Goal: Information Seeking & Learning: Find specific fact

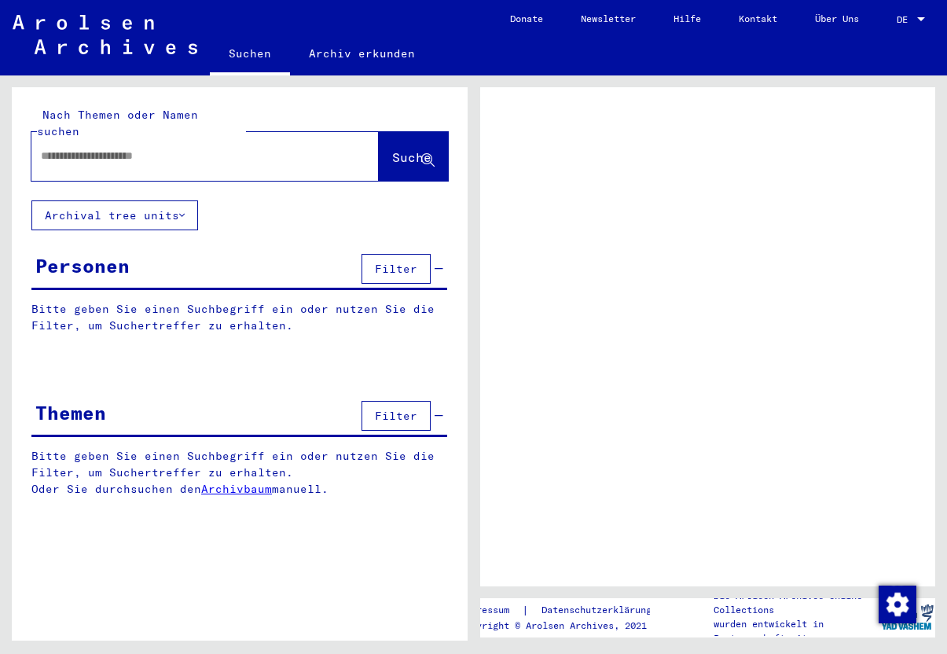
click at [134, 148] on input "text" at bounding box center [191, 156] width 300 height 16
type input "*"
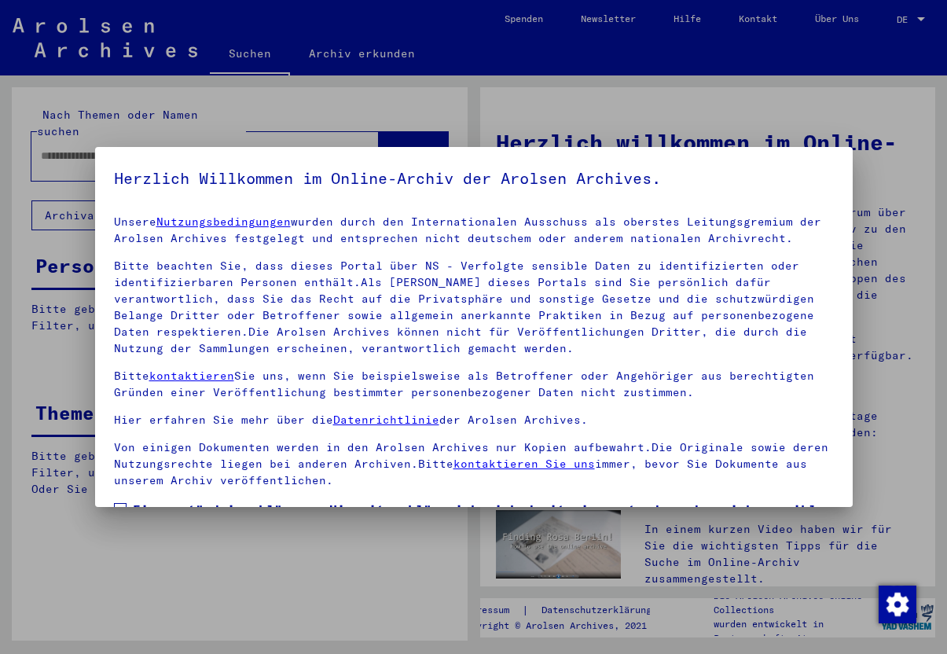
scroll to position [3, 0]
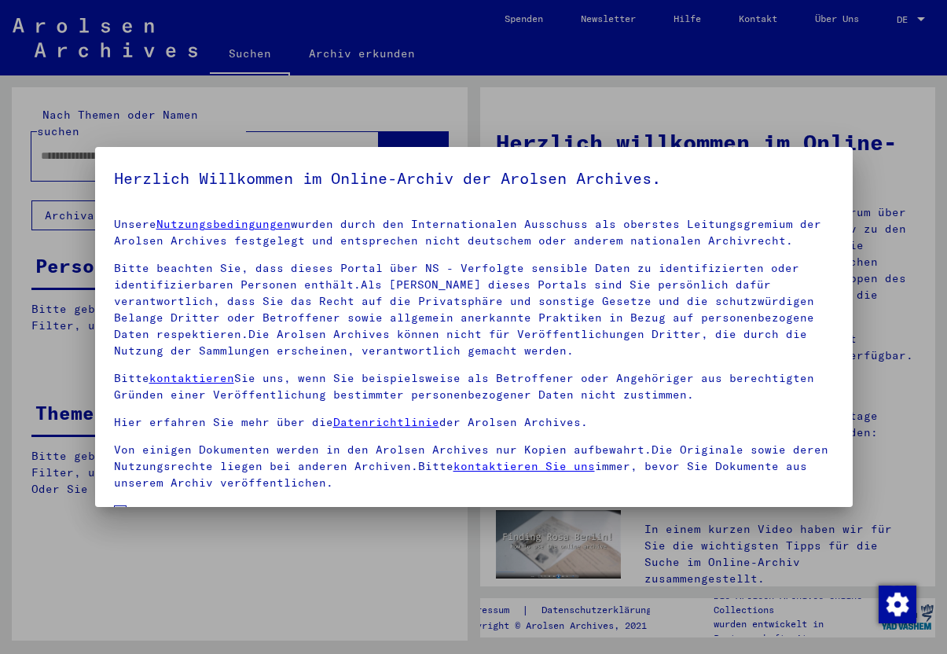
click at [121, 505] on span at bounding box center [120, 511] width 13 height 13
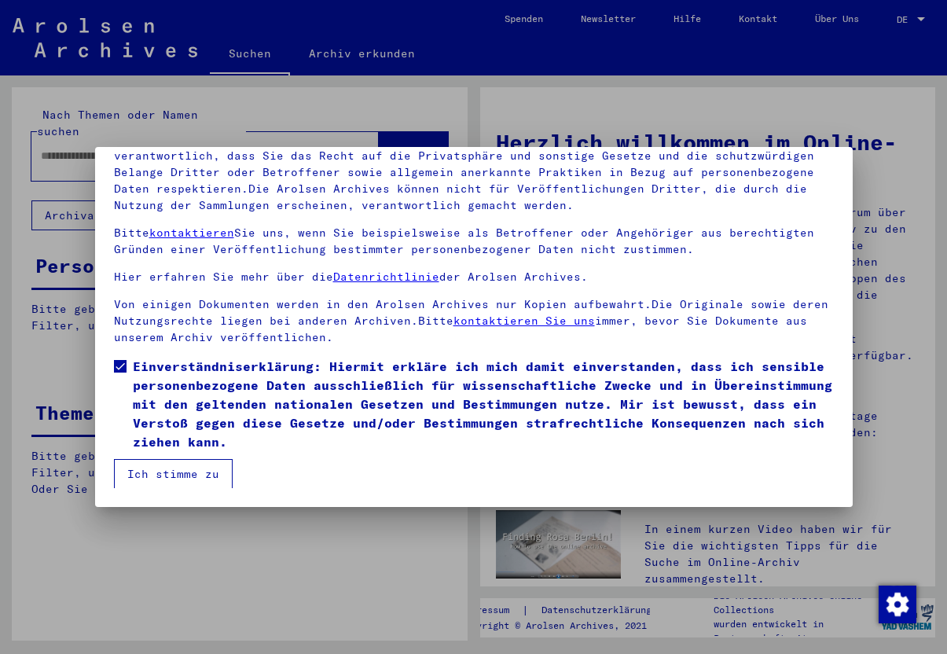
click at [166, 476] on button "Ich stimme zu" at bounding box center [173, 474] width 119 height 30
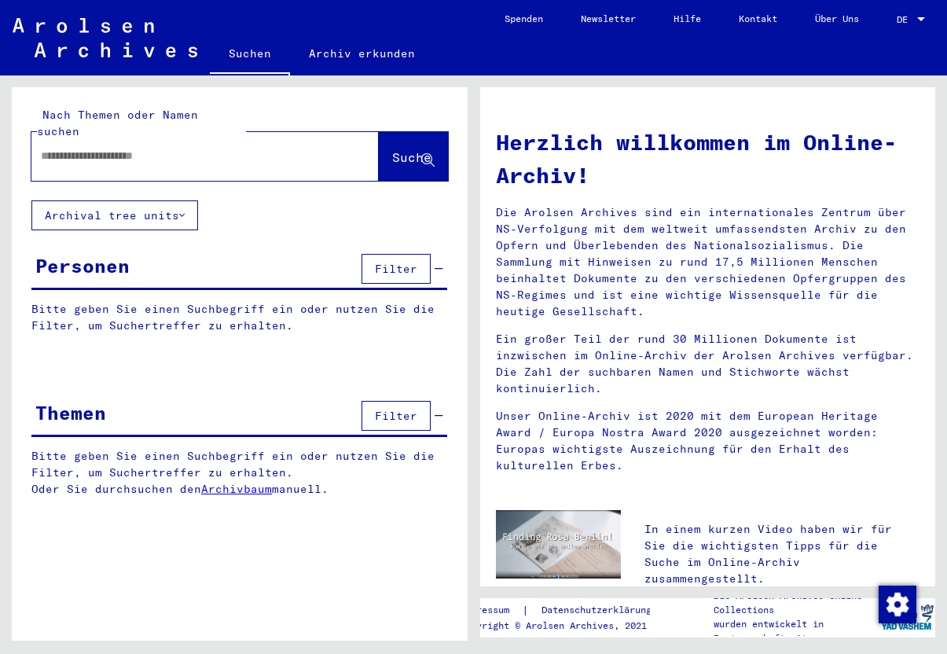
click at [96, 148] on input "text" at bounding box center [186, 156] width 291 height 16
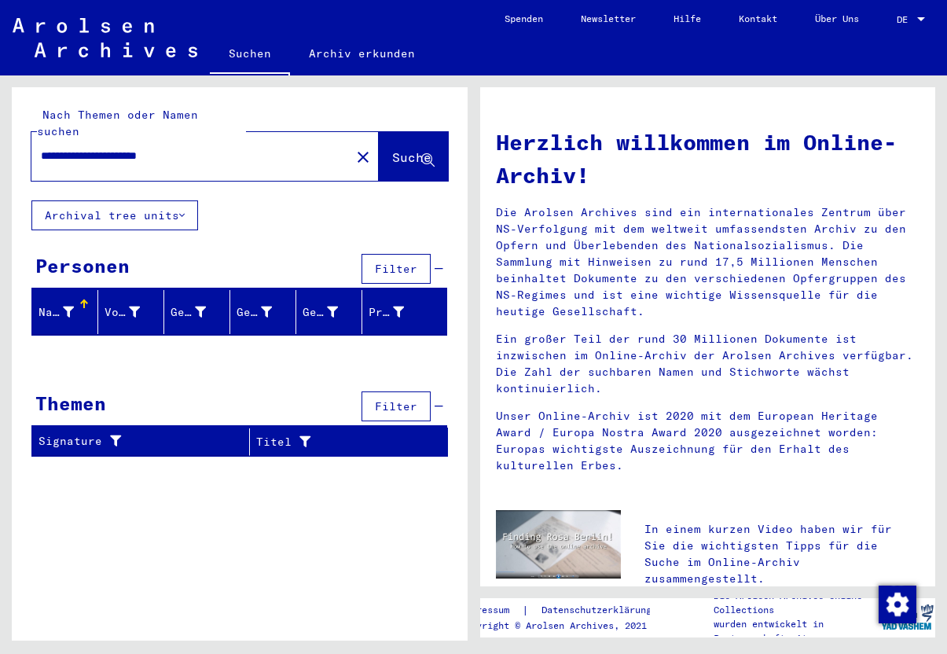
drag, startPoint x: 96, startPoint y: 139, endPoint x: -3, endPoint y: 142, distance: 99.0
click at [0, 142] on html "**********" at bounding box center [473, 327] width 947 height 654
type input "**********"
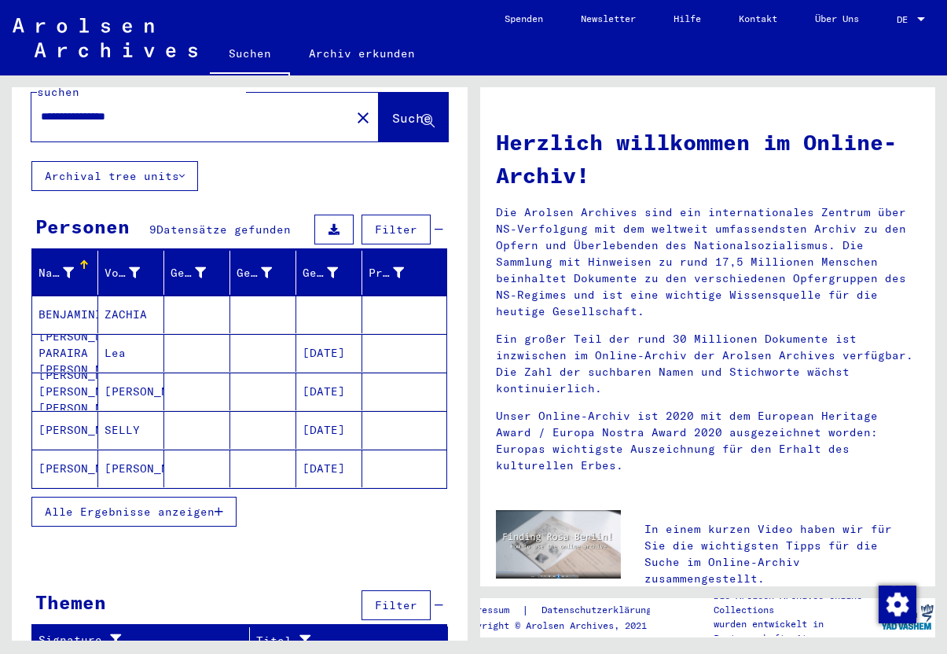
scroll to position [38, 0]
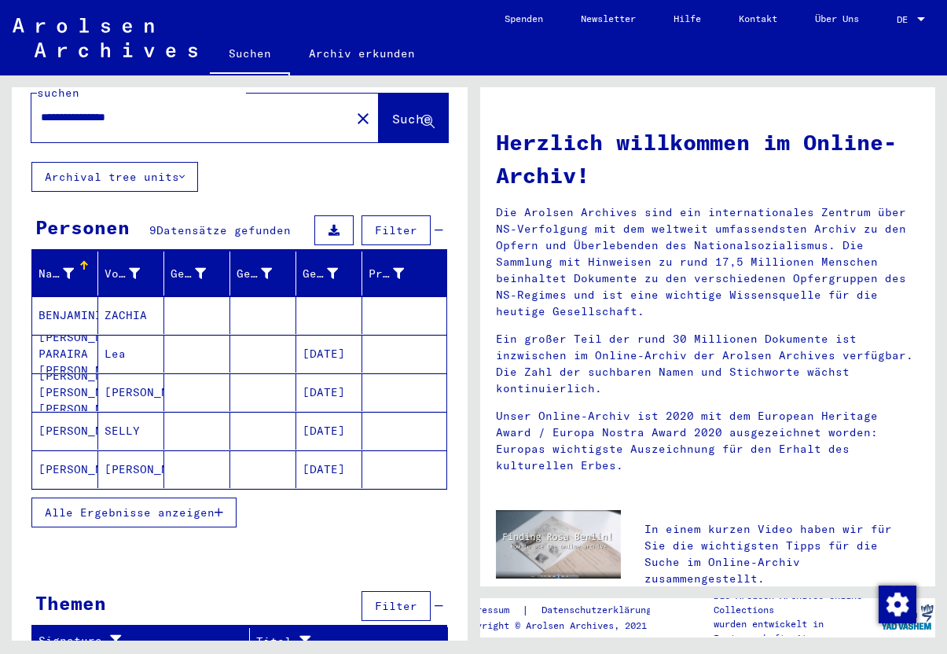
click at [134, 455] on mat-cell "[PERSON_NAME]" at bounding box center [131, 469] width 66 height 38
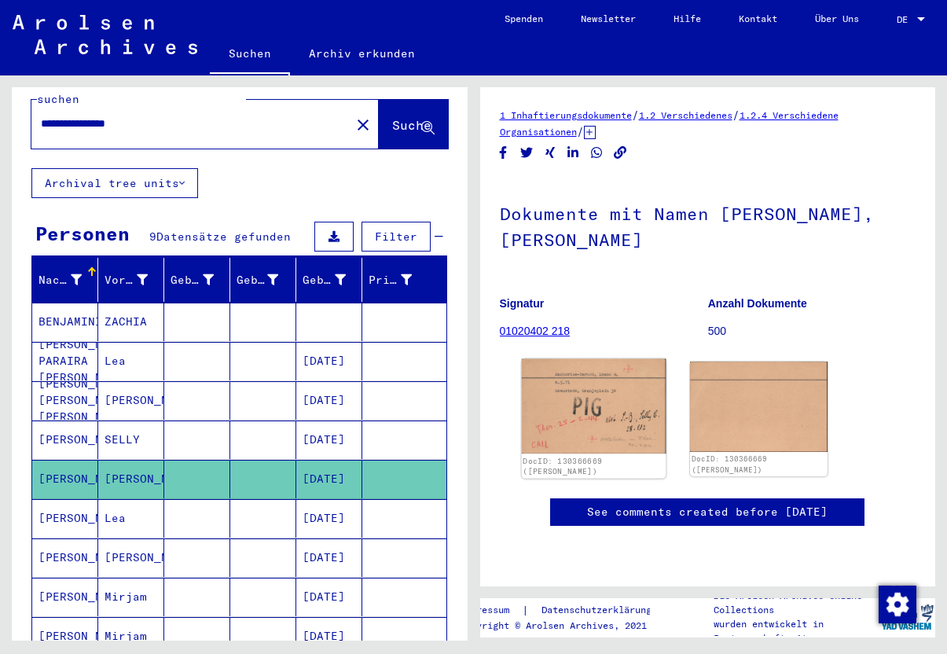
click at [588, 394] on img at bounding box center [593, 406] width 144 height 95
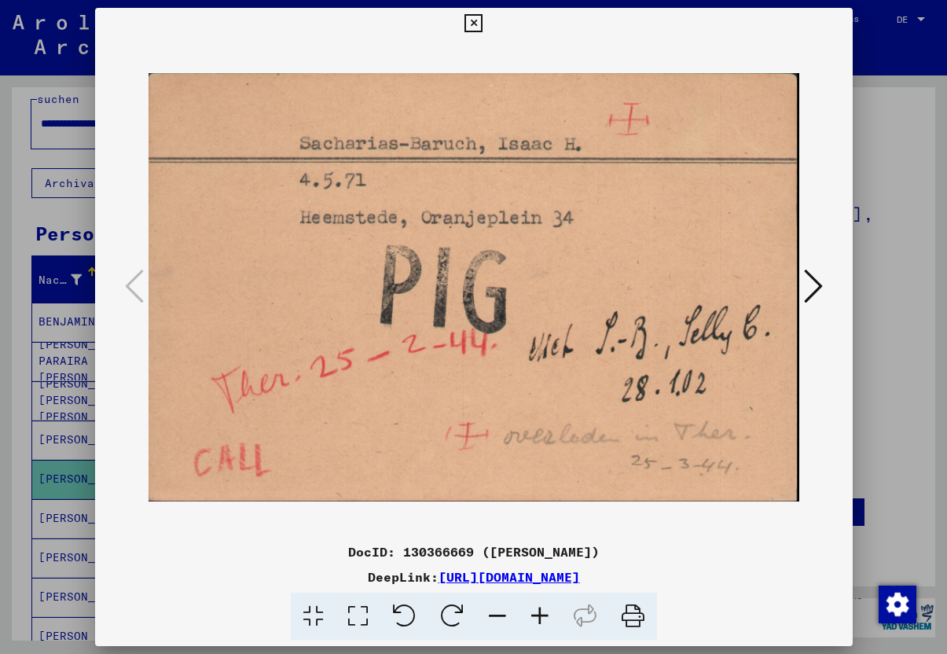
click at [482, 21] on icon at bounding box center [473, 23] width 18 height 19
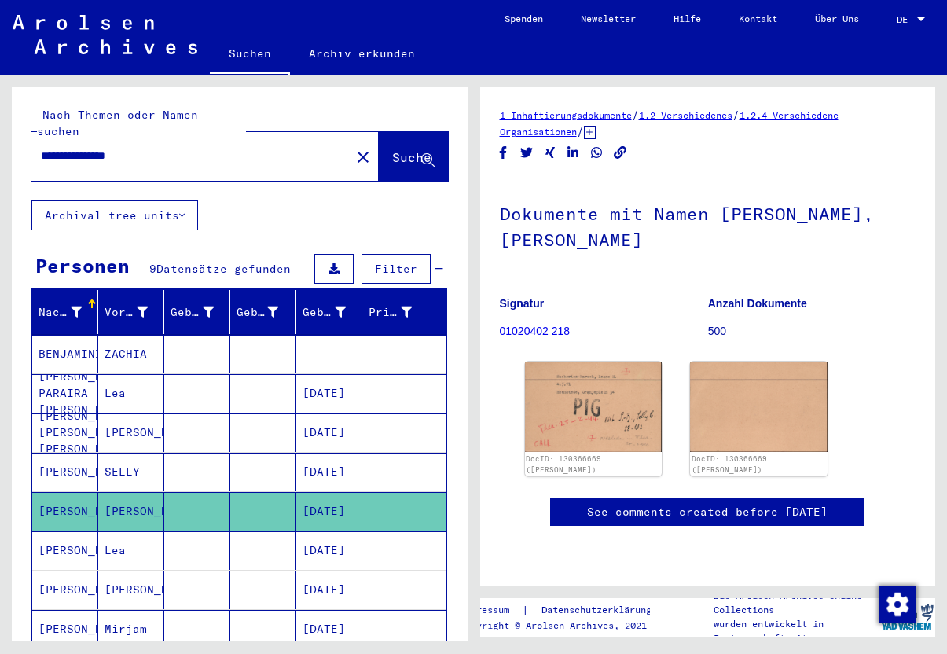
drag, startPoint x: 159, startPoint y: 140, endPoint x: -5, endPoint y: 126, distance: 164.7
click at [0, 126] on html "**********" at bounding box center [473, 327] width 947 height 654
type input "******"
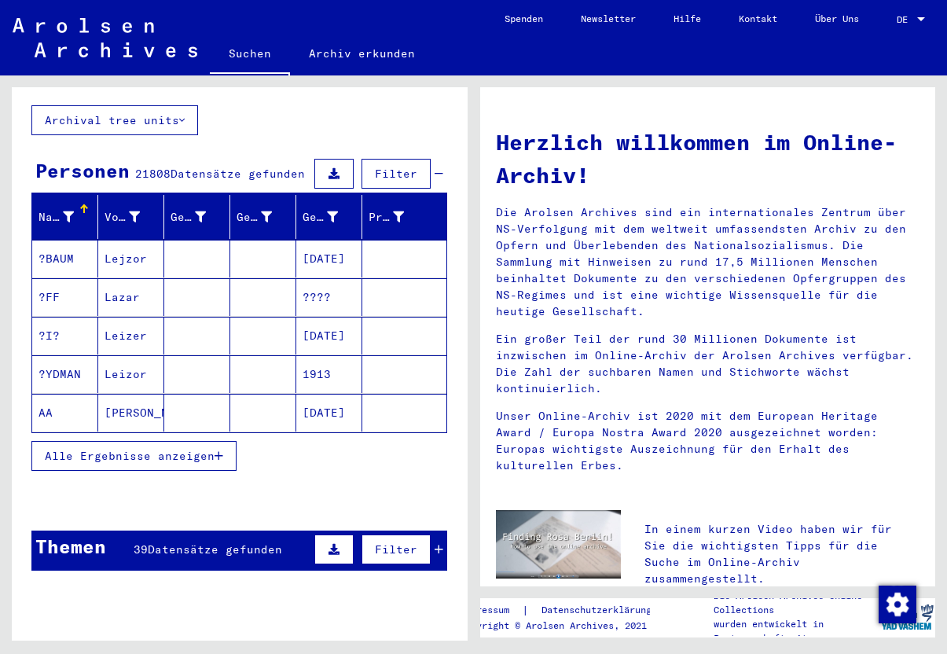
scroll to position [97, 0]
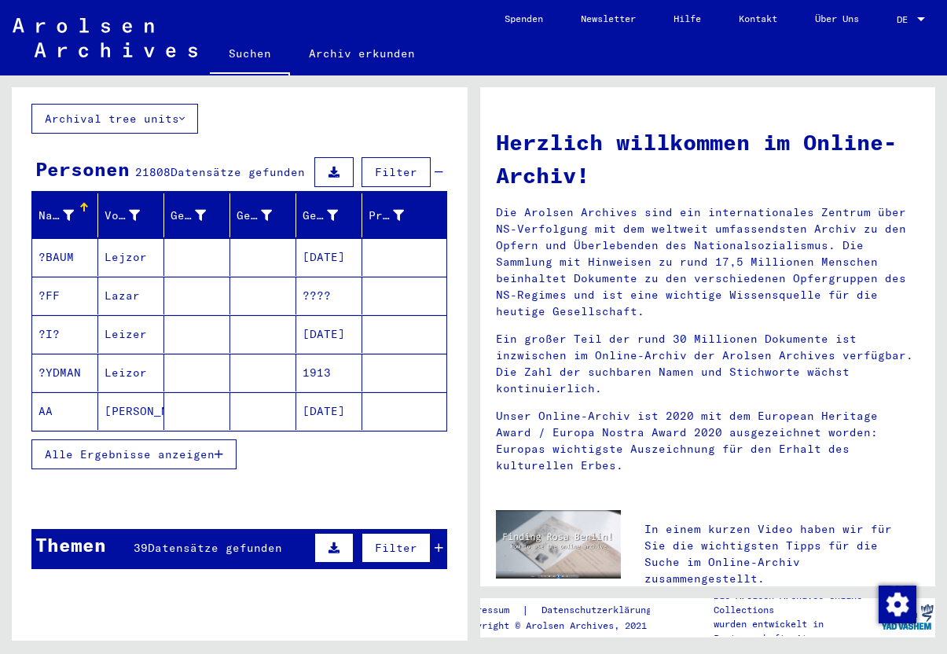
click at [137, 447] on span "Alle Ergebnisse anzeigen" at bounding box center [130, 454] width 170 height 14
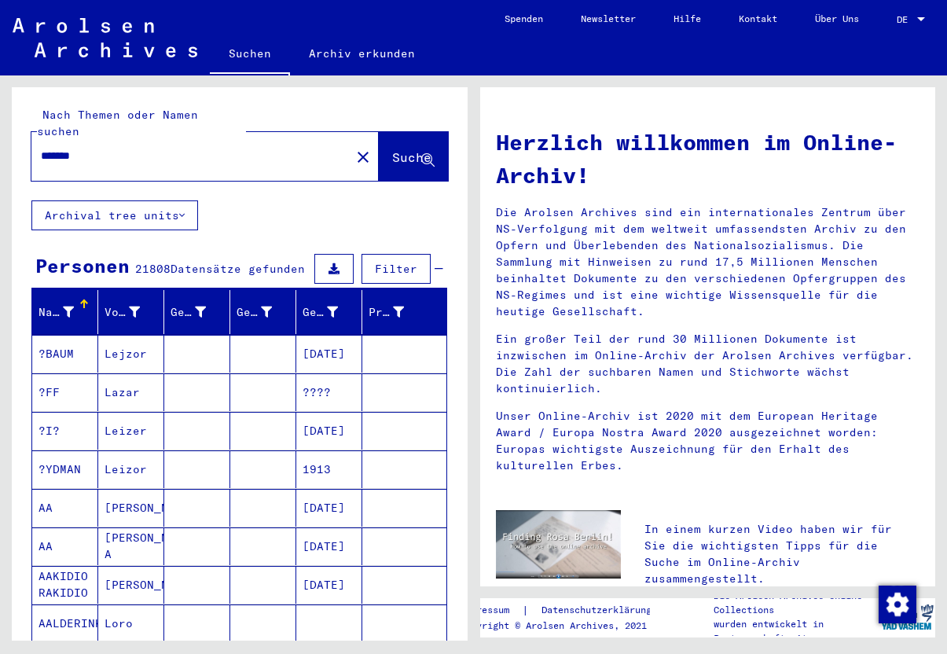
scroll to position [0, 0]
drag, startPoint x: 108, startPoint y: 134, endPoint x: 6, endPoint y: 134, distance: 101.3
click at [6, 134] on div "Nach Themen oder Namen suchen ****** close Suche Archival tree units Personen 2…" at bounding box center [236, 357] width 473 height 565
type input "*"
type input "**********"
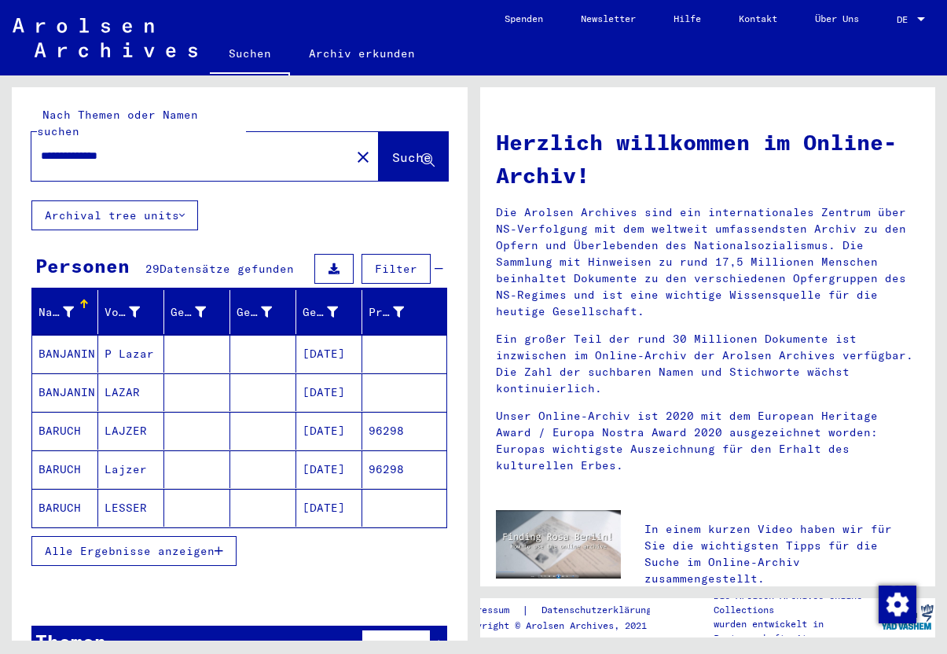
click at [131, 544] on span "Alle Ergebnisse anzeigen" at bounding box center [130, 551] width 170 height 14
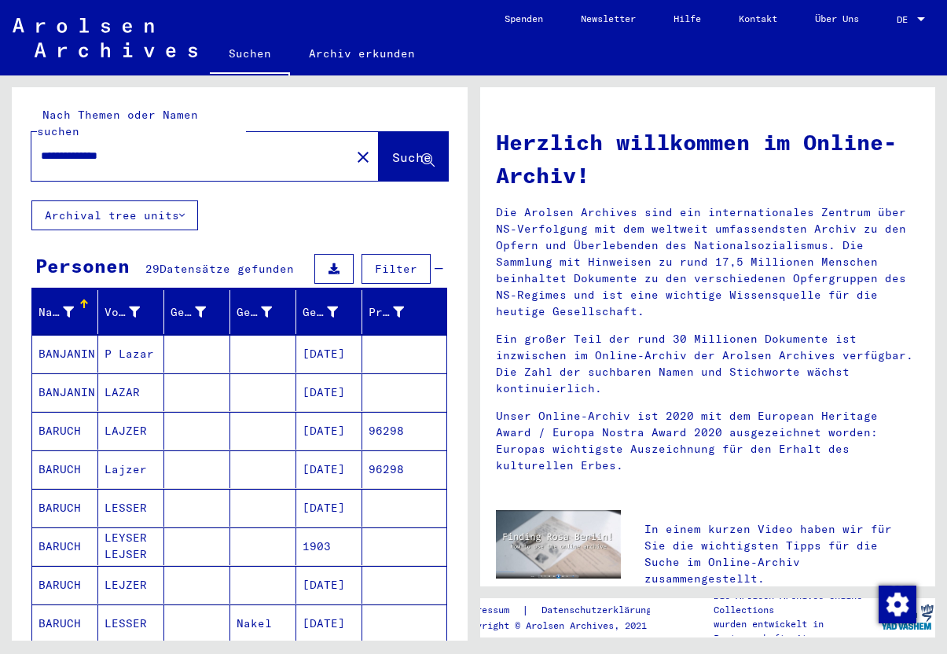
drag, startPoint x: 158, startPoint y: 141, endPoint x: -49, endPoint y: 128, distance: 207.0
click at [0, 128] on html "**********" at bounding box center [473, 327] width 947 height 654
type input "**********"
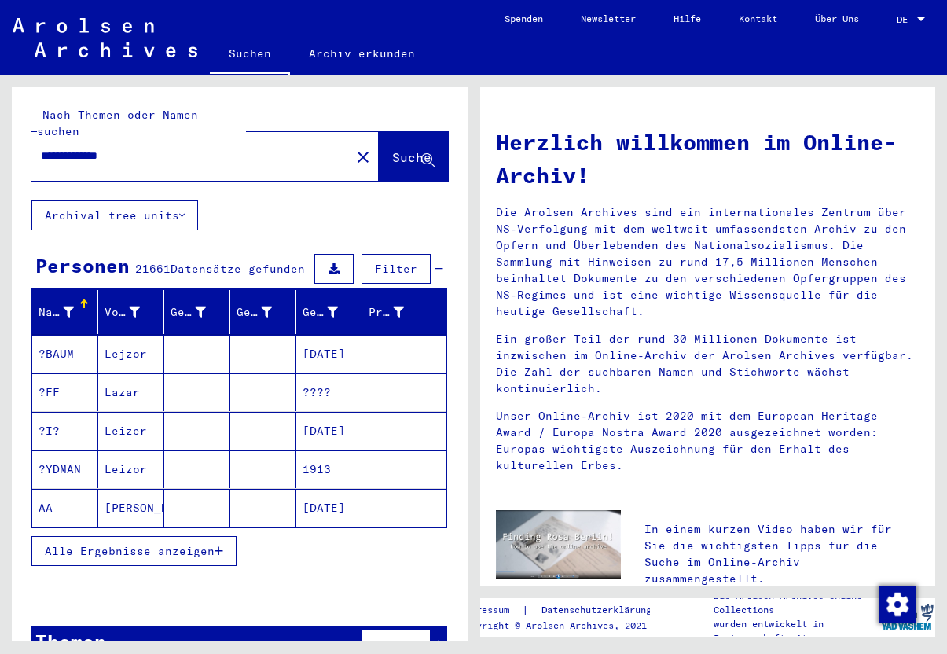
click at [125, 544] on span "Alle Ergebnisse anzeigen" at bounding box center [130, 551] width 170 height 14
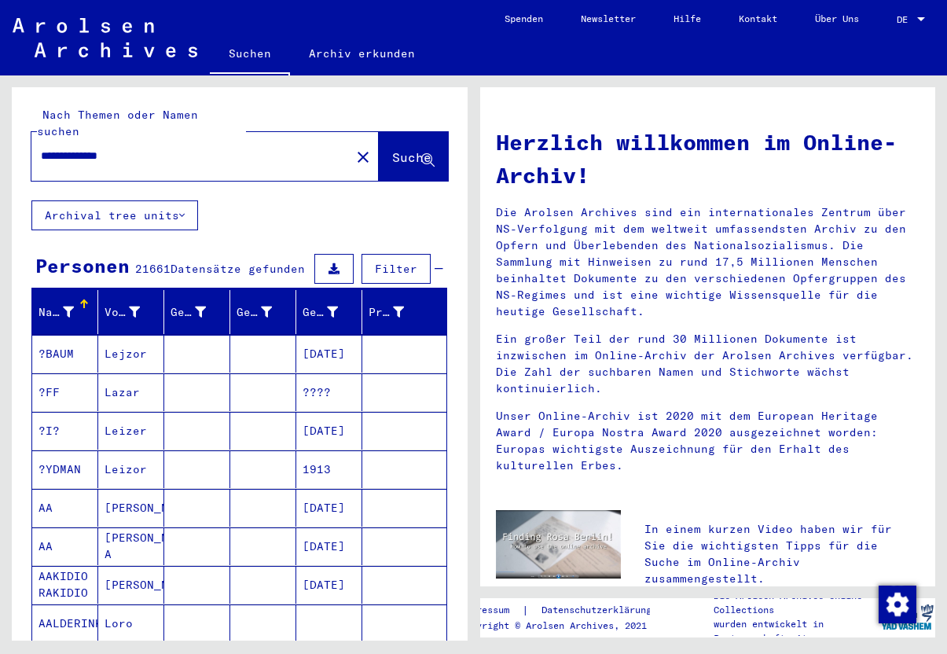
drag, startPoint x: 161, startPoint y: 138, endPoint x: 5, endPoint y: 129, distance: 156.6
click at [5, 129] on div "**********" at bounding box center [236, 357] width 473 height 565
type input "**********"
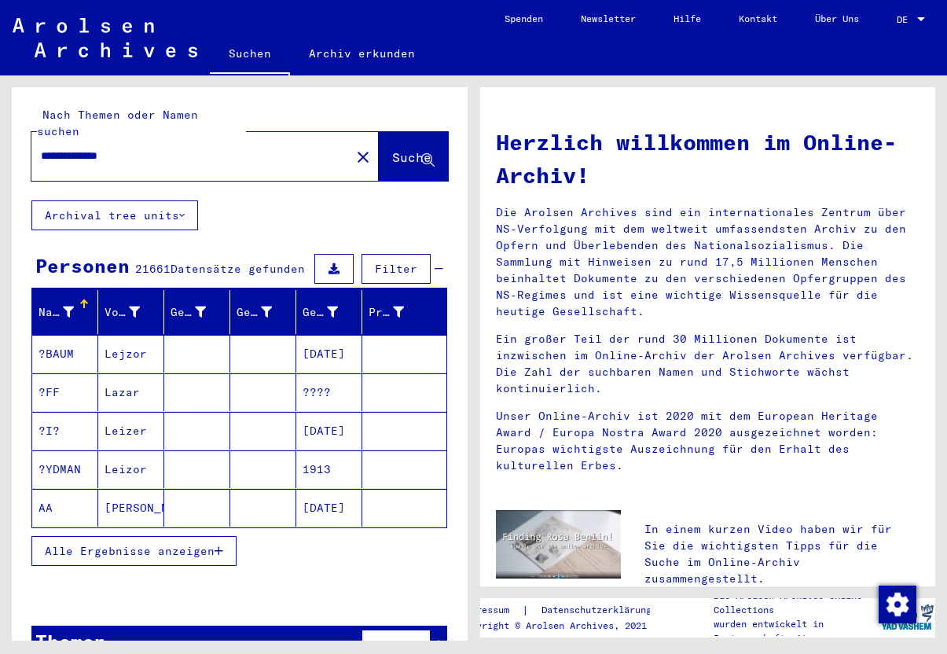
click at [141, 544] on span "Alle Ergebnisse anzeigen" at bounding box center [130, 551] width 170 height 14
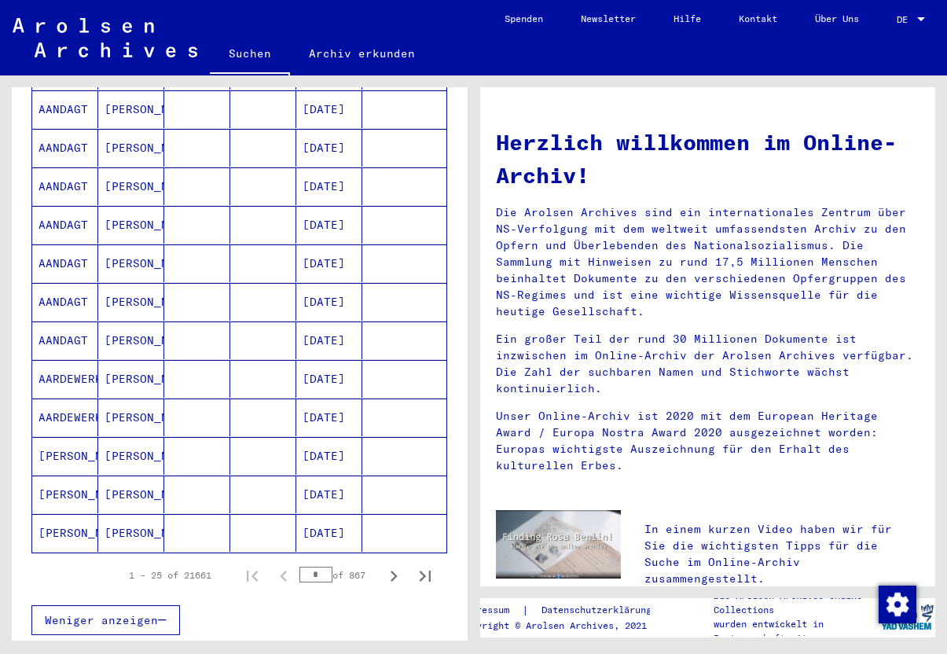
scroll to position [745, 0]
click at [398, 564] on icon "Next page" at bounding box center [394, 575] width 22 height 22
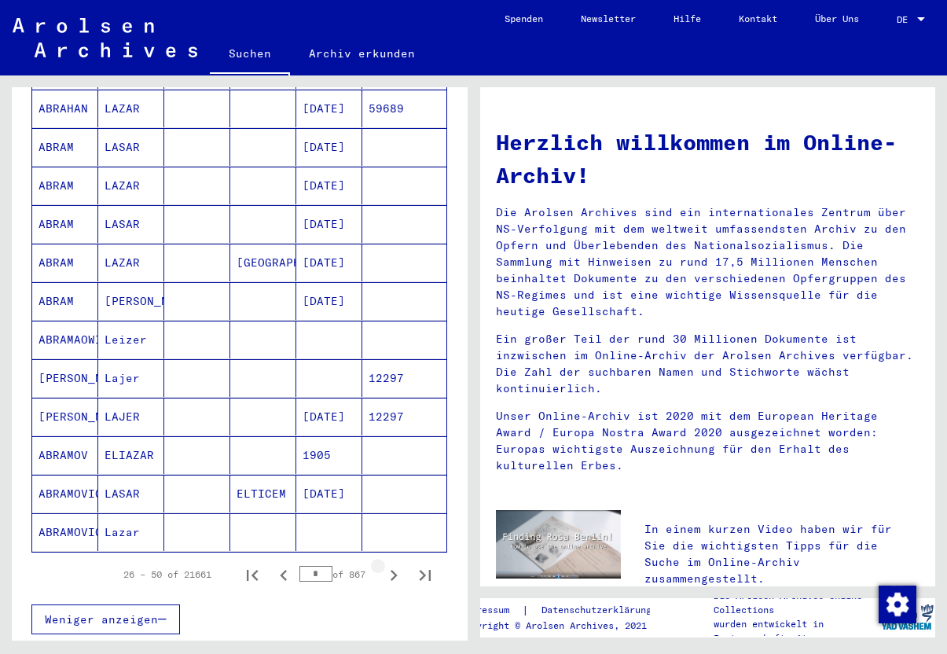
click at [398, 564] on icon "Next page" at bounding box center [394, 575] width 22 height 22
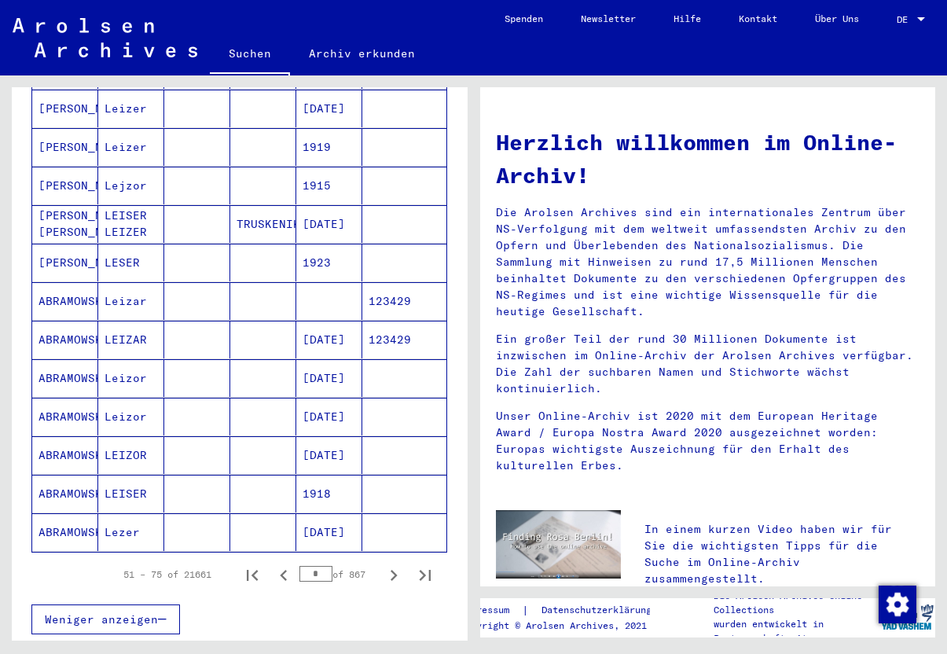
click at [398, 564] on icon "Next page" at bounding box center [394, 575] width 22 height 22
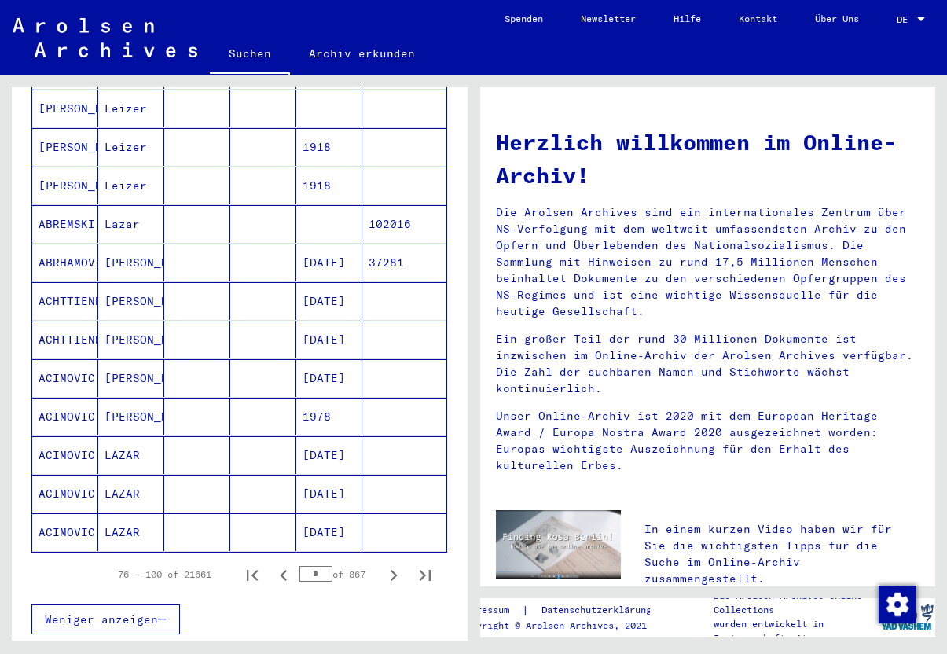
click at [398, 564] on icon "Next page" at bounding box center [394, 575] width 22 height 22
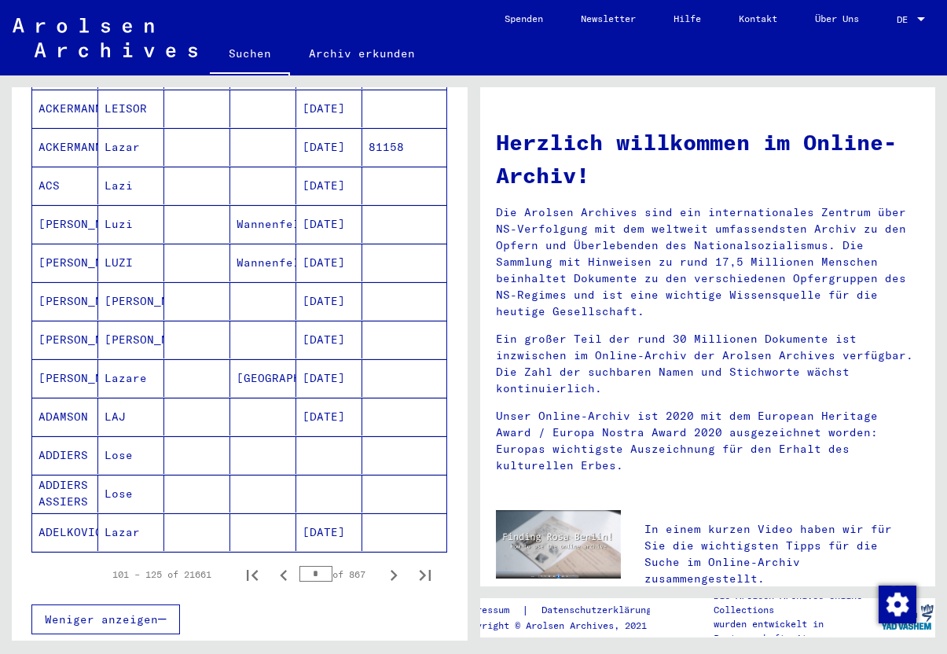
click at [398, 564] on icon "Next page" at bounding box center [394, 575] width 22 height 22
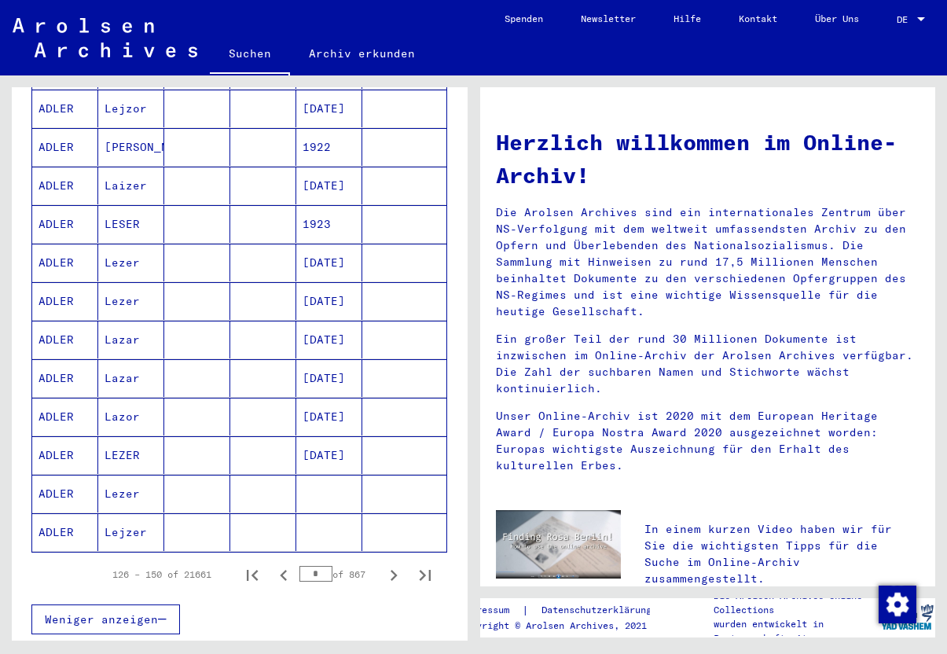
click at [398, 564] on icon "Next page" at bounding box center [394, 575] width 22 height 22
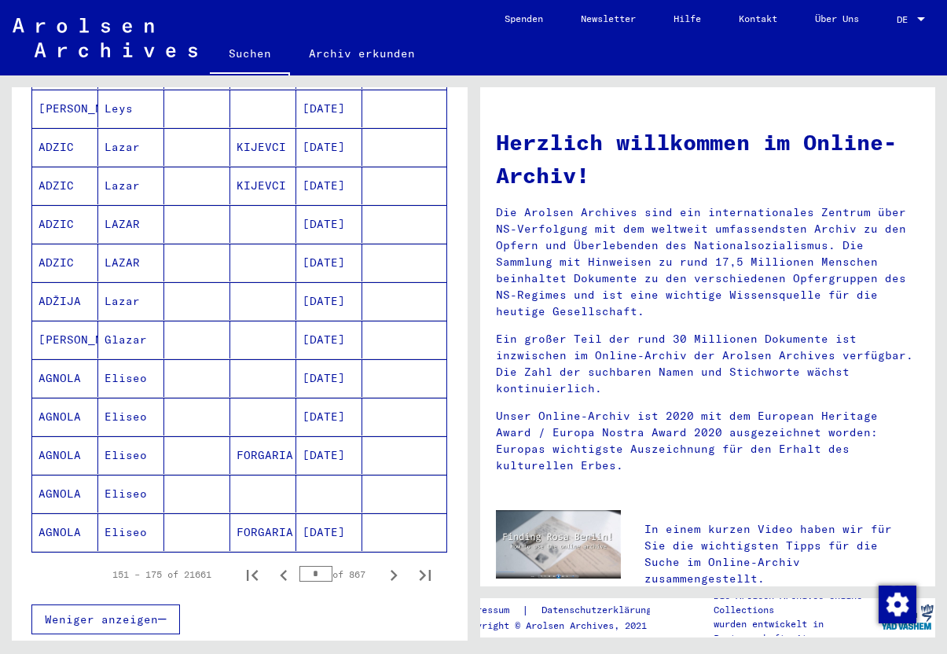
click at [398, 564] on icon "Next page" at bounding box center [394, 575] width 22 height 22
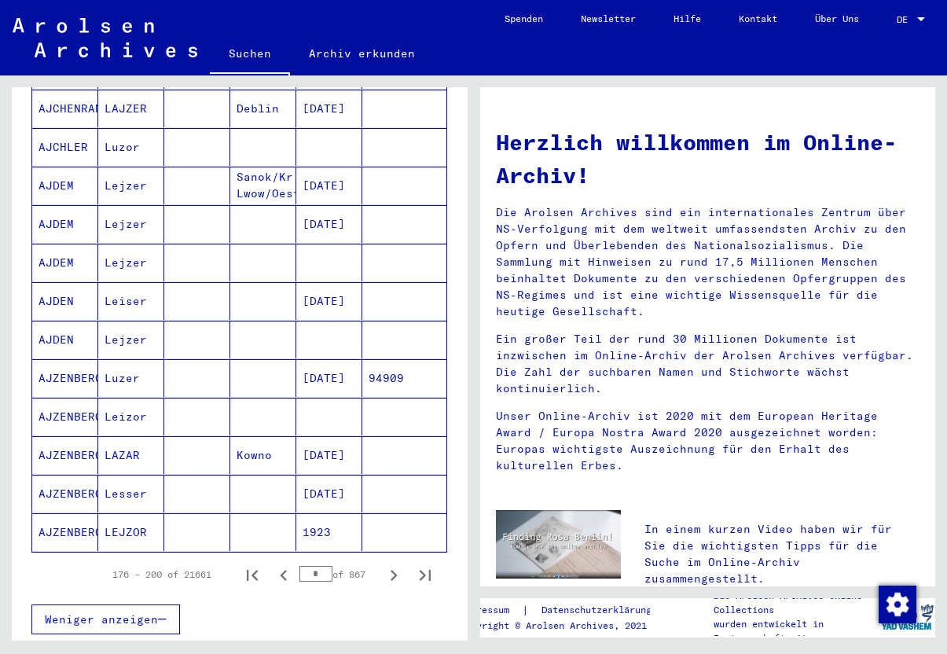
click at [398, 564] on icon "Next page" at bounding box center [394, 575] width 22 height 22
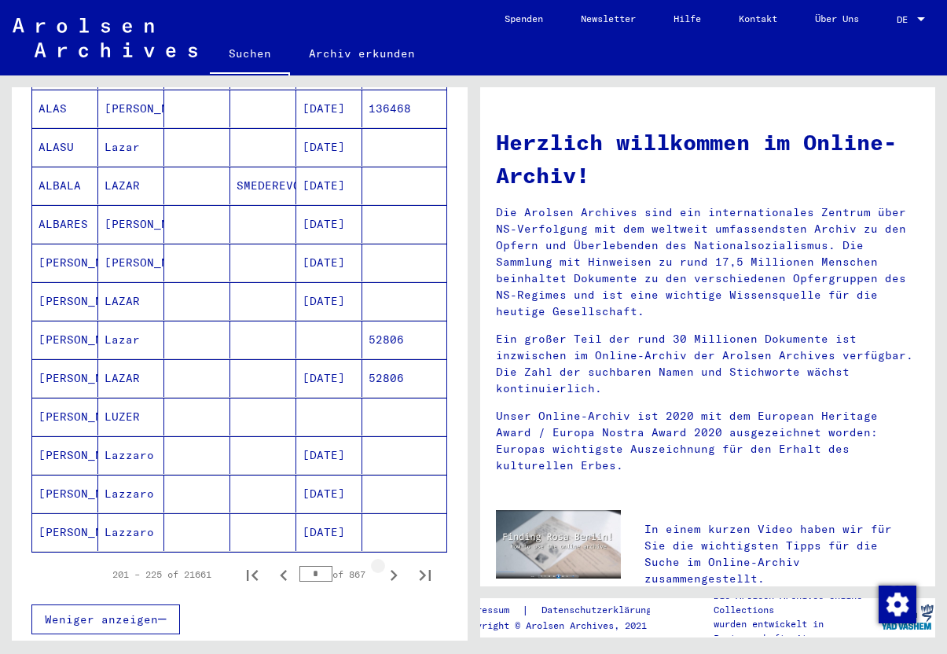
click at [398, 564] on icon "Next page" at bounding box center [394, 575] width 22 height 22
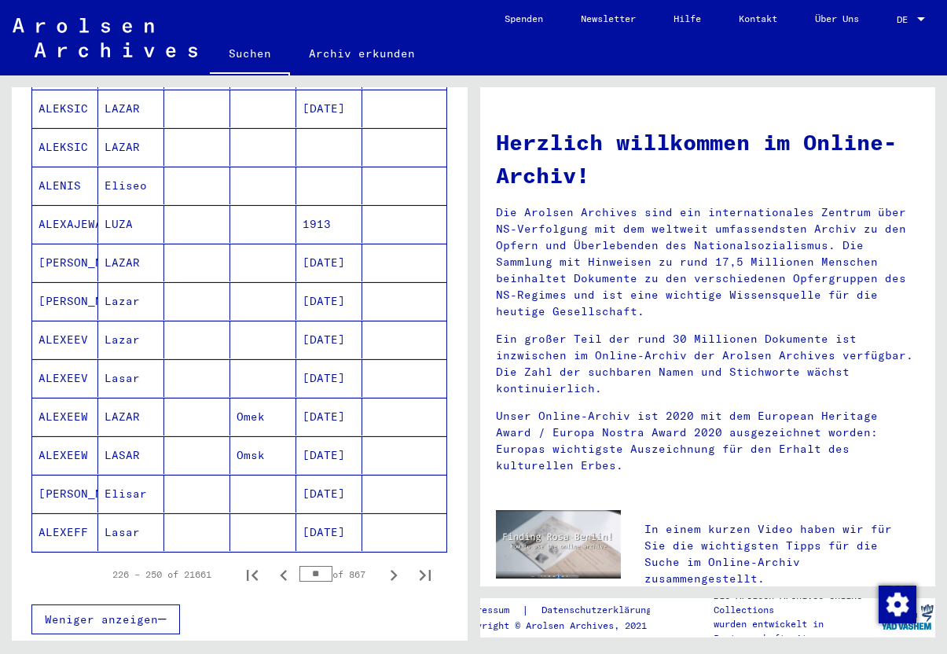
click at [398, 564] on icon "Next page" at bounding box center [394, 575] width 22 height 22
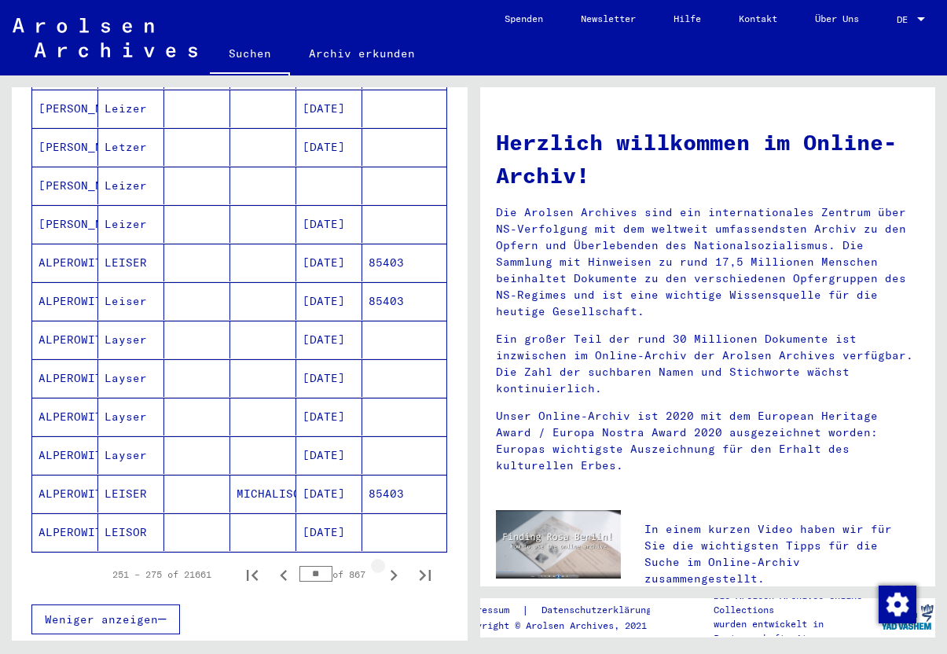
click at [398, 564] on icon "Next page" at bounding box center [394, 575] width 22 height 22
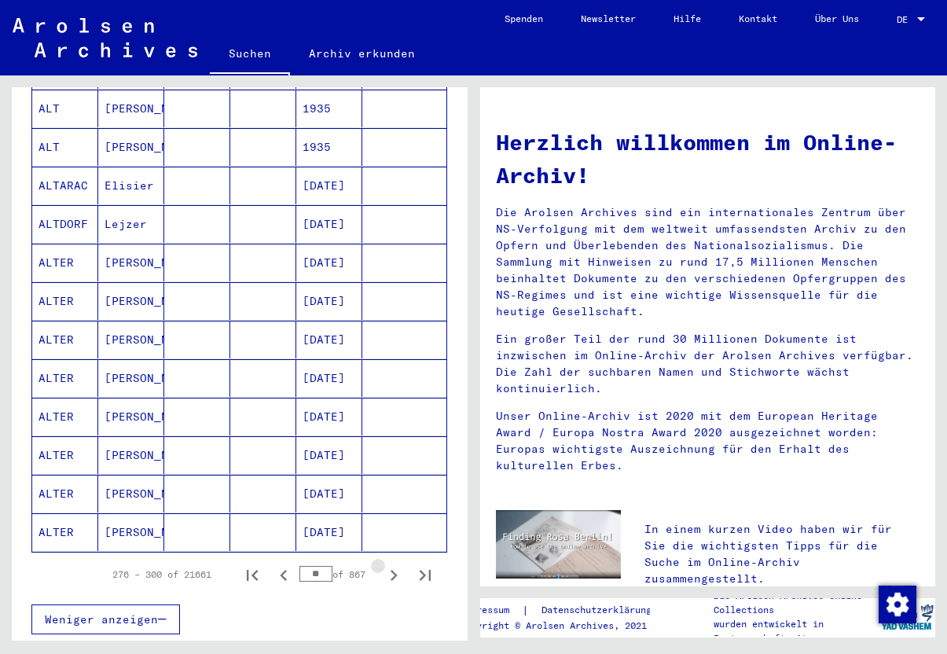
click at [398, 564] on icon "Next page" at bounding box center [394, 575] width 22 height 22
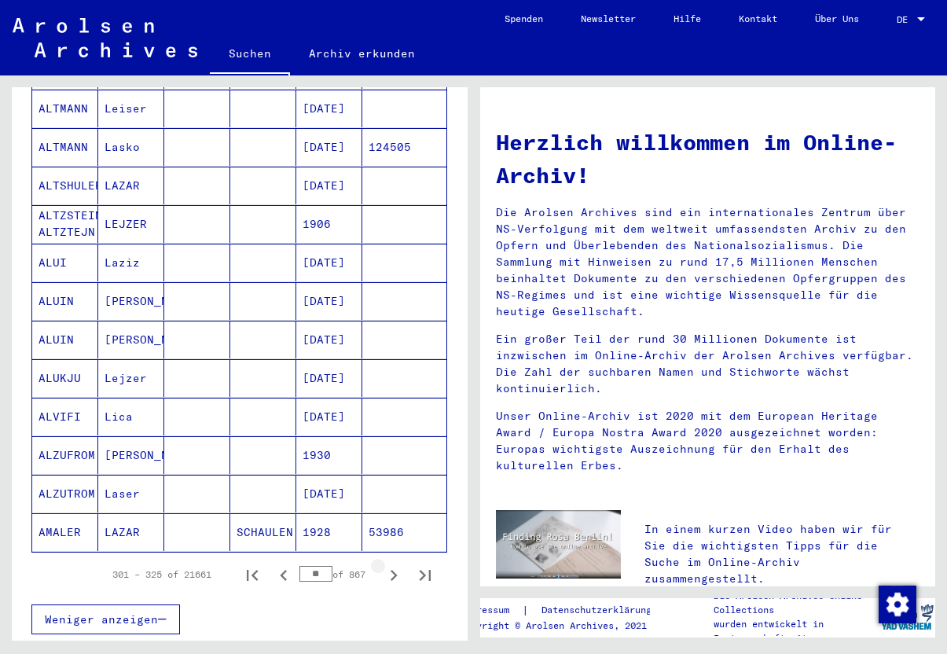
click at [398, 564] on icon "Next page" at bounding box center [394, 575] width 22 height 22
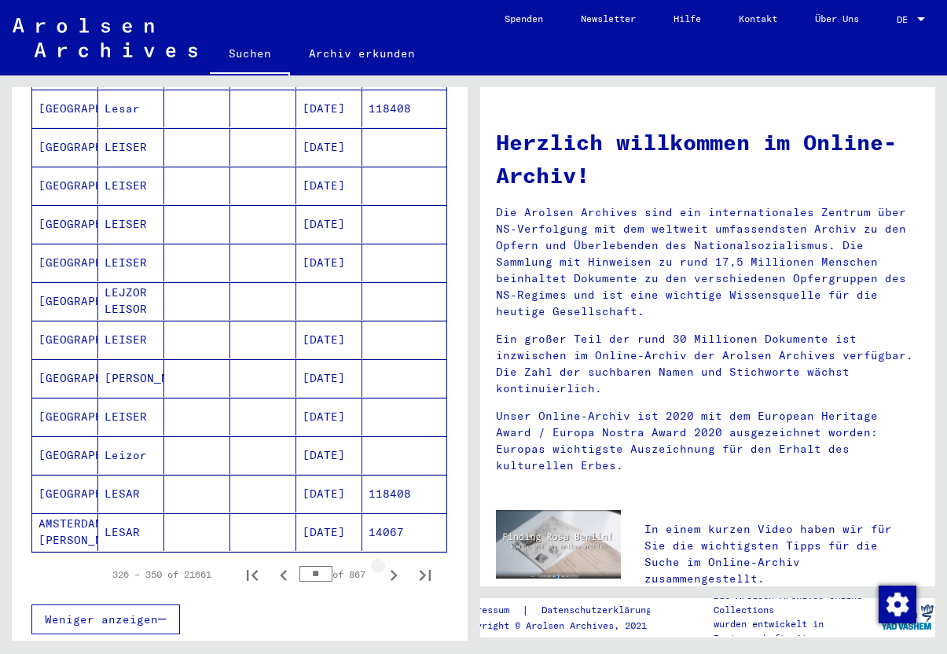
click at [398, 564] on icon "Next page" at bounding box center [394, 575] width 22 height 22
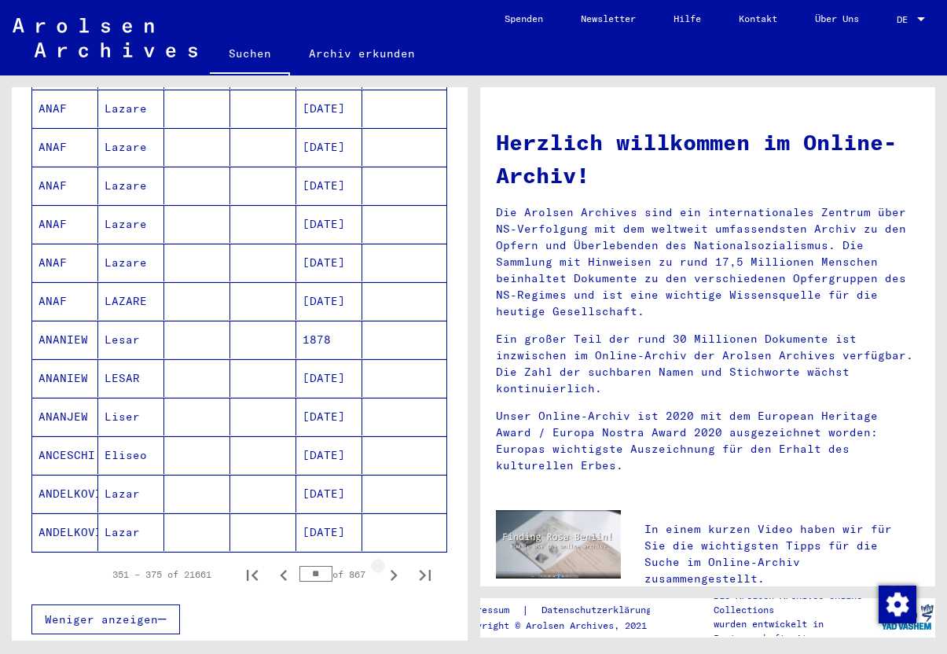
click at [398, 564] on icon "Next page" at bounding box center [394, 575] width 22 height 22
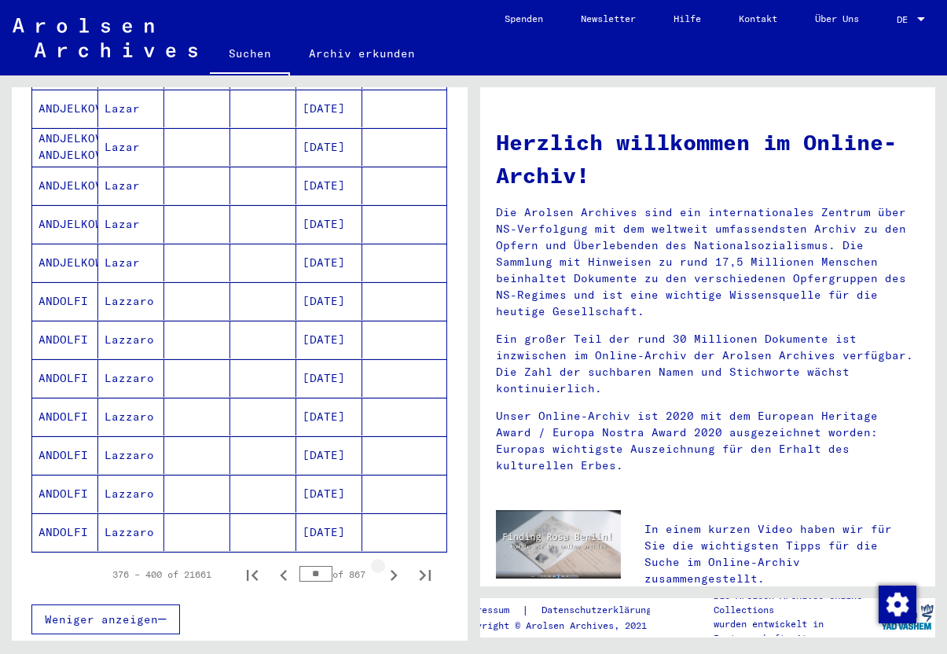
click at [398, 564] on icon "Next page" at bounding box center [394, 575] width 22 height 22
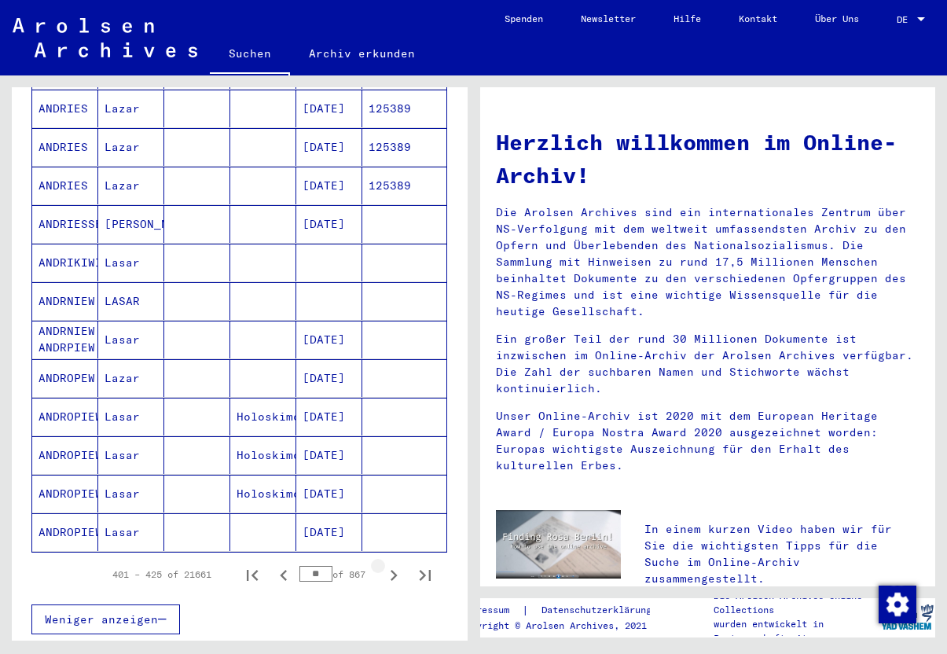
click at [398, 564] on icon "Next page" at bounding box center [394, 575] width 22 height 22
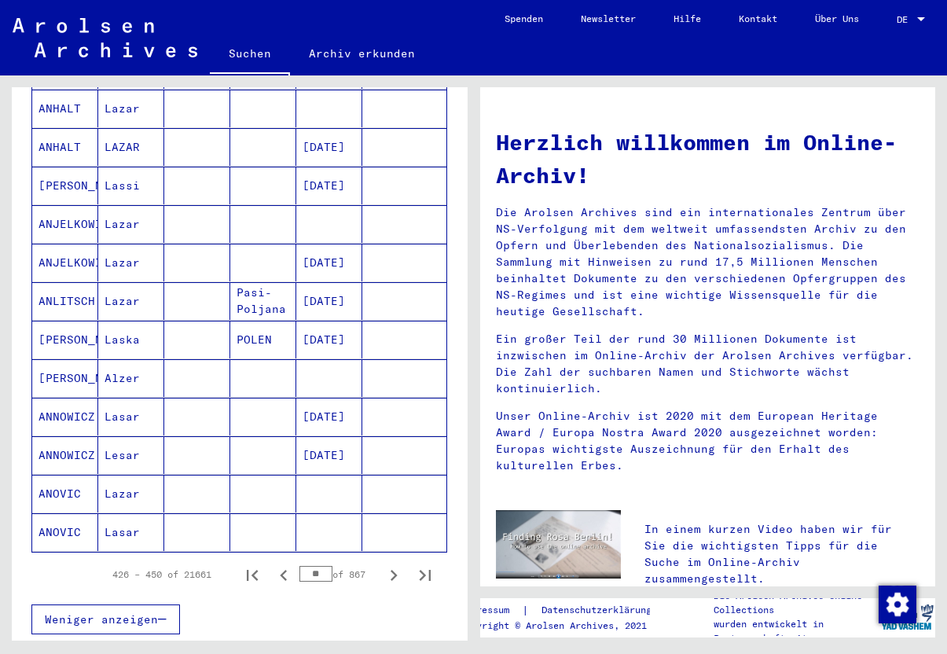
click at [398, 564] on icon "Next page" at bounding box center [394, 575] width 22 height 22
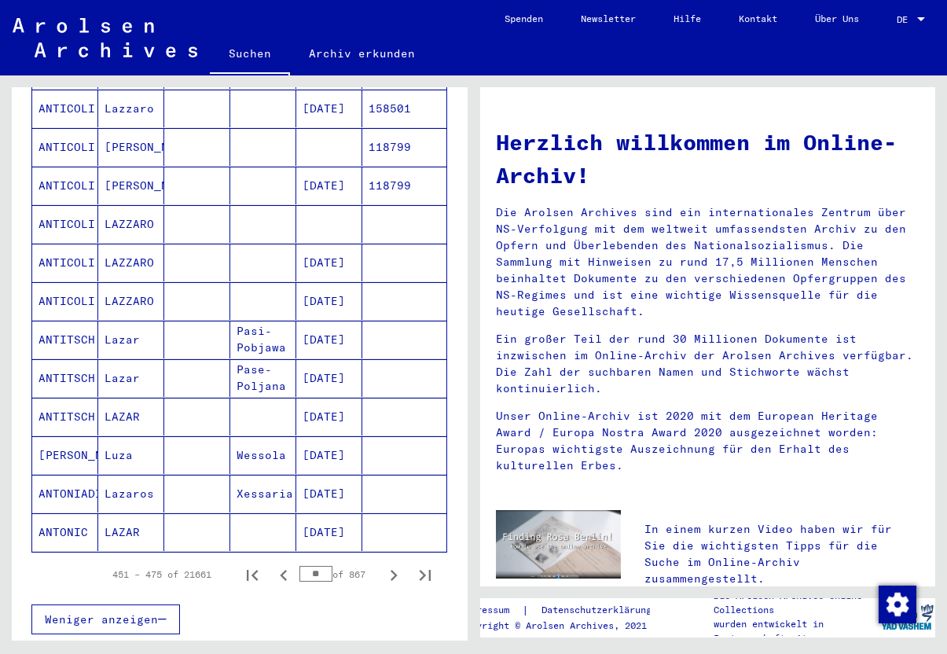
click at [398, 564] on icon "Next page" at bounding box center [394, 575] width 22 height 22
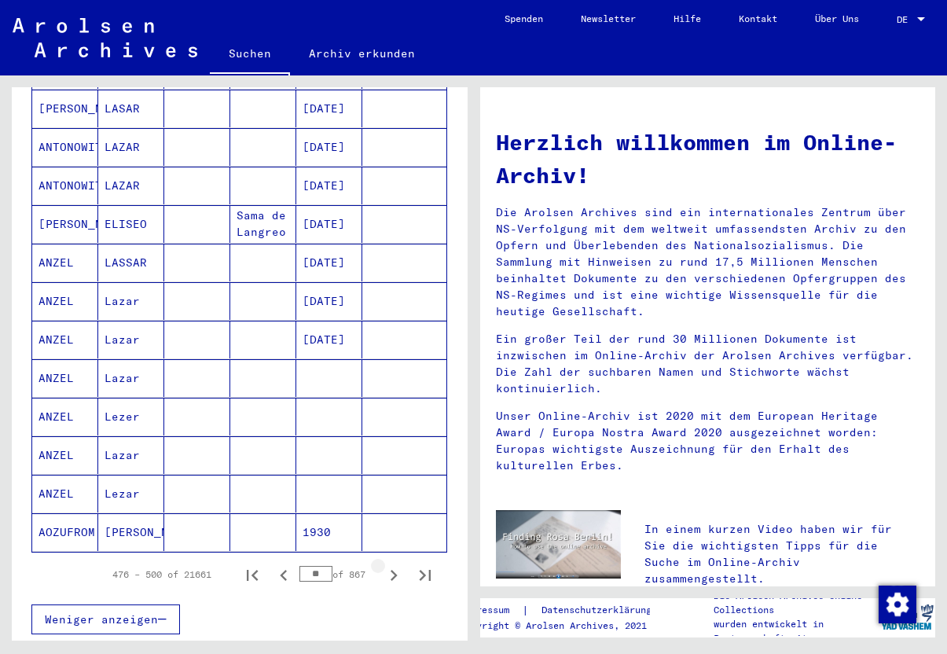
click at [398, 564] on icon "Next page" at bounding box center [394, 575] width 22 height 22
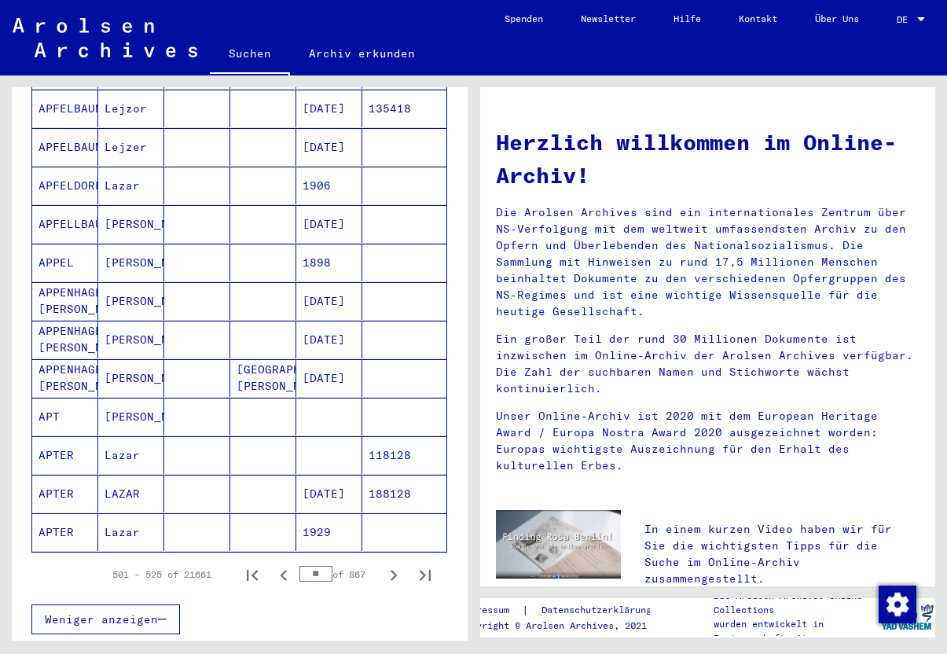
click at [398, 564] on icon "Next page" at bounding box center [394, 575] width 22 height 22
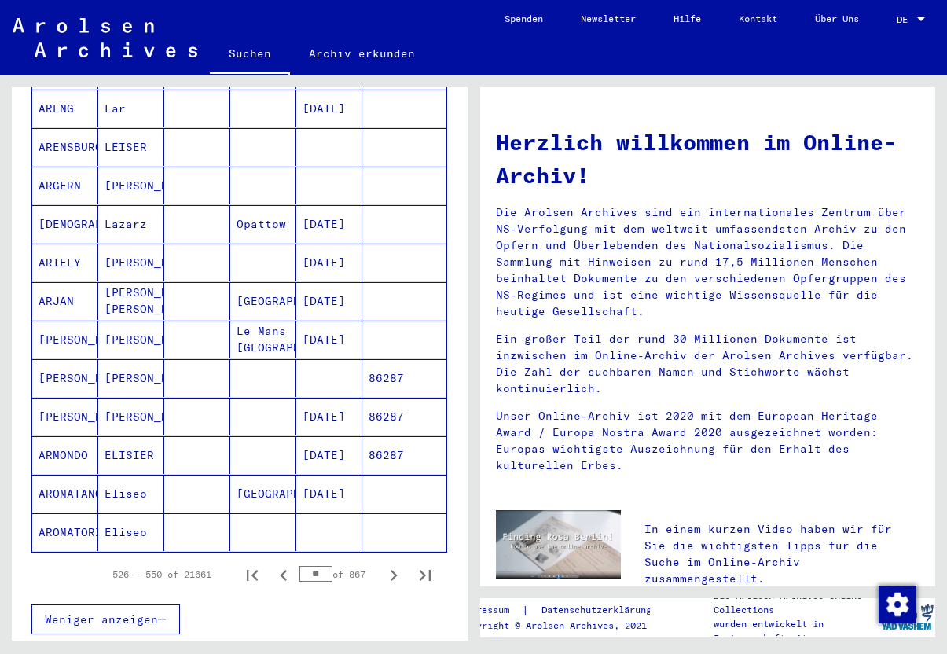
click at [398, 564] on icon "Next page" at bounding box center [394, 575] width 22 height 22
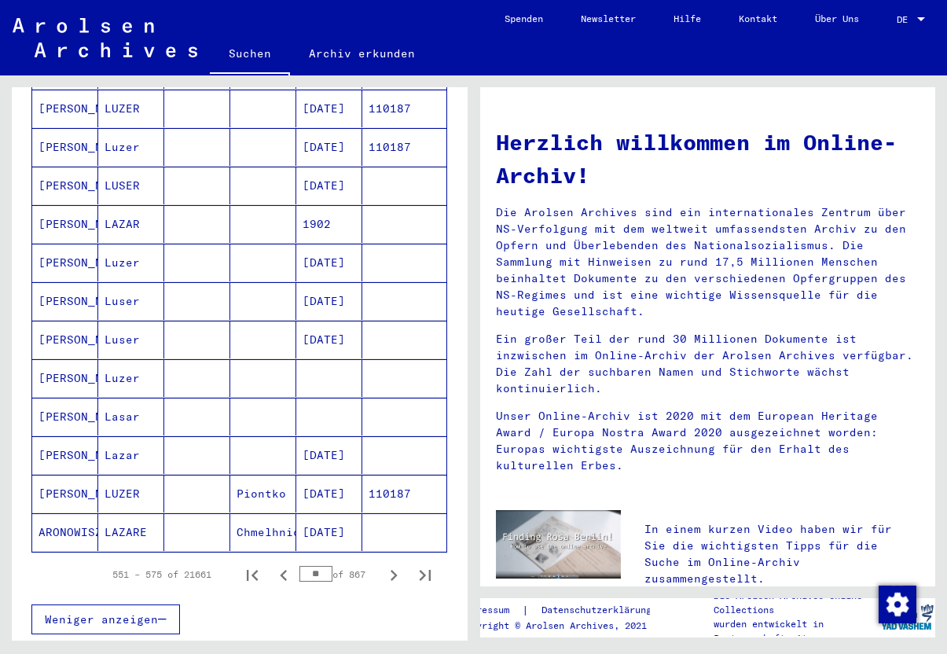
click at [398, 564] on icon "Next page" at bounding box center [394, 575] width 22 height 22
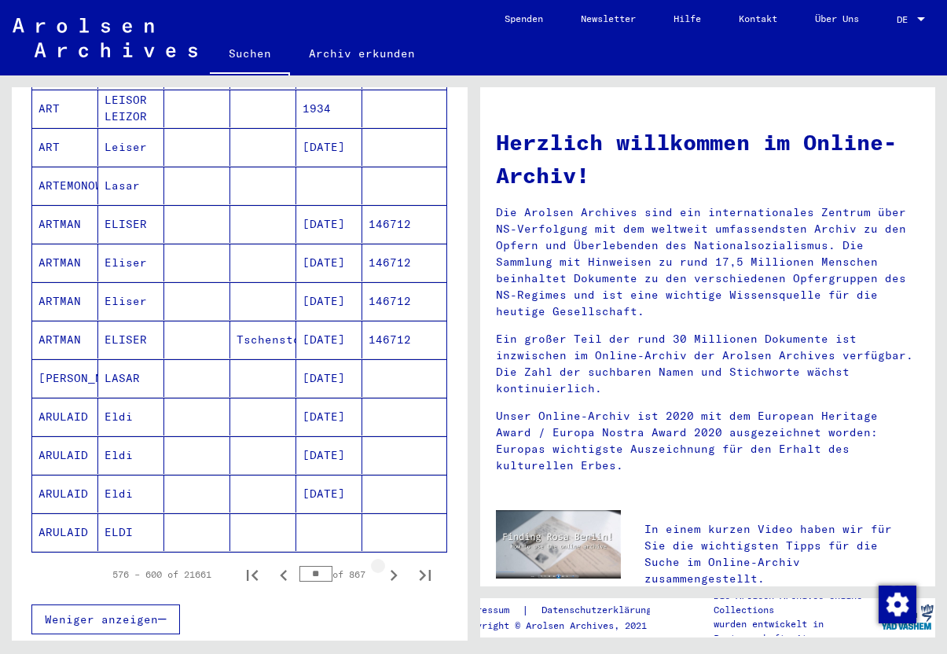
click at [398, 564] on icon "Next page" at bounding box center [394, 575] width 22 height 22
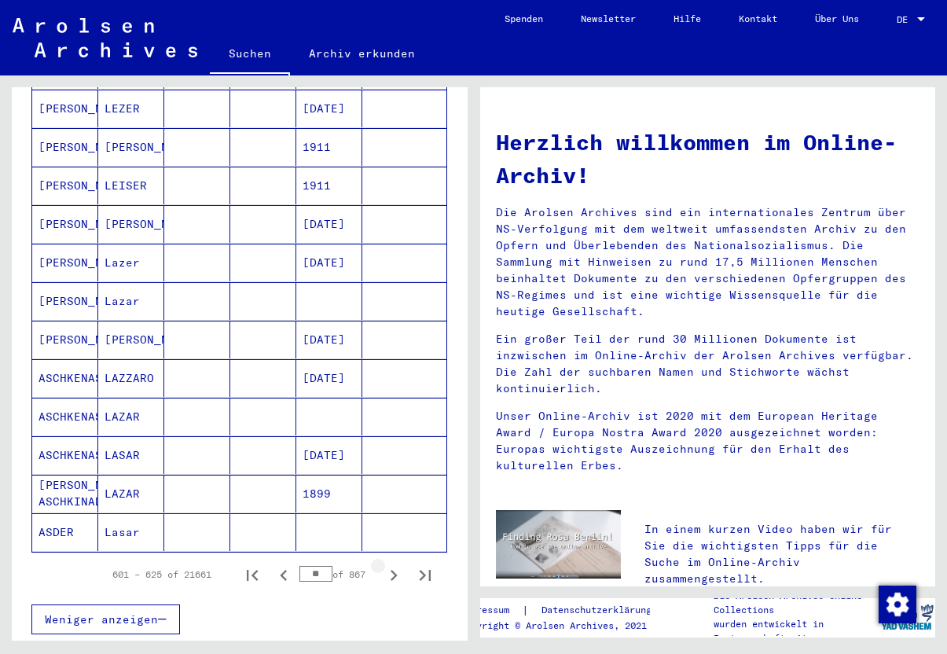
click at [398, 564] on icon "Next page" at bounding box center [394, 575] width 22 height 22
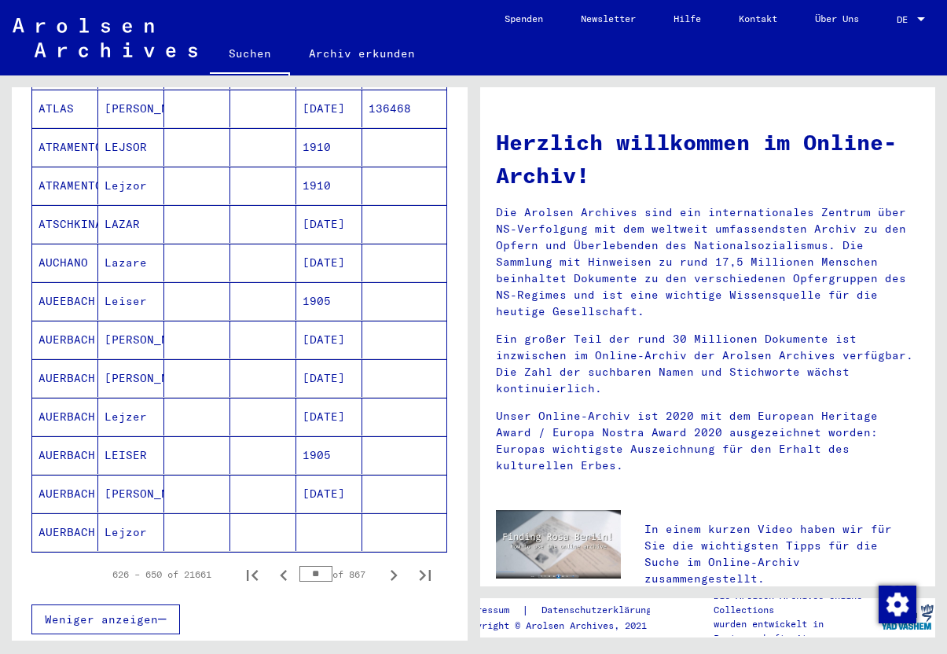
click at [398, 564] on icon "Next page" at bounding box center [394, 575] width 22 height 22
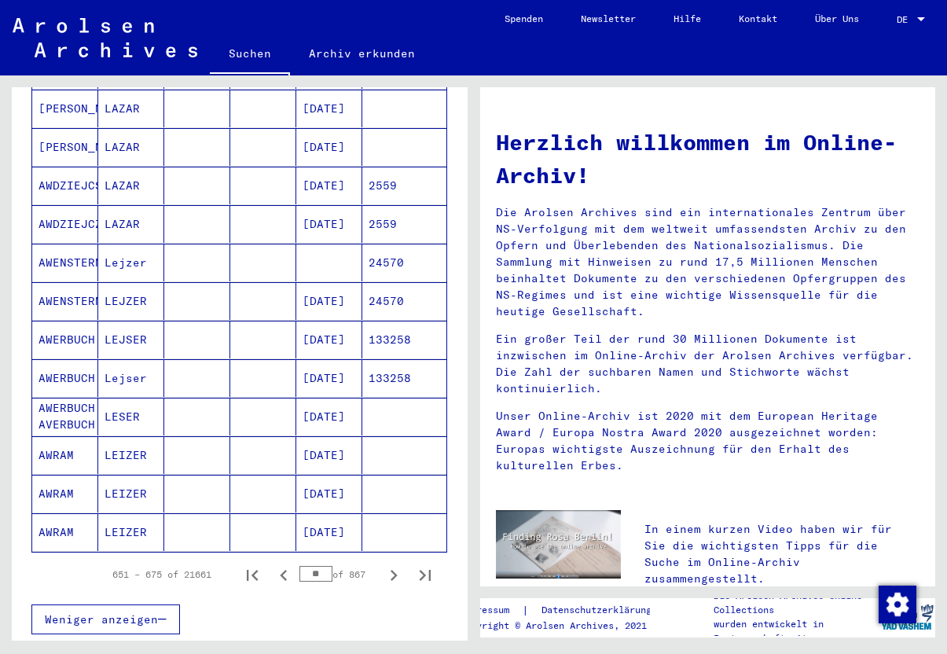
click at [398, 564] on icon "Next page" at bounding box center [394, 575] width 22 height 22
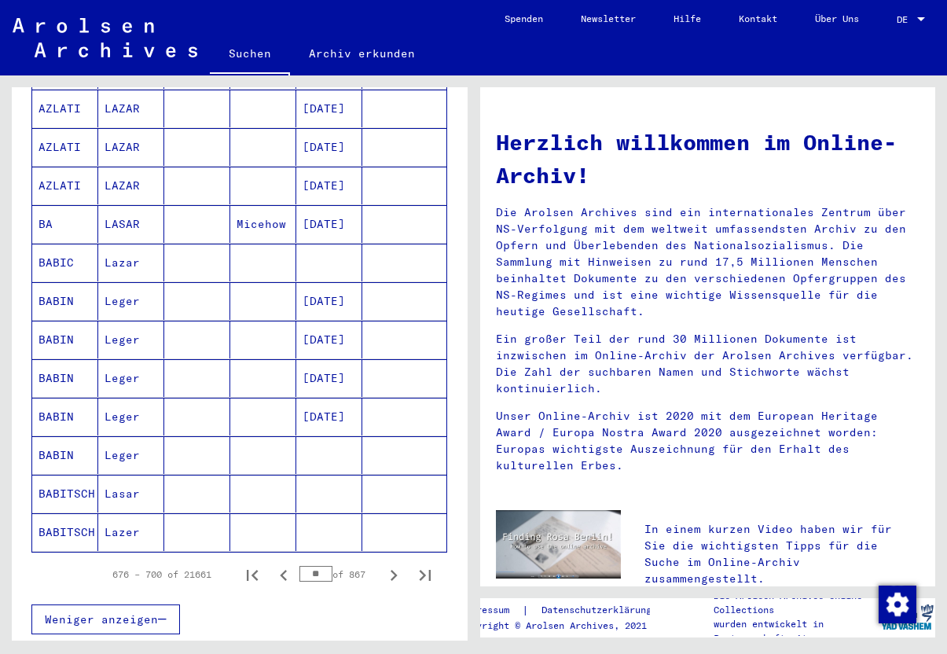
click at [398, 564] on icon "Next page" at bounding box center [394, 575] width 22 height 22
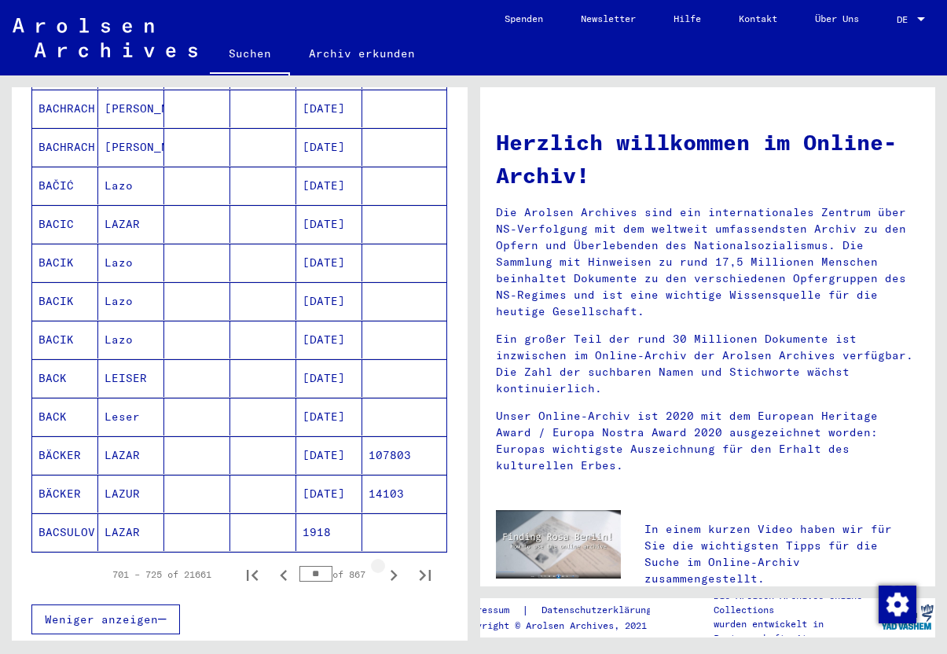
click at [398, 564] on icon "Next page" at bounding box center [394, 575] width 22 height 22
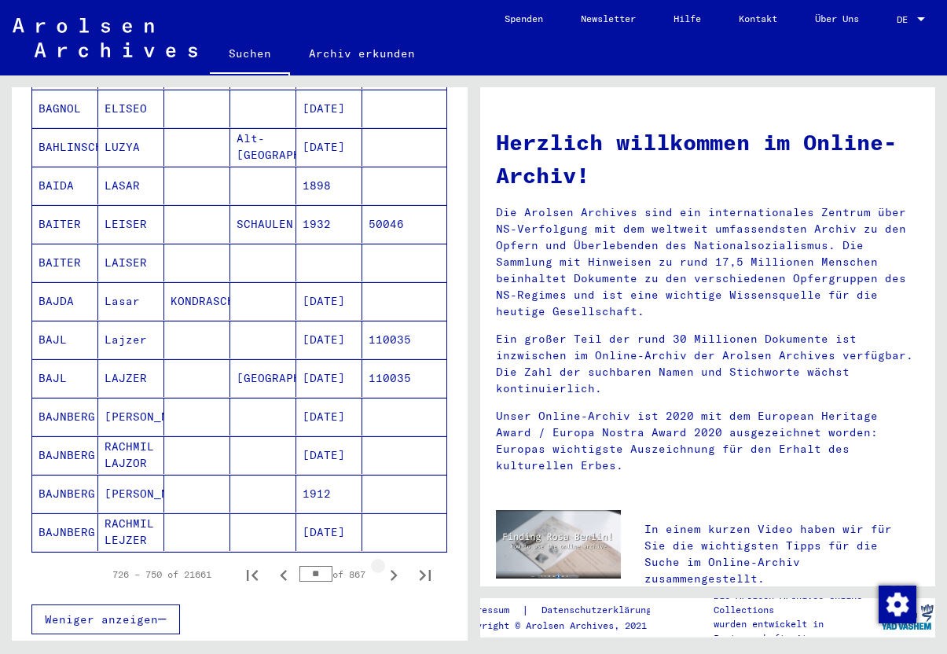
click at [398, 564] on icon "Next page" at bounding box center [394, 575] width 22 height 22
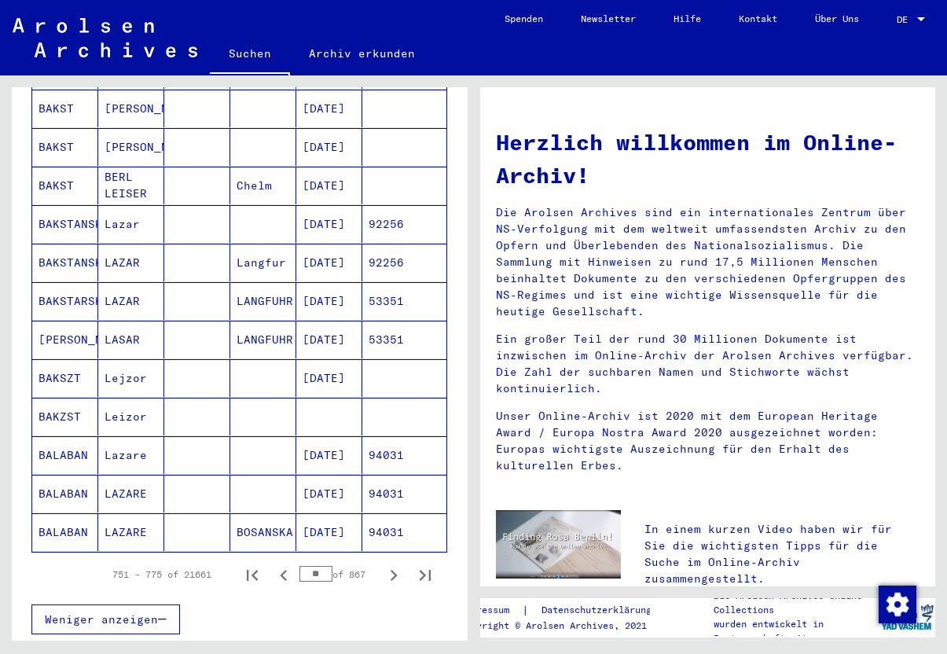
click at [398, 564] on icon "Next page" at bounding box center [394, 575] width 22 height 22
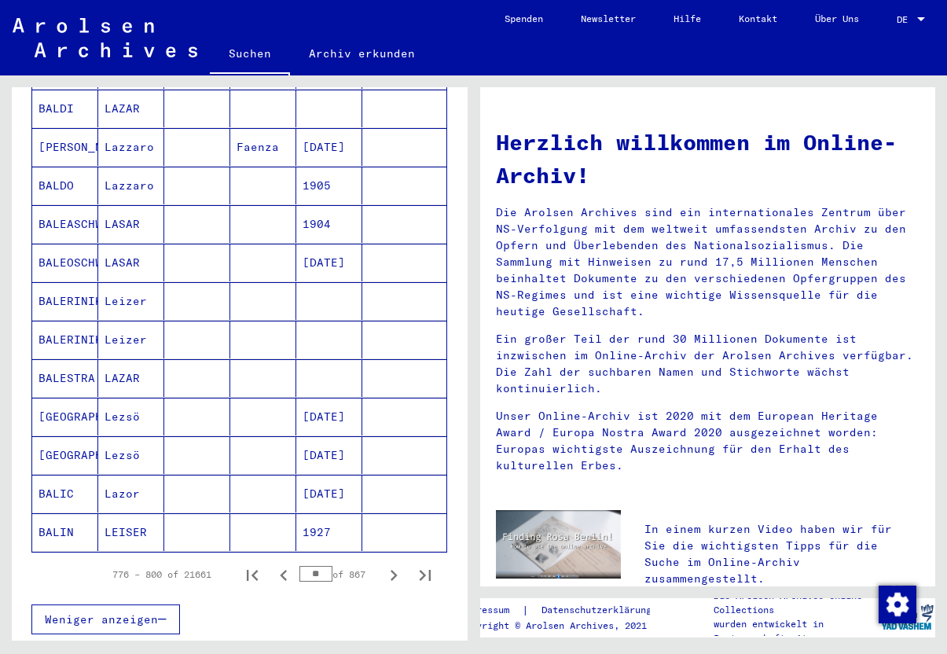
click at [398, 564] on icon "Next page" at bounding box center [394, 575] width 22 height 22
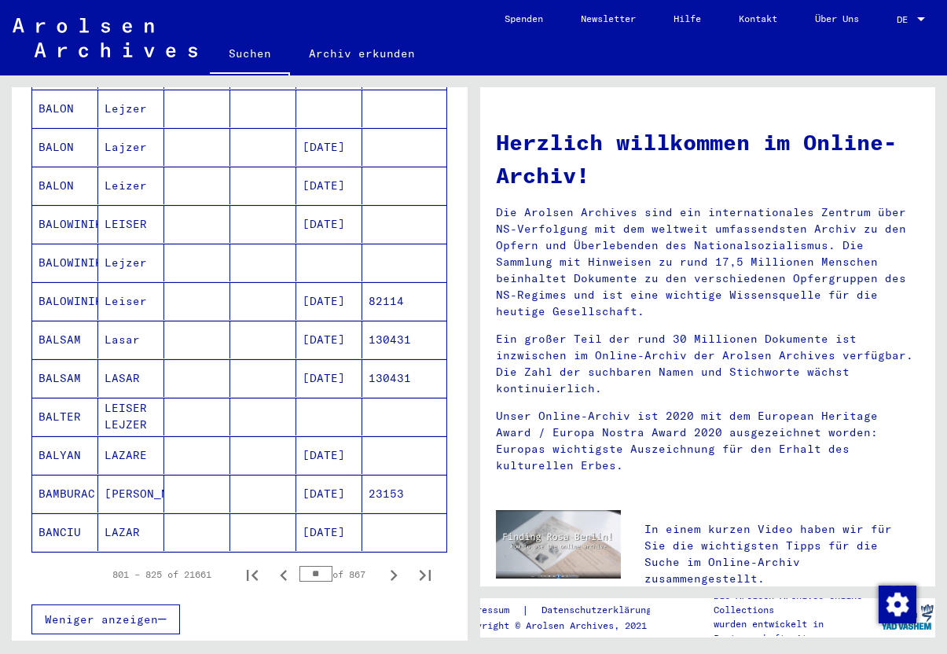
click at [398, 564] on icon "Next page" at bounding box center [394, 575] width 22 height 22
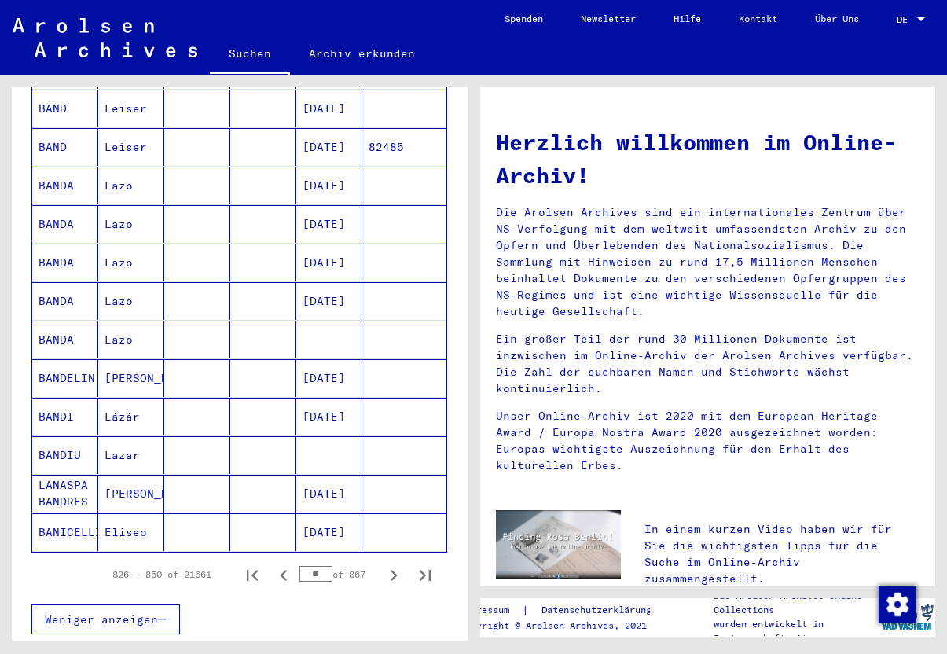
click at [398, 564] on icon "Next page" at bounding box center [394, 575] width 22 height 22
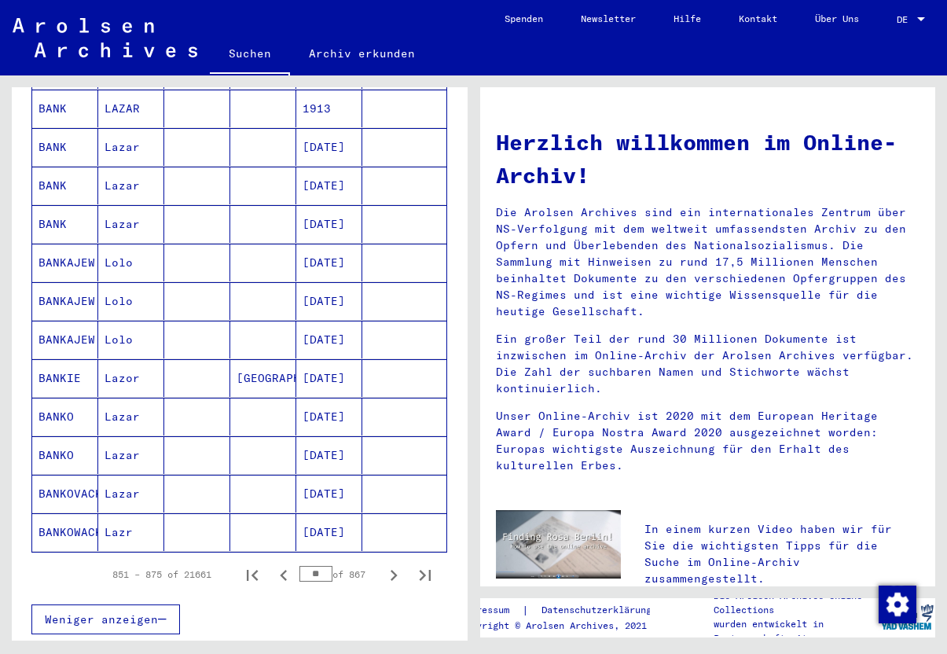
click at [398, 564] on icon "Next page" at bounding box center [394, 575] width 22 height 22
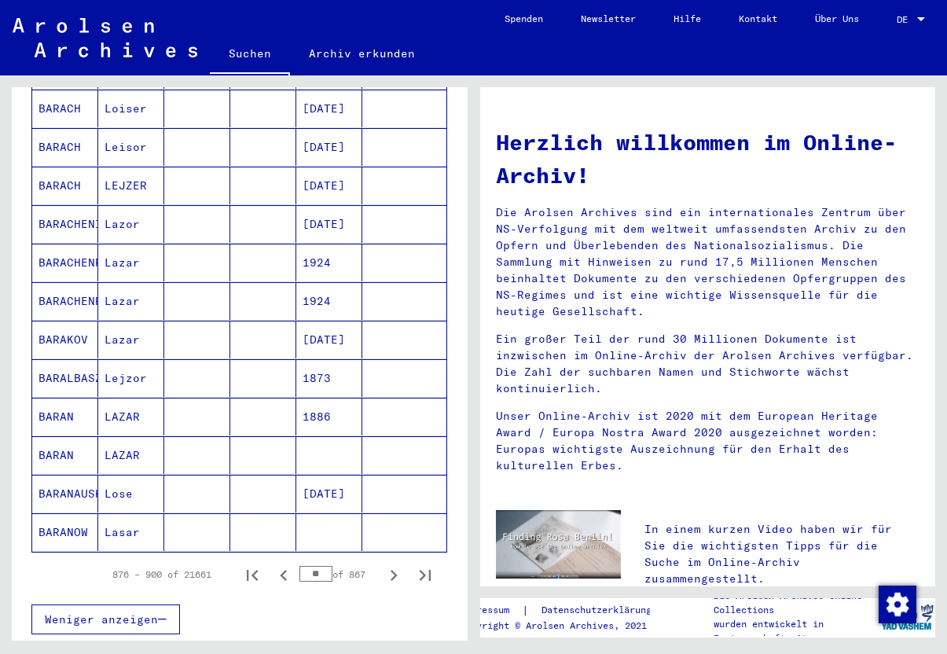
click at [398, 564] on icon "Next page" at bounding box center [394, 575] width 22 height 22
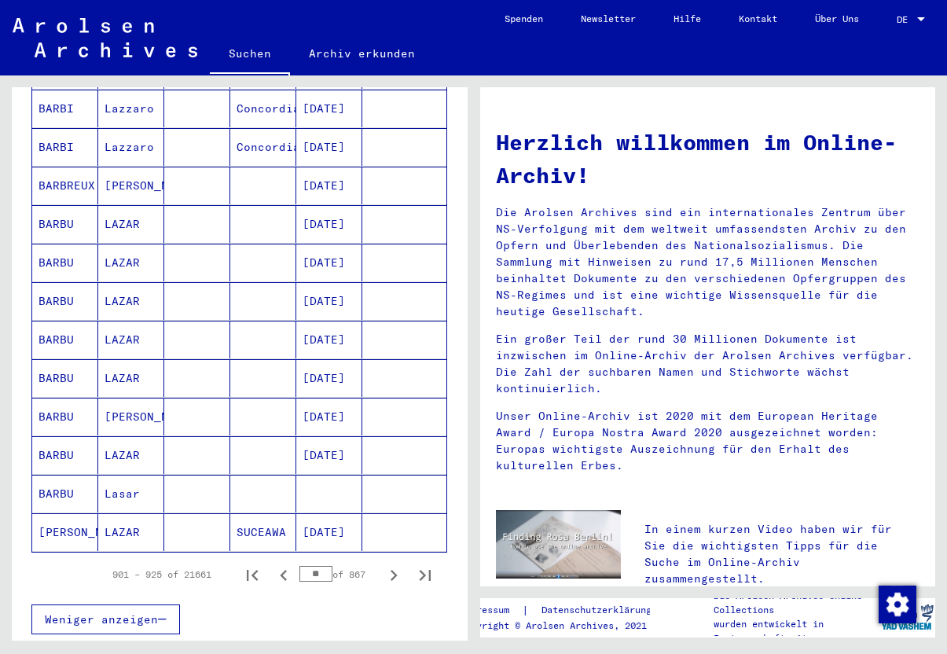
click at [398, 564] on icon "Next page" at bounding box center [394, 575] width 22 height 22
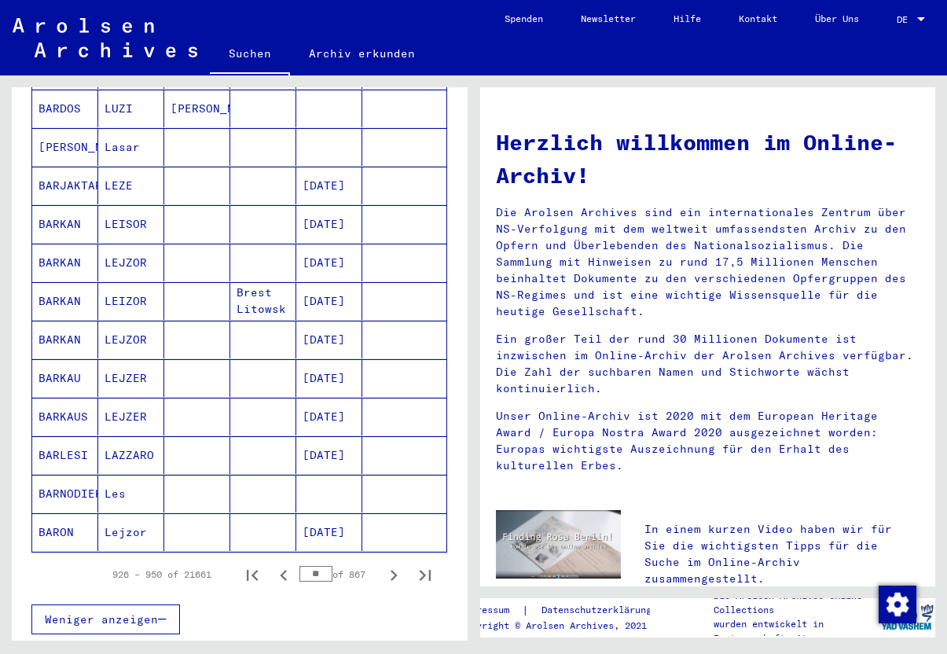
click at [398, 564] on icon "Next page" at bounding box center [394, 575] width 22 height 22
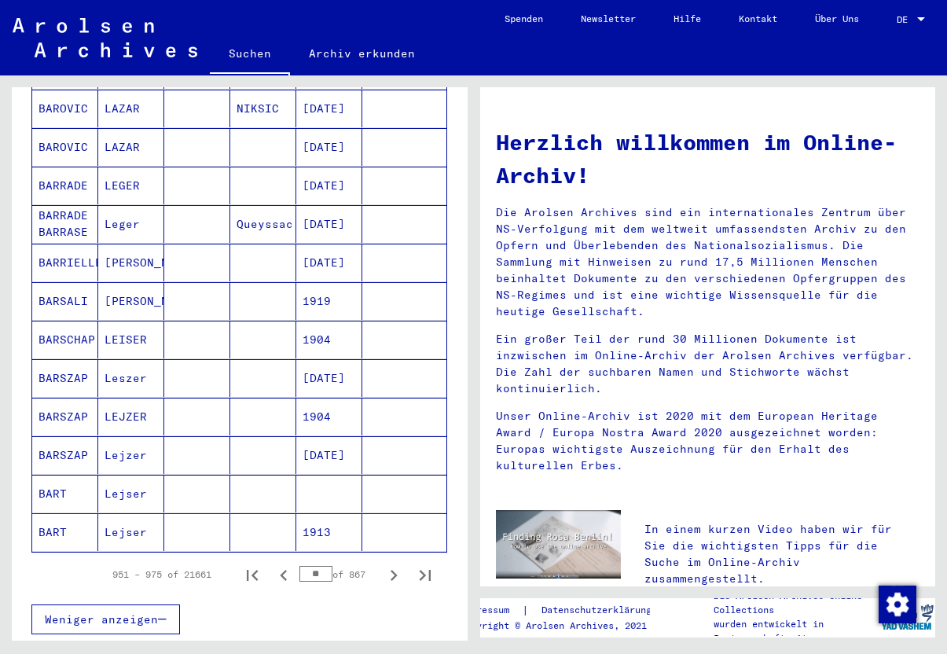
click at [398, 564] on icon "Next page" at bounding box center [394, 575] width 22 height 22
type input "**"
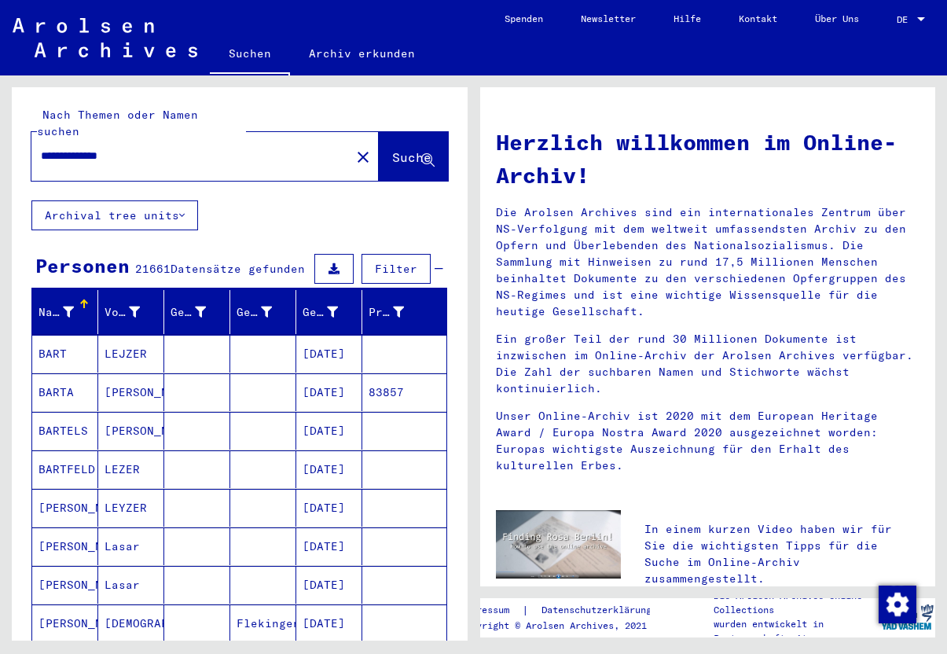
scroll to position [0, 0]
click at [335, 306] on icon at bounding box center [332, 311] width 11 height 11
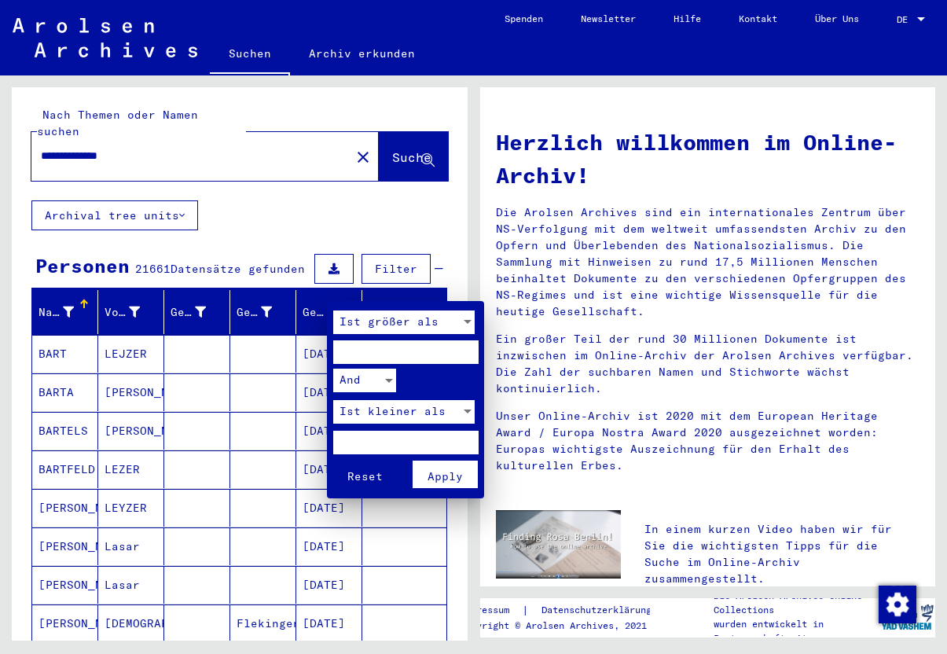
click at [363, 344] on input "number" at bounding box center [405, 352] width 145 height 24
type input "****"
click at [354, 436] on input "number" at bounding box center [405, 442] width 145 height 24
type input "****"
click at [442, 469] on span "Apply" at bounding box center [444, 476] width 35 height 14
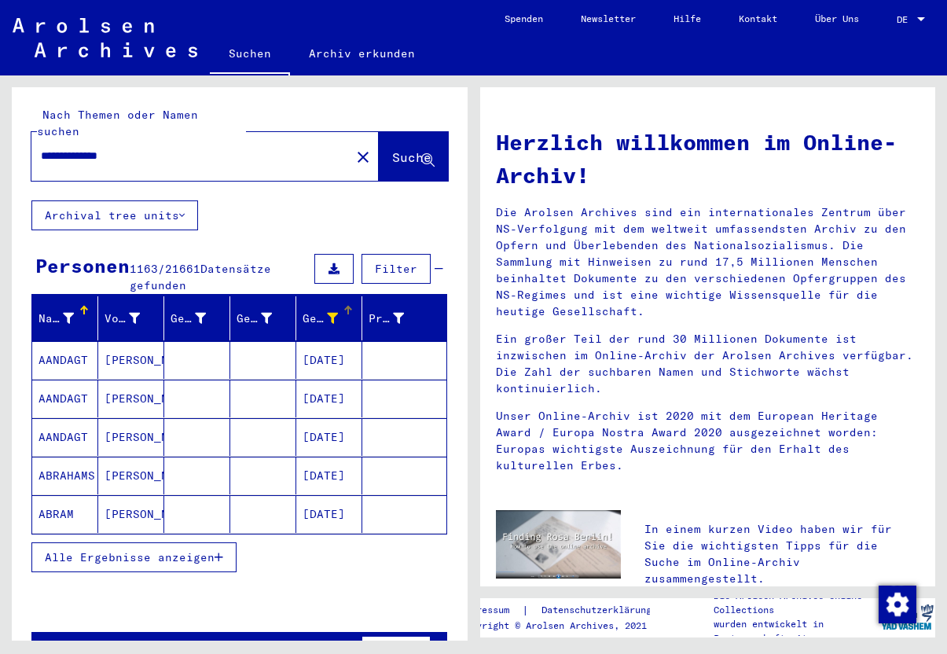
click at [152, 550] on span "Alle Ergebnisse anzeigen" at bounding box center [130, 557] width 170 height 14
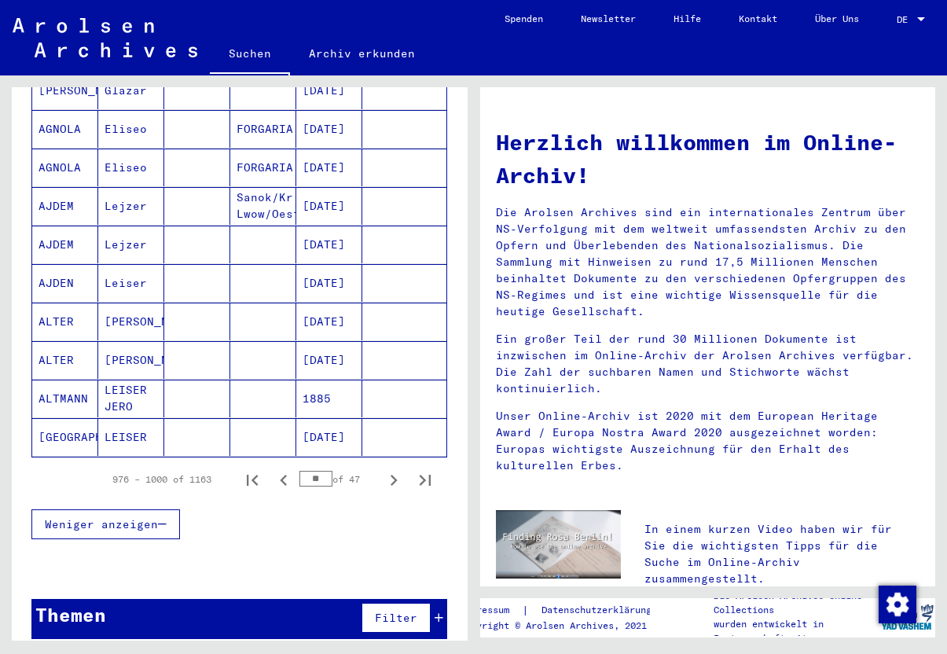
scroll to position [846, 0]
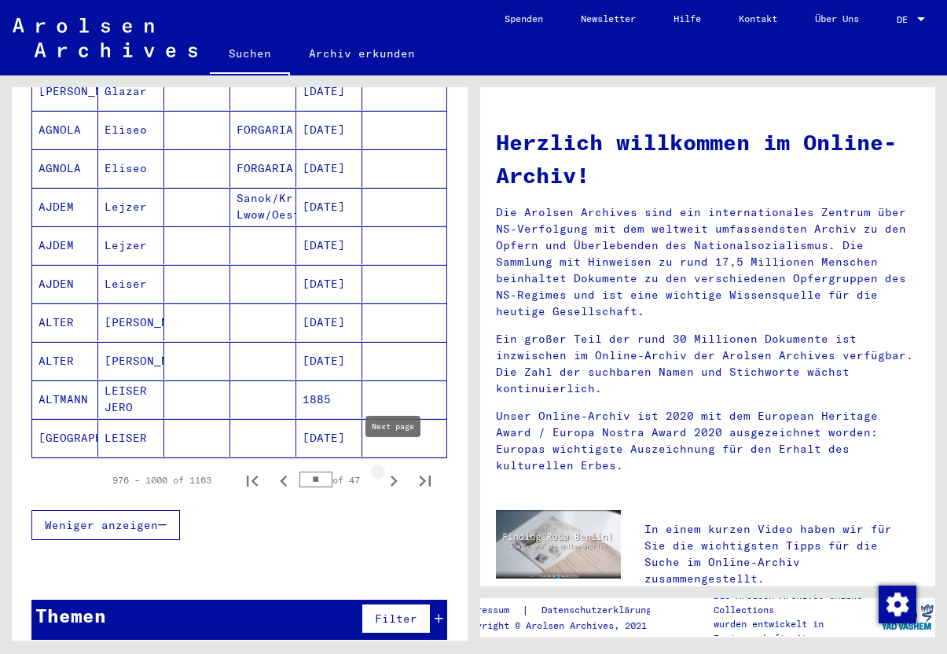
click at [396, 470] on icon "Next page" at bounding box center [394, 481] width 22 height 22
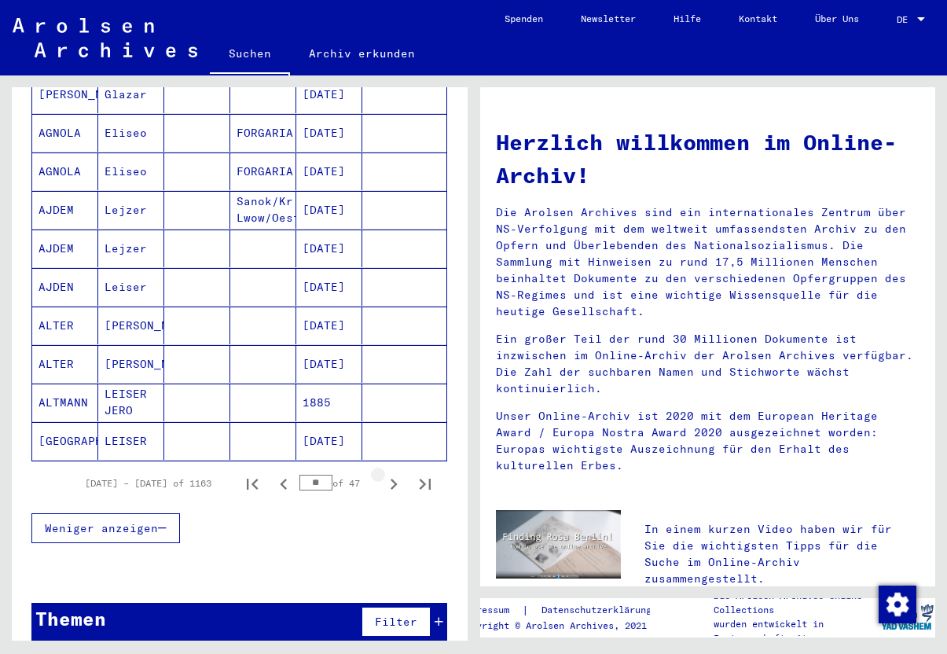
click at [396, 473] on icon "Next page" at bounding box center [394, 484] width 22 height 22
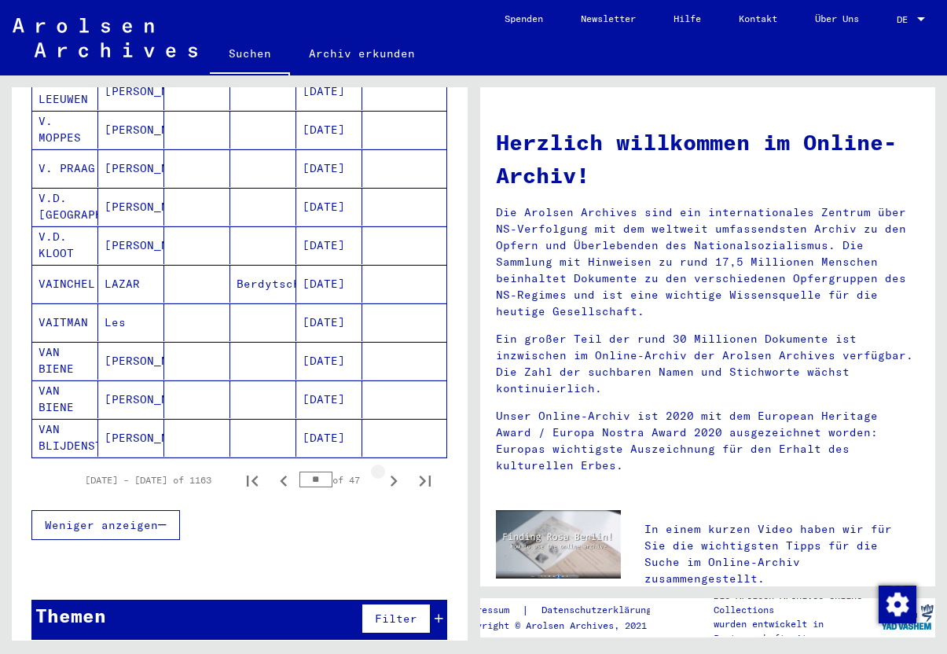
click at [396, 470] on icon "Next page" at bounding box center [394, 481] width 22 height 22
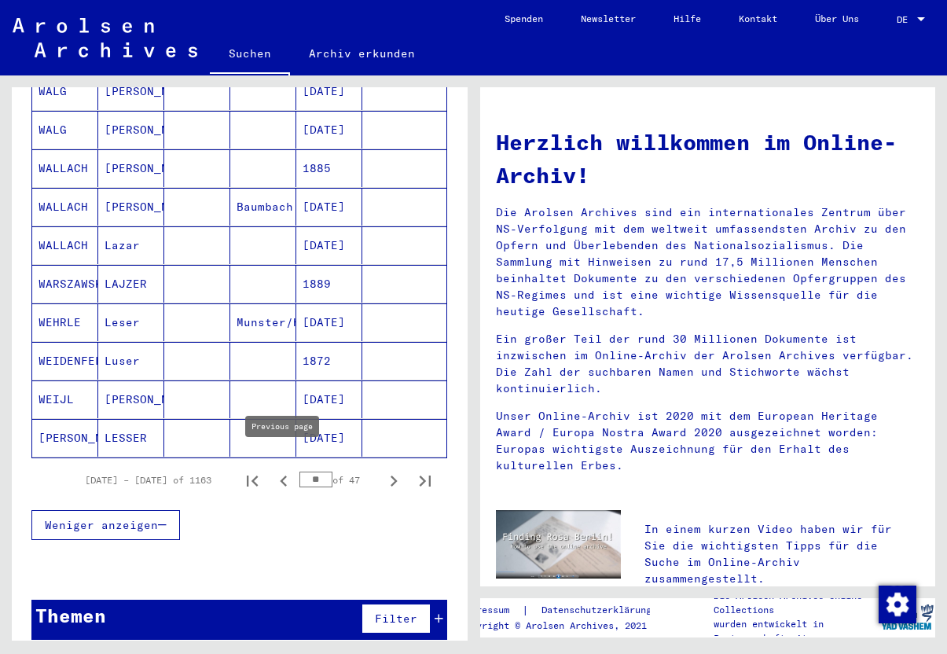
click at [285, 470] on icon "Previous page" at bounding box center [284, 481] width 22 height 22
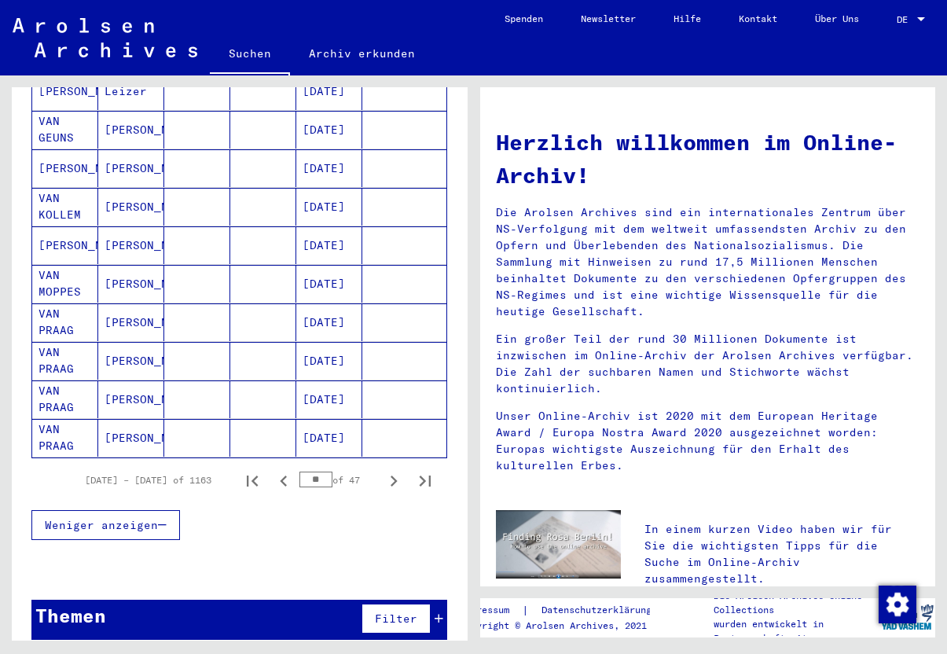
click at [285, 470] on icon "Previous page" at bounding box center [284, 481] width 22 height 22
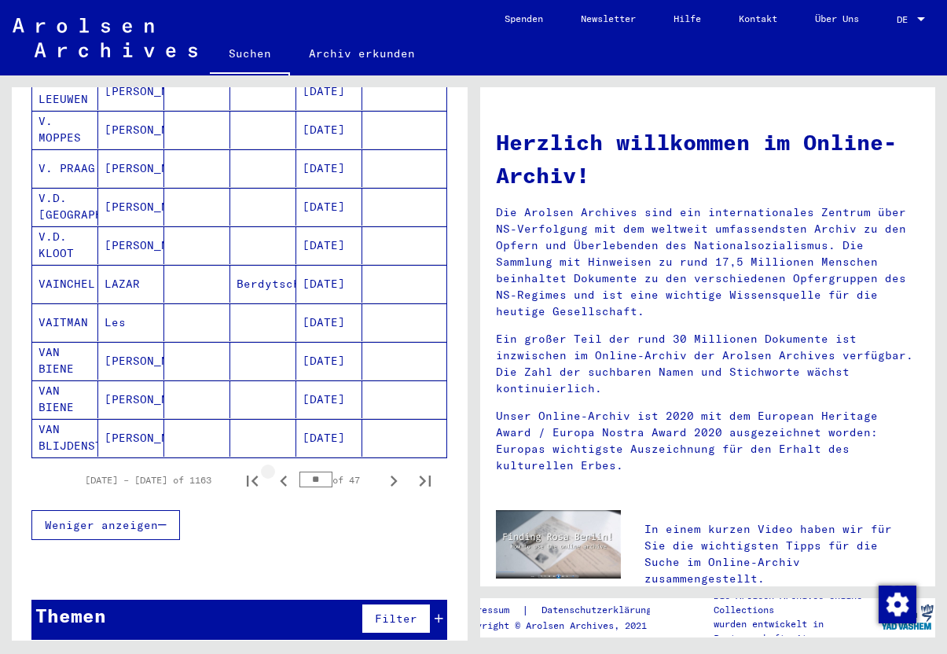
click at [285, 470] on icon "Previous page" at bounding box center [284, 481] width 22 height 22
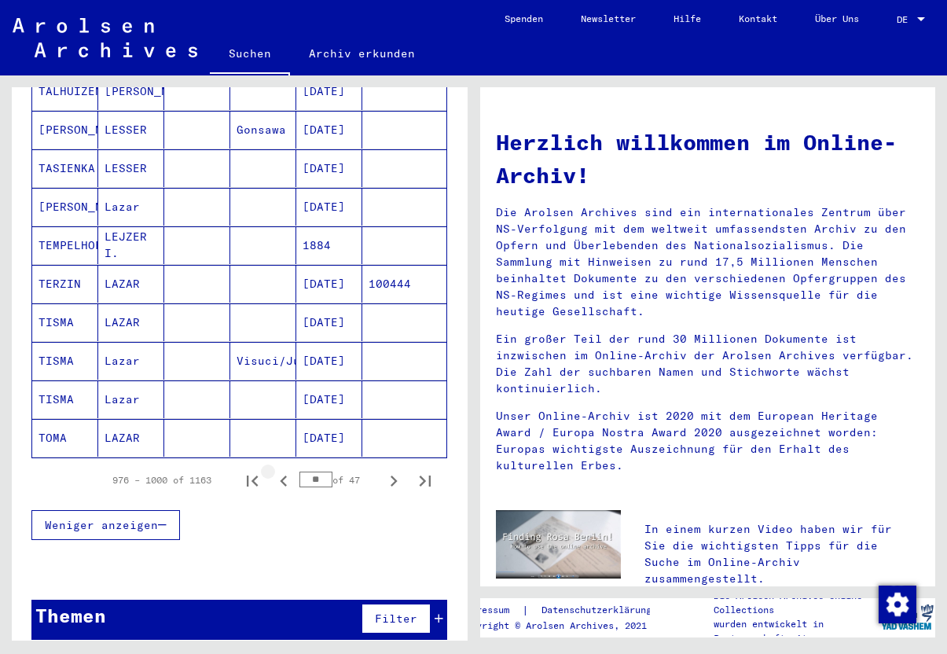
click at [283, 475] on icon "Previous page" at bounding box center [283, 480] width 7 height 11
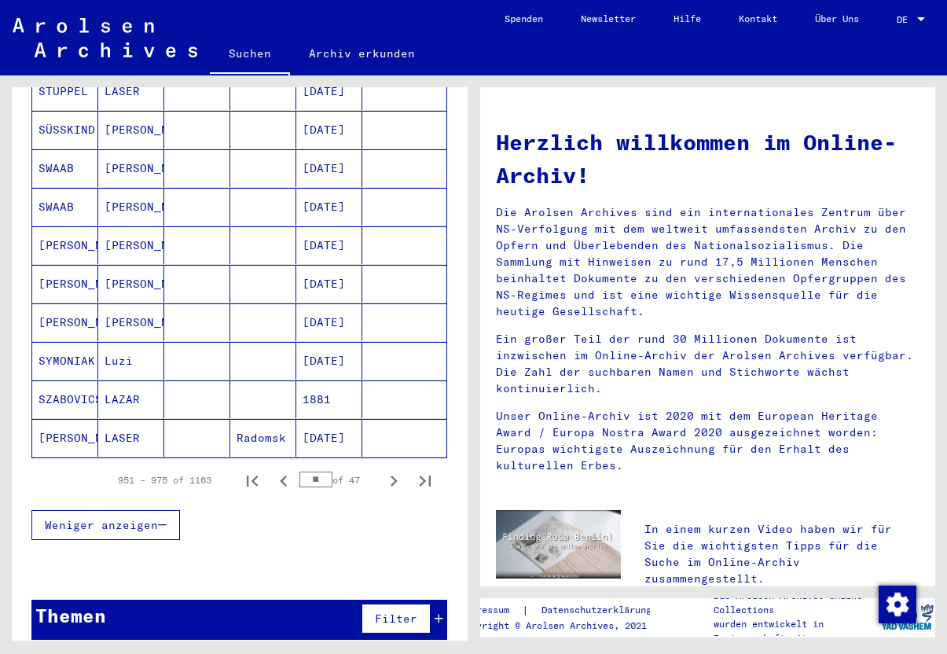
click at [283, 475] on icon "Previous page" at bounding box center [283, 480] width 7 height 11
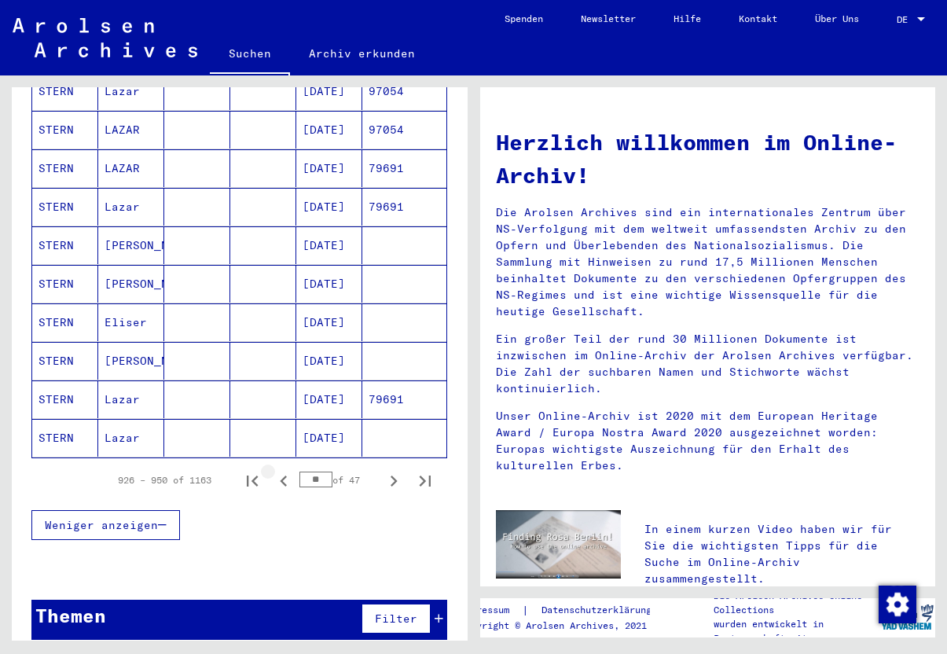
click at [283, 475] on icon "Previous page" at bounding box center [283, 480] width 7 height 11
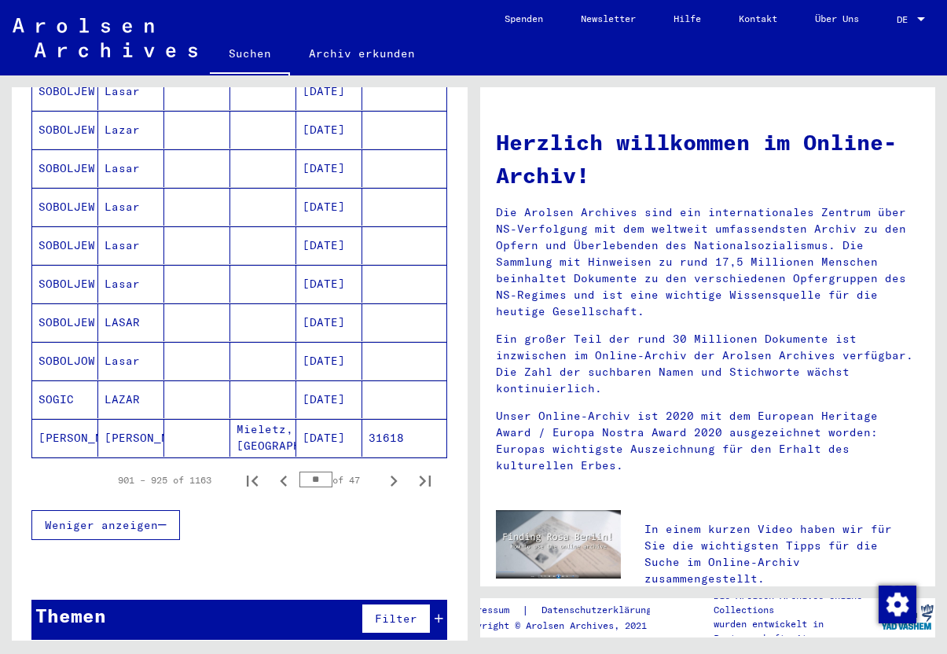
click at [283, 475] on icon "Previous page" at bounding box center [283, 480] width 7 height 11
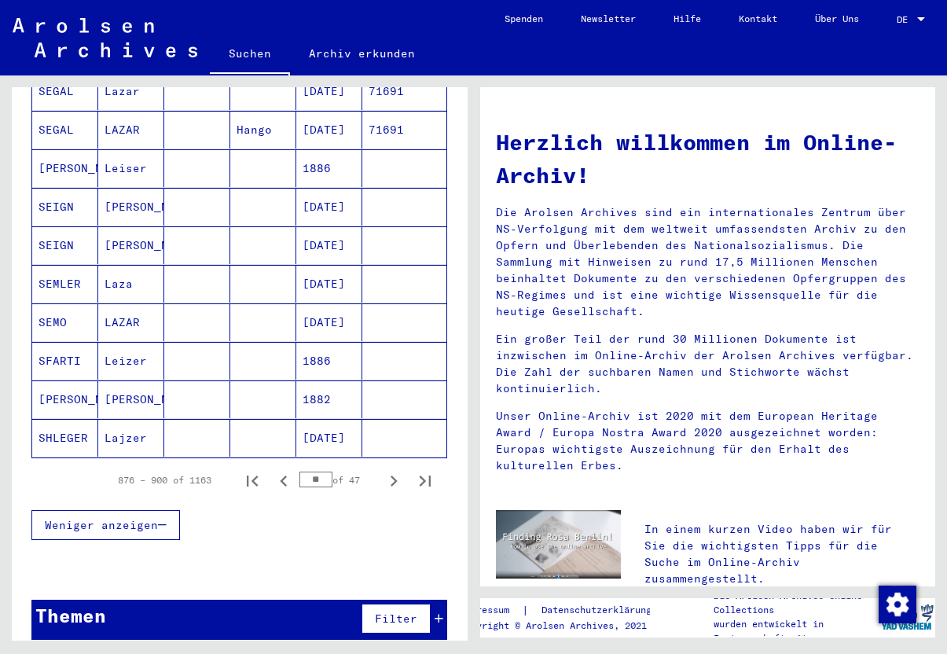
click at [283, 475] on icon "Previous page" at bounding box center [283, 480] width 7 height 11
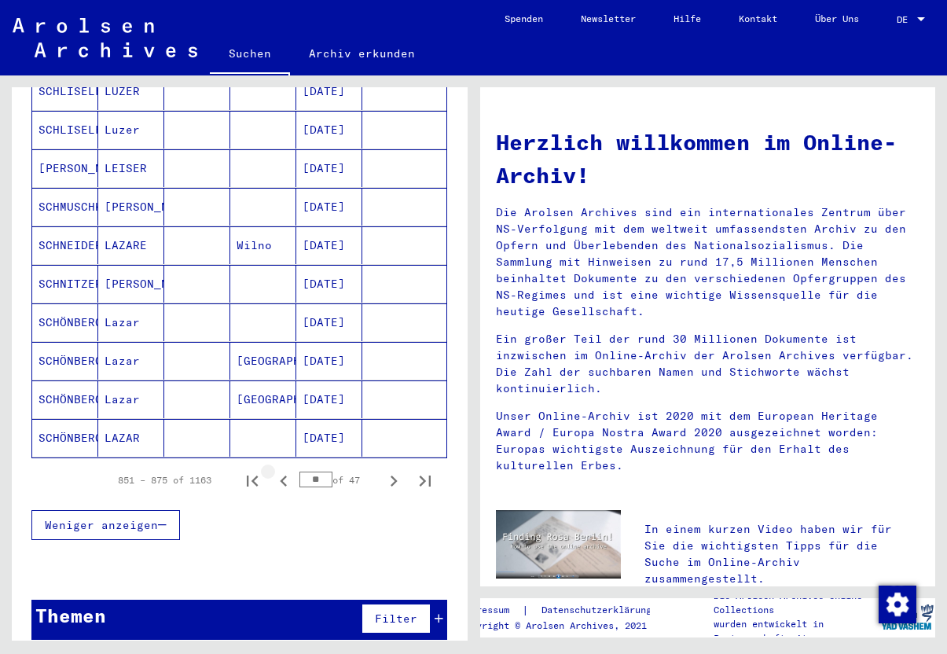
click at [283, 475] on icon "Previous page" at bounding box center [283, 480] width 7 height 11
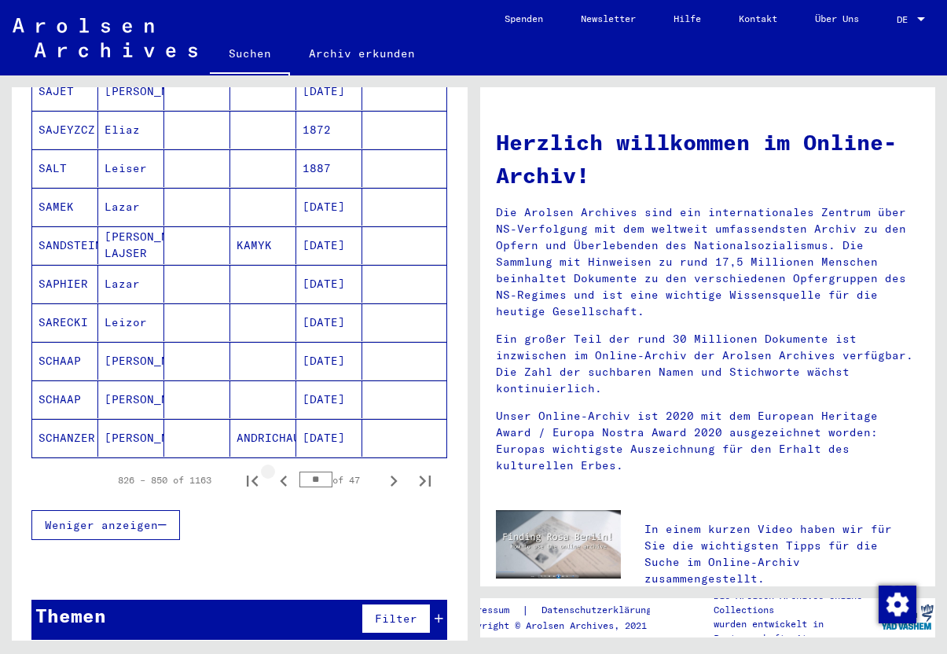
click at [283, 475] on icon "Previous page" at bounding box center [283, 480] width 7 height 11
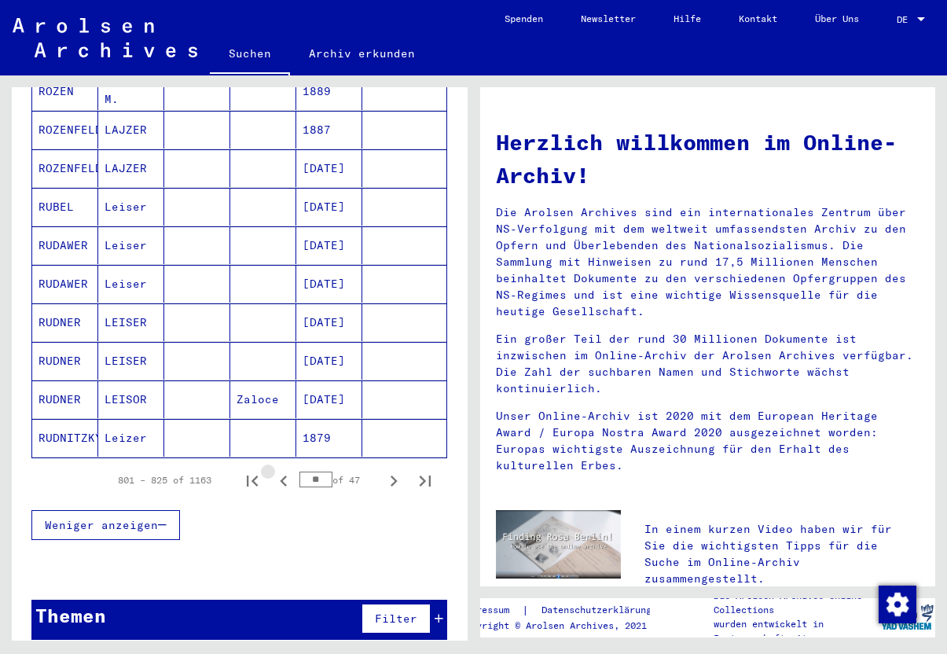
click at [283, 475] on icon "Previous page" at bounding box center [283, 480] width 7 height 11
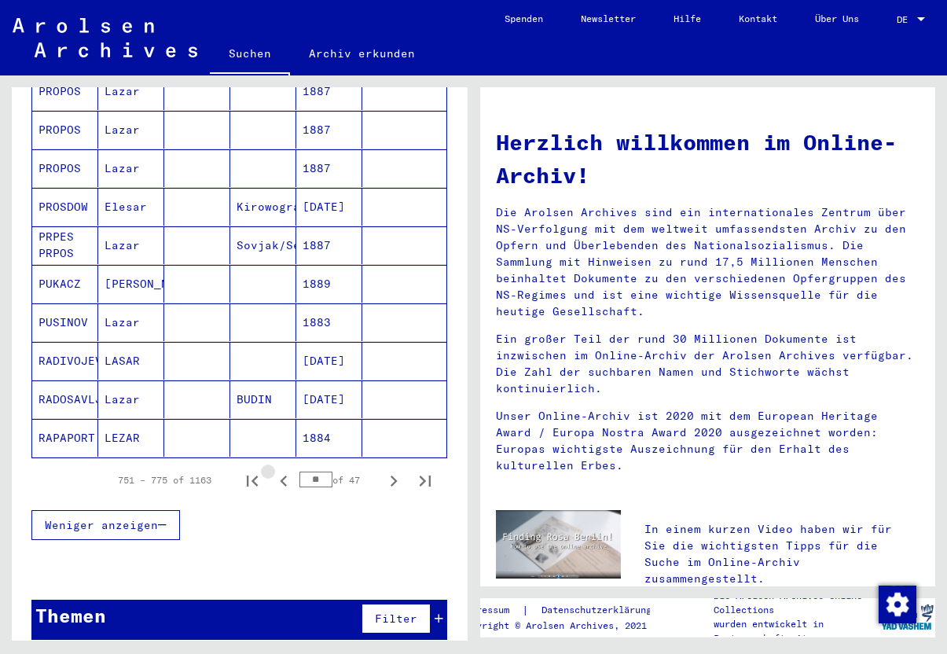
click at [283, 475] on icon "Previous page" at bounding box center [283, 480] width 7 height 11
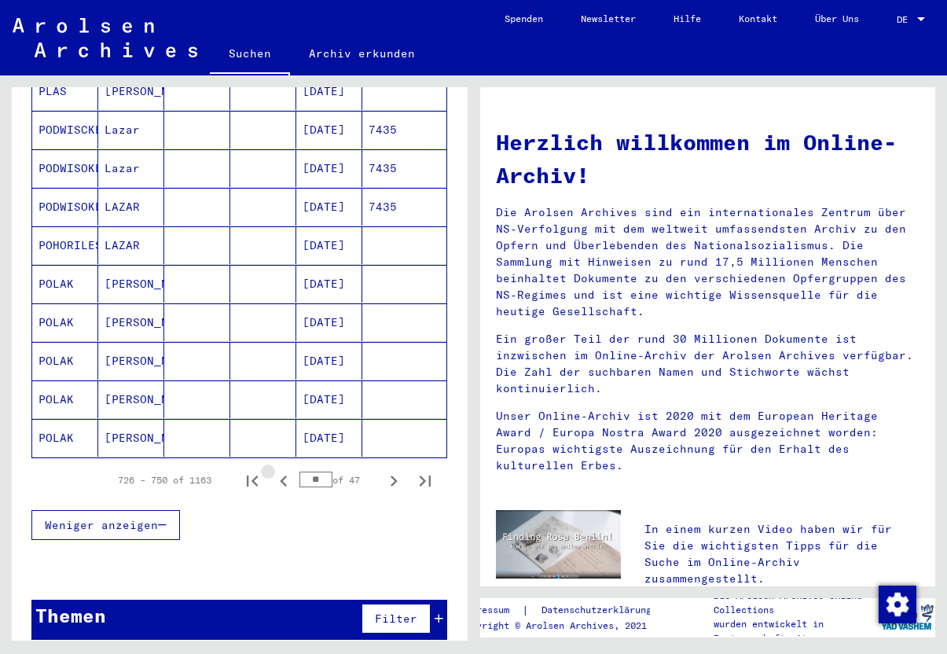
click at [283, 475] on icon "Previous page" at bounding box center [283, 480] width 7 height 11
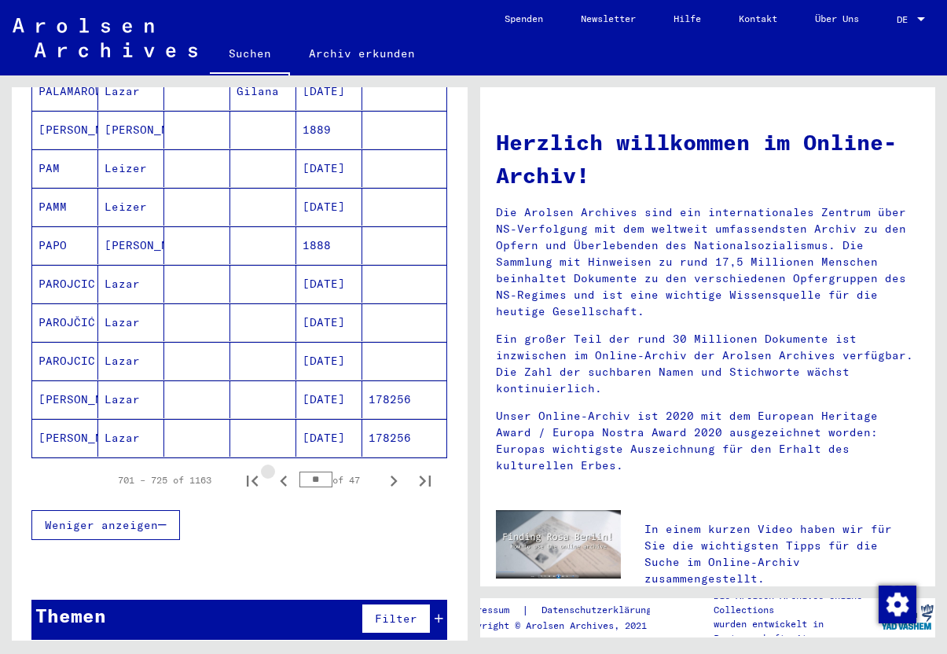
click at [283, 475] on icon "Previous page" at bounding box center [283, 480] width 7 height 11
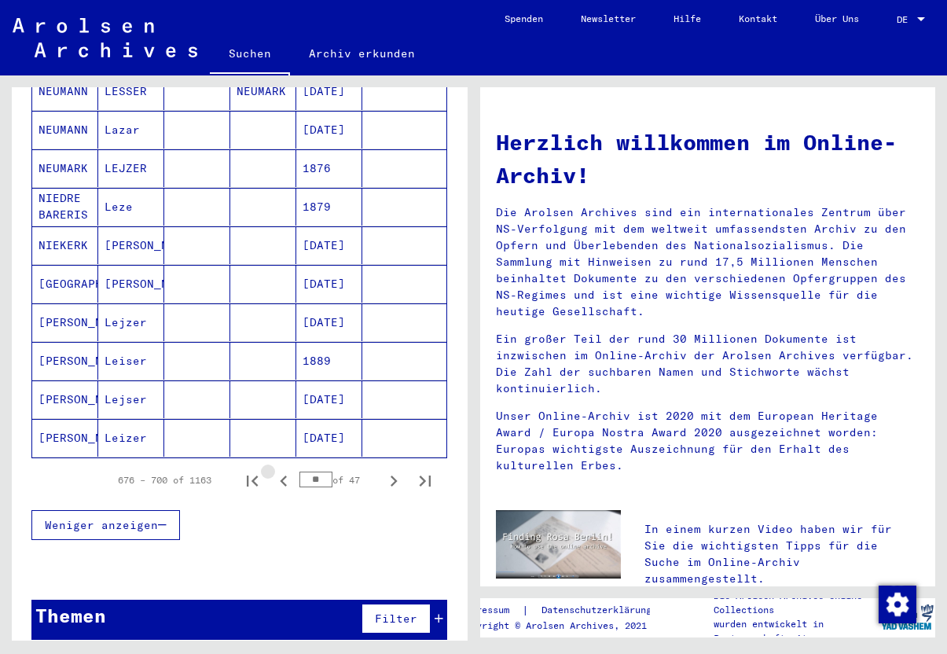
click at [283, 475] on icon "Previous page" at bounding box center [283, 480] width 7 height 11
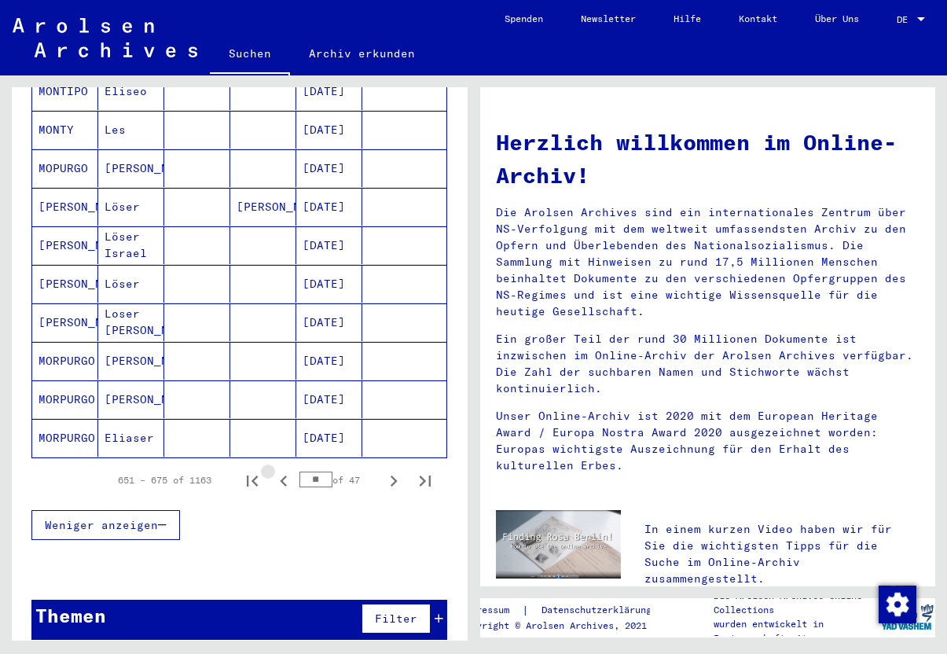
click at [283, 475] on icon "Previous page" at bounding box center [283, 480] width 7 height 11
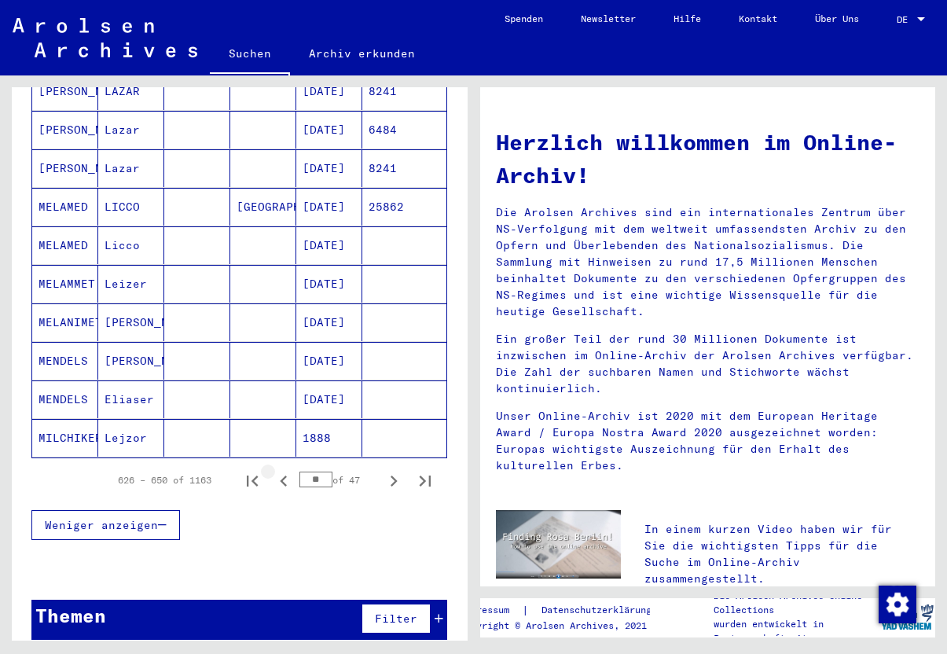
click at [283, 475] on icon "Previous page" at bounding box center [283, 480] width 7 height 11
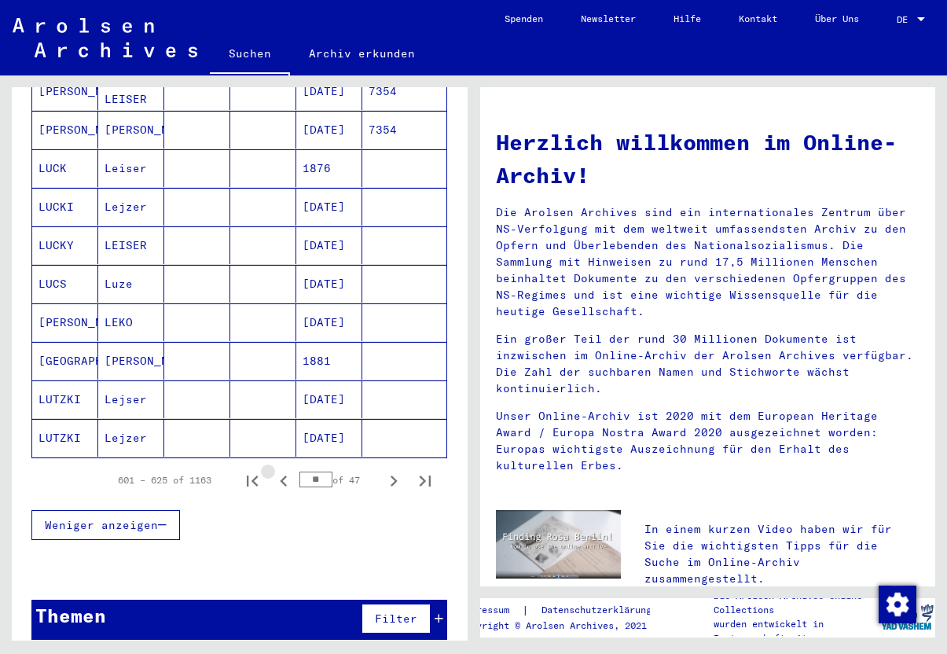
click at [283, 475] on icon "Previous page" at bounding box center [283, 480] width 7 height 11
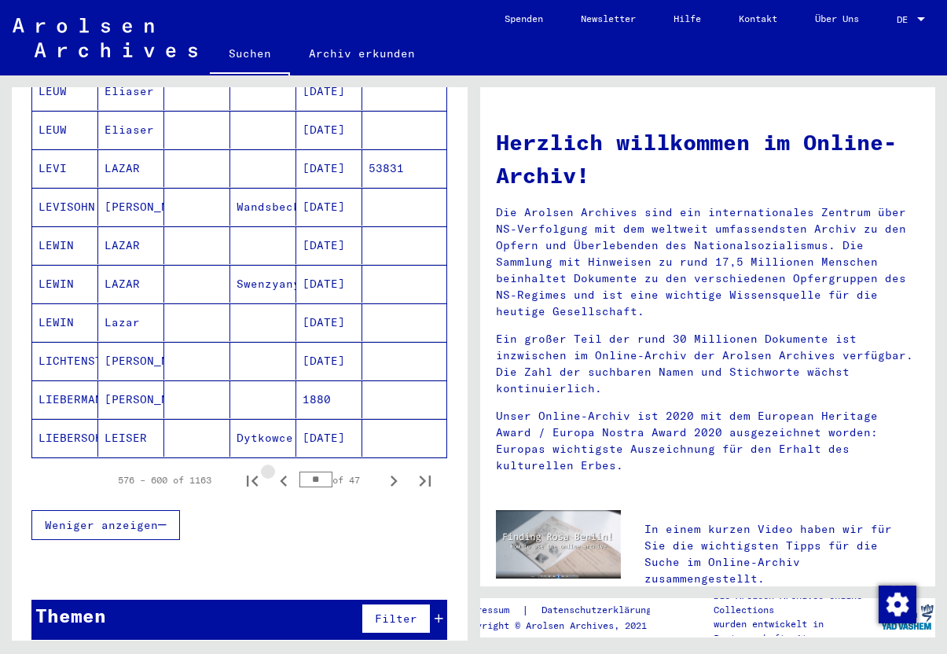
click at [283, 475] on icon "Previous page" at bounding box center [283, 480] width 7 height 11
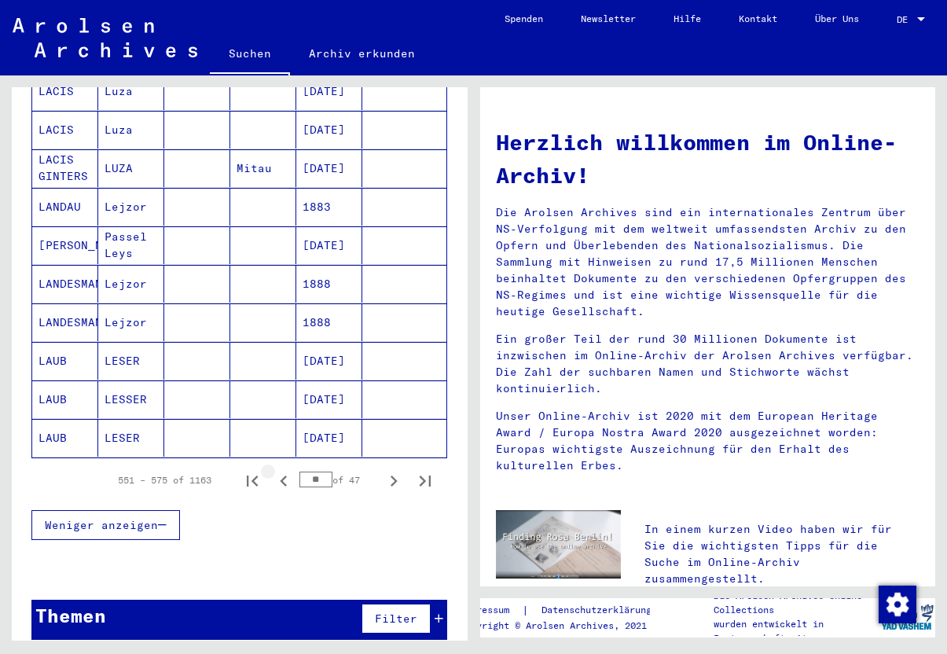
click at [283, 475] on icon "Previous page" at bounding box center [283, 480] width 7 height 11
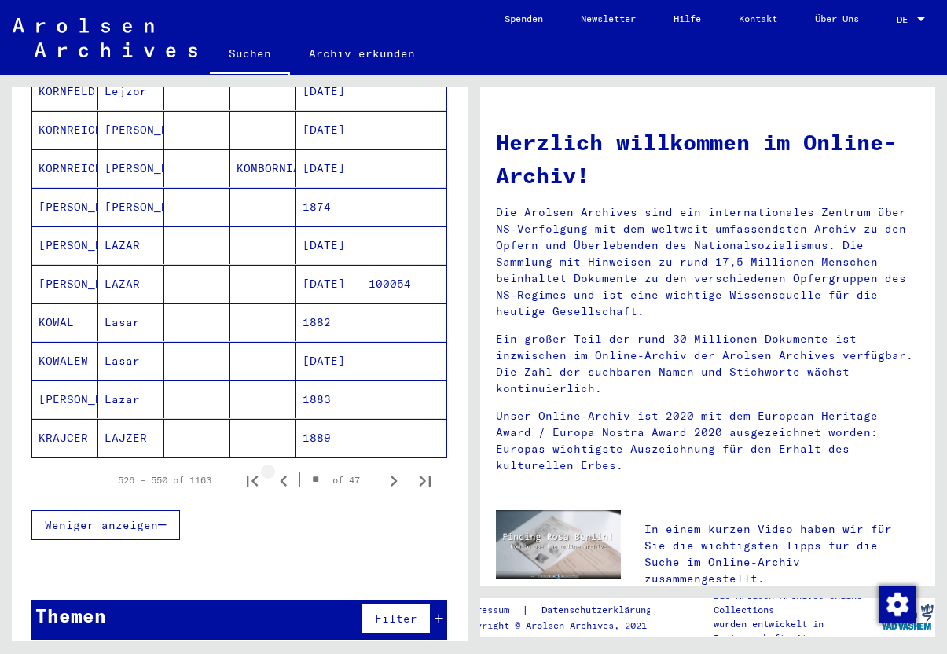
click at [283, 475] on icon "Previous page" at bounding box center [283, 480] width 7 height 11
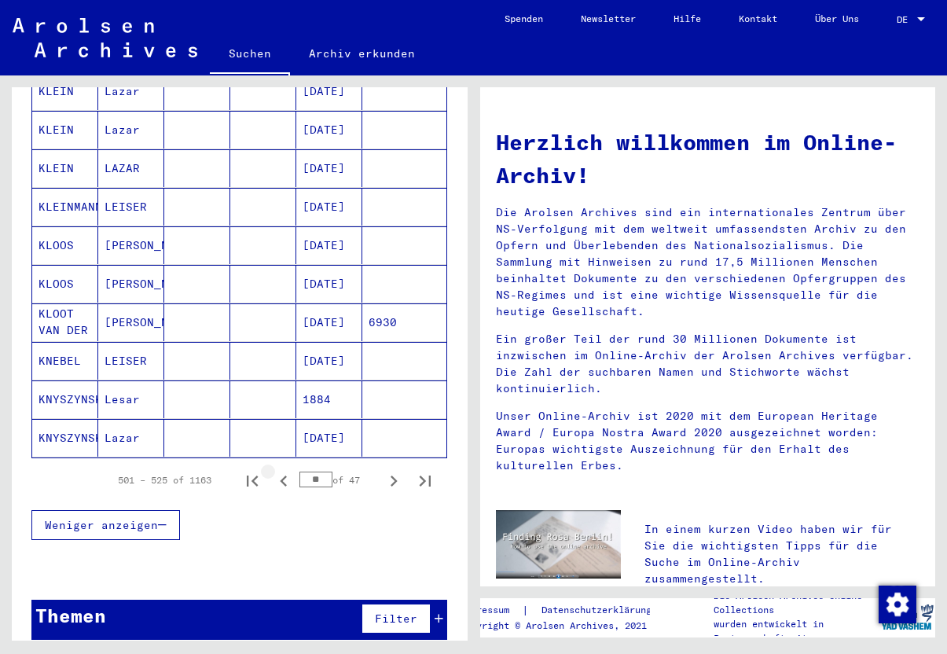
click at [283, 475] on icon "Previous page" at bounding box center [283, 480] width 7 height 11
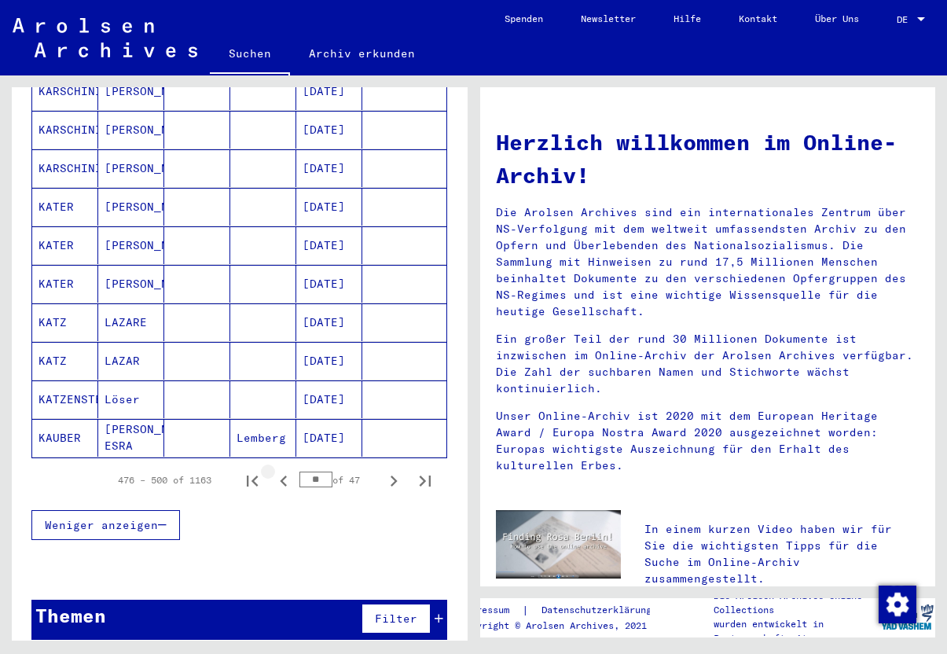
click at [283, 475] on icon "Previous page" at bounding box center [283, 480] width 7 height 11
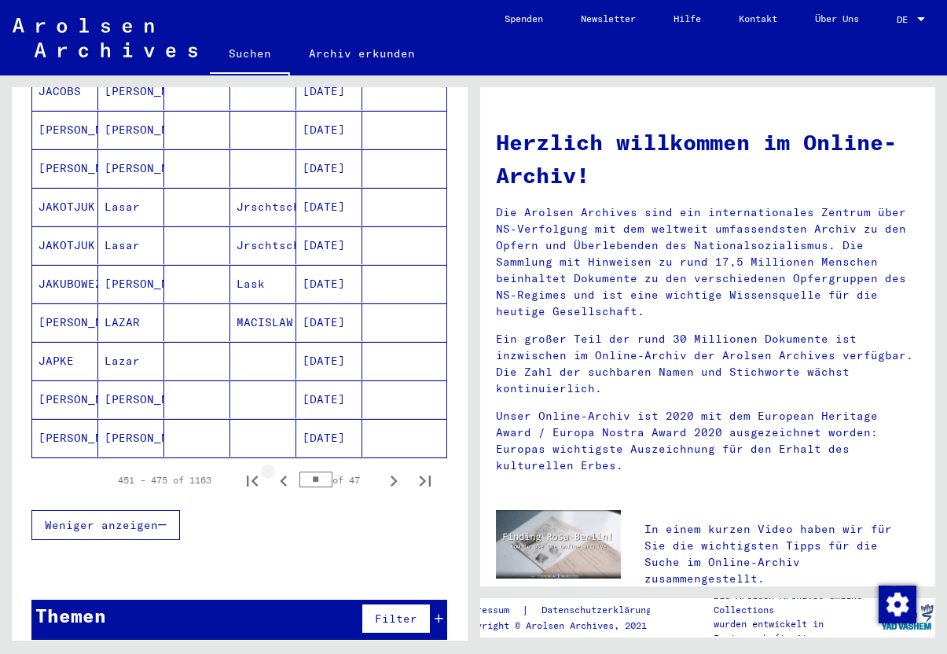
click at [283, 475] on icon "Previous page" at bounding box center [283, 480] width 7 height 11
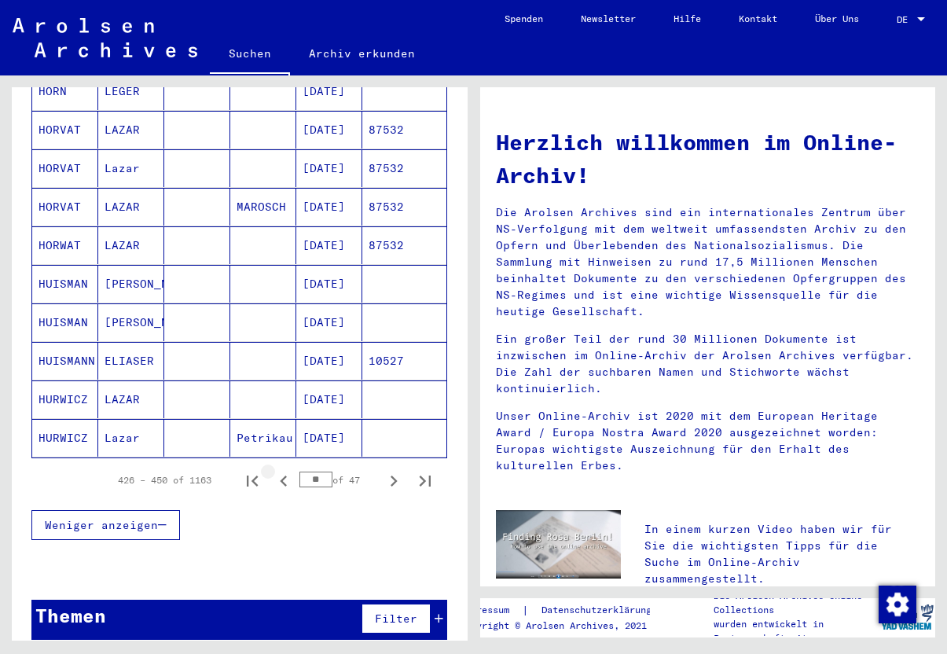
click at [283, 475] on icon "Previous page" at bounding box center [283, 480] width 7 height 11
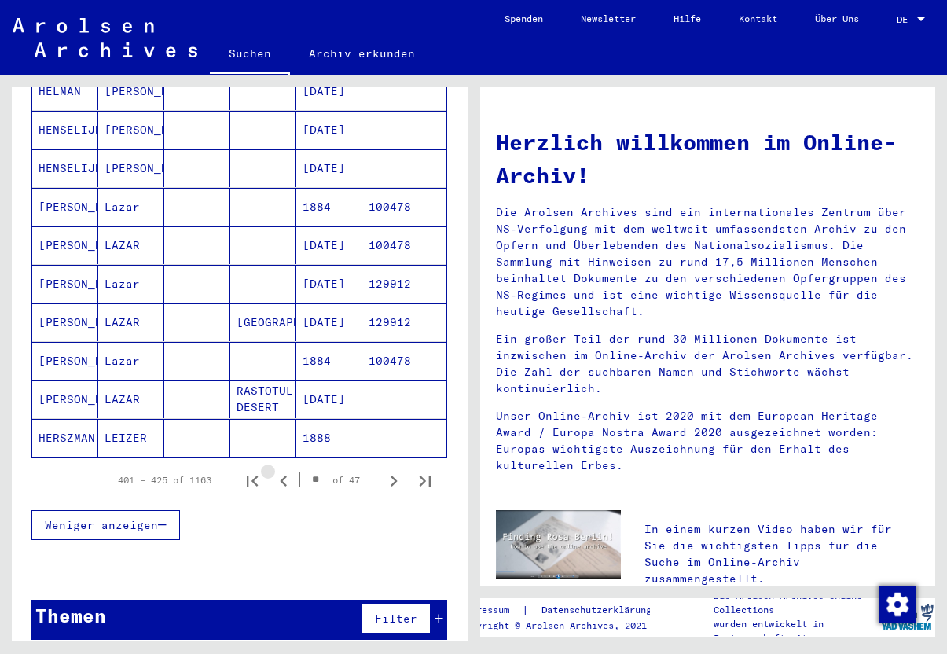
click at [283, 475] on icon "Previous page" at bounding box center [283, 480] width 7 height 11
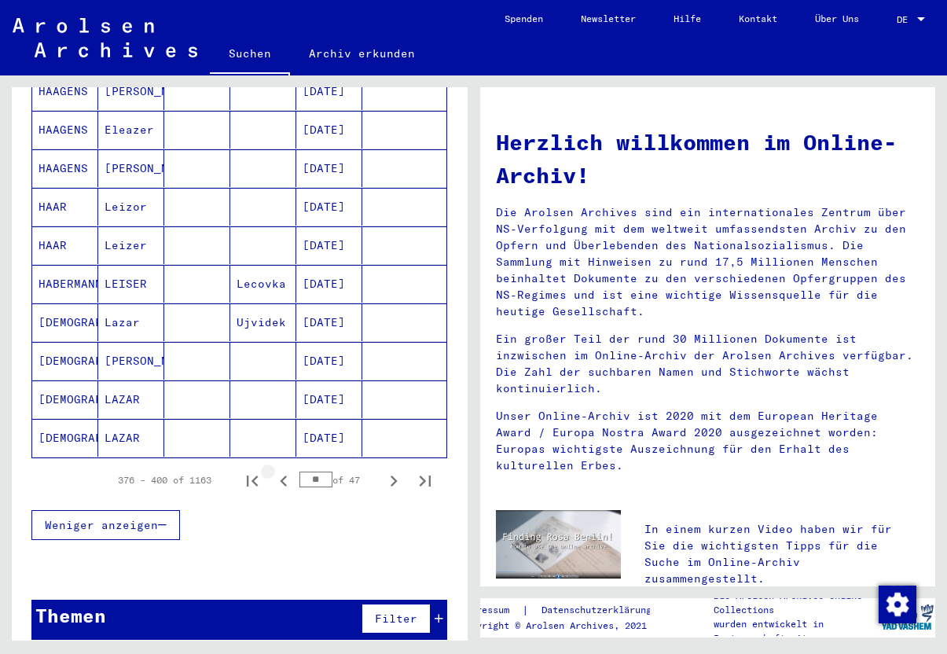
click at [283, 475] on icon "Previous page" at bounding box center [283, 480] width 7 height 11
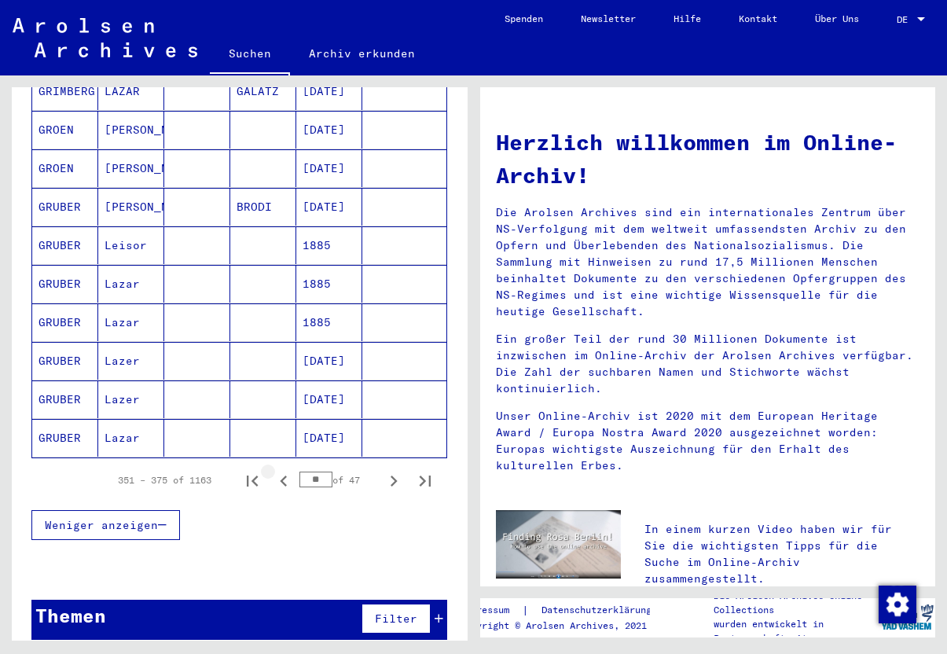
click at [283, 475] on icon "Previous page" at bounding box center [283, 480] width 7 height 11
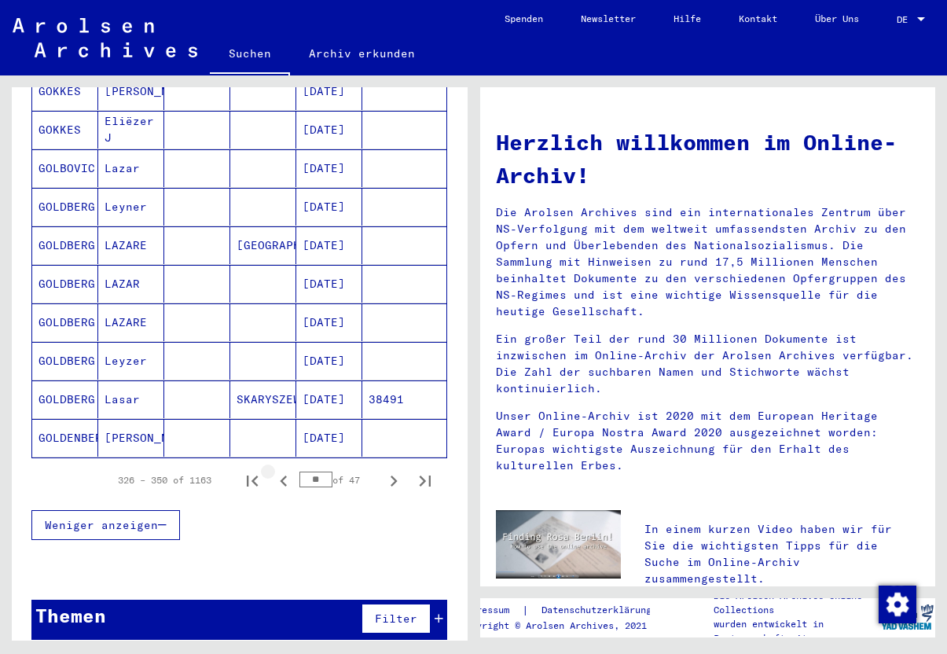
click at [283, 475] on icon "Previous page" at bounding box center [283, 480] width 7 height 11
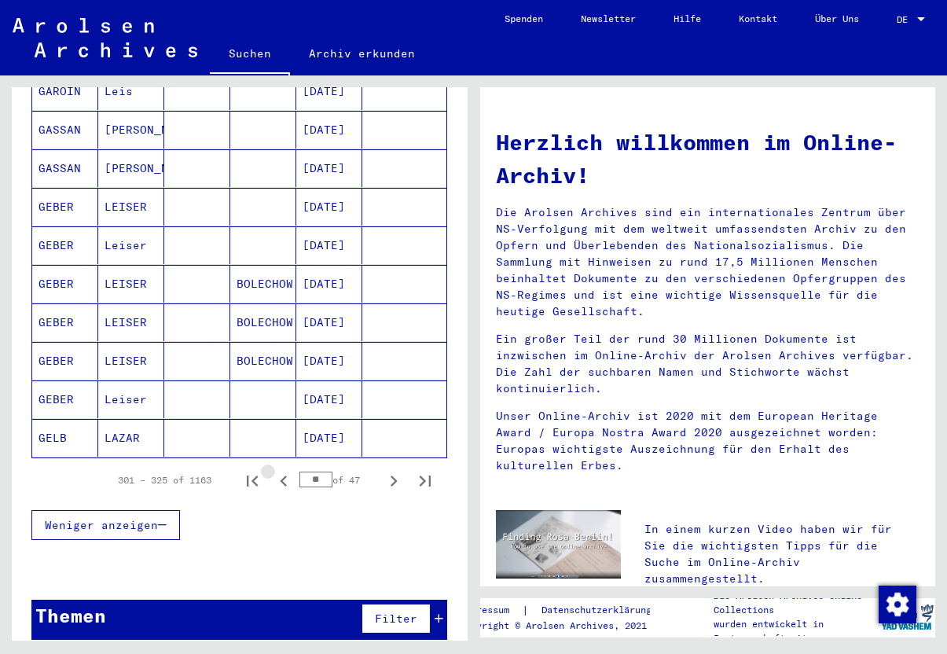
click at [283, 475] on icon "Previous page" at bounding box center [283, 480] width 7 height 11
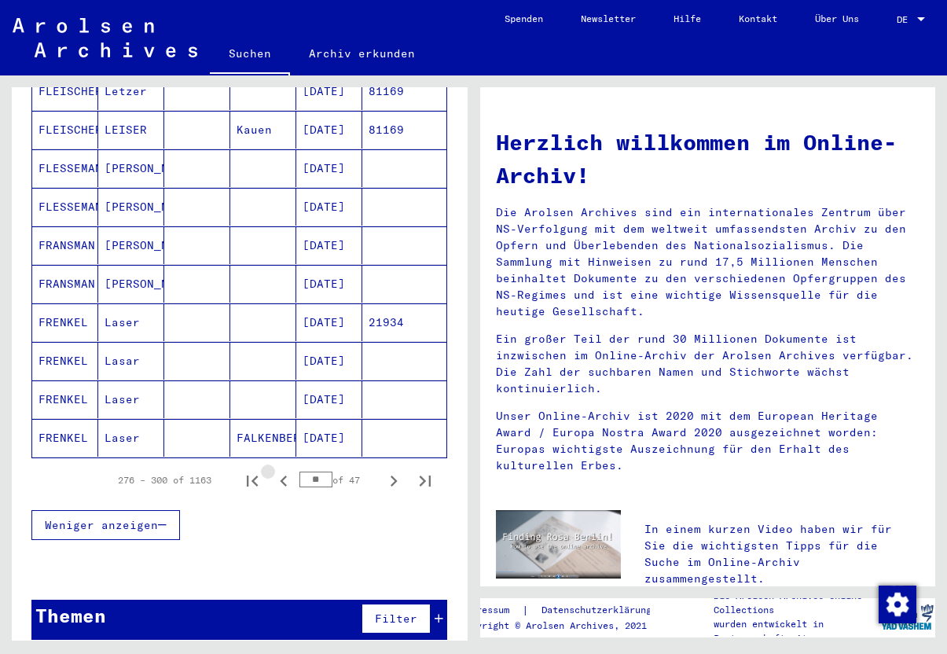
click at [283, 475] on icon "Previous page" at bounding box center [283, 480] width 7 height 11
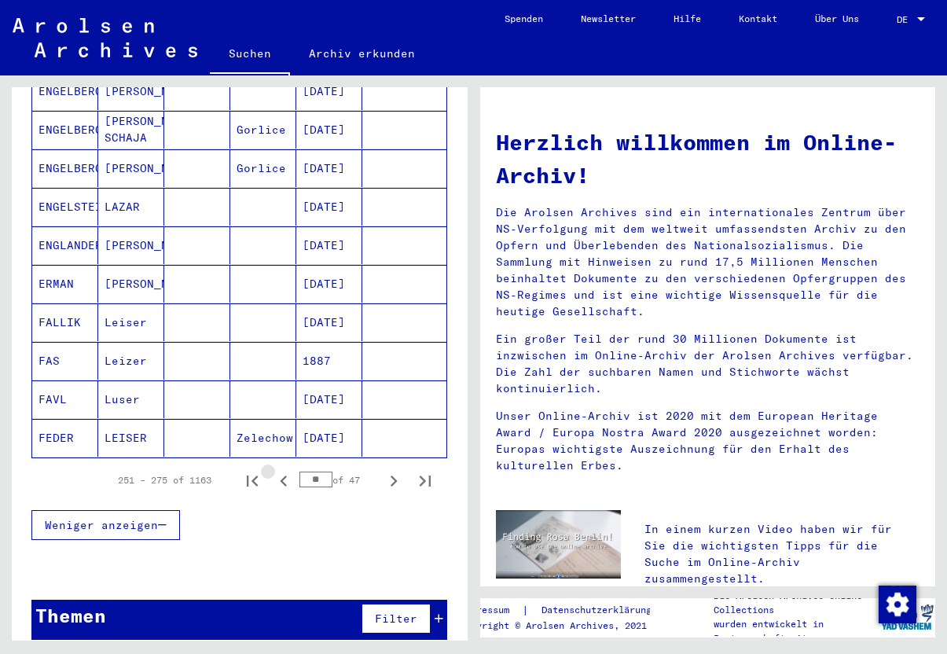
click at [283, 475] on icon "Previous page" at bounding box center [283, 480] width 7 height 11
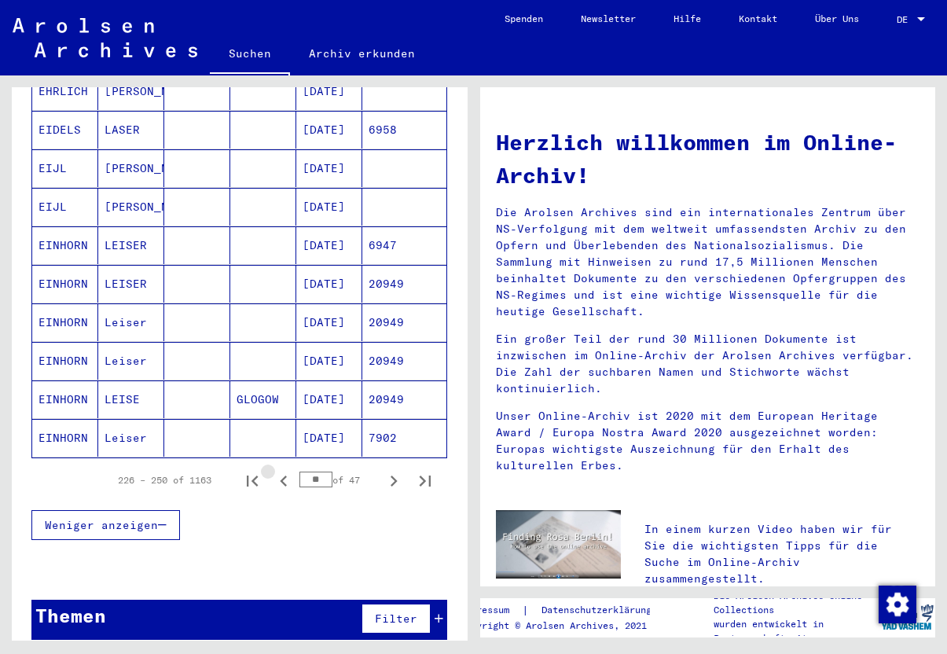
click at [283, 475] on icon "Previous page" at bounding box center [283, 480] width 7 height 11
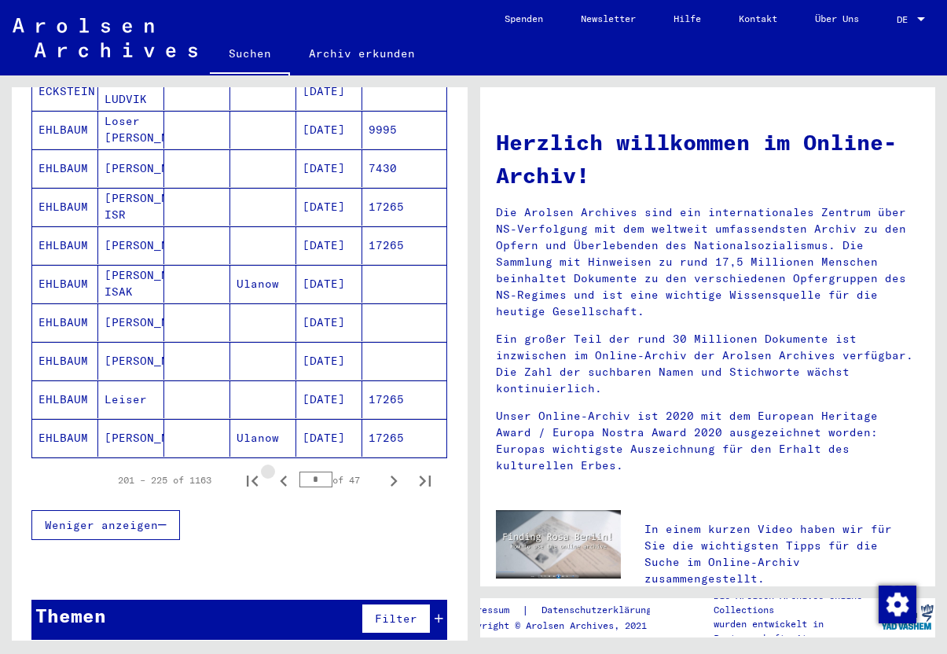
click at [283, 475] on icon "Previous page" at bounding box center [283, 480] width 7 height 11
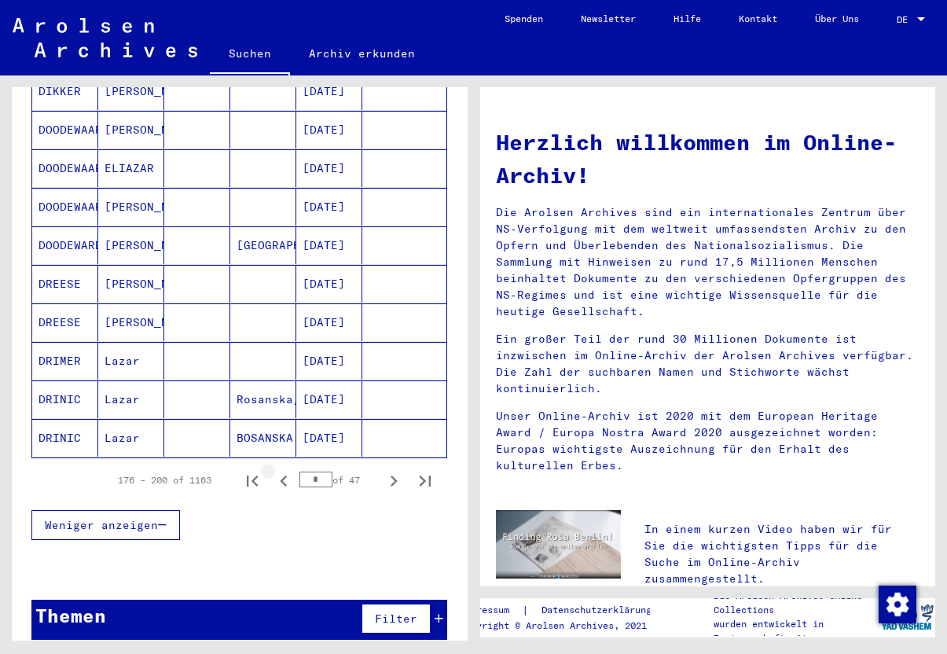
click at [283, 475] on icon "Previous page" at bounding box center [283, 480] width 7 height 11
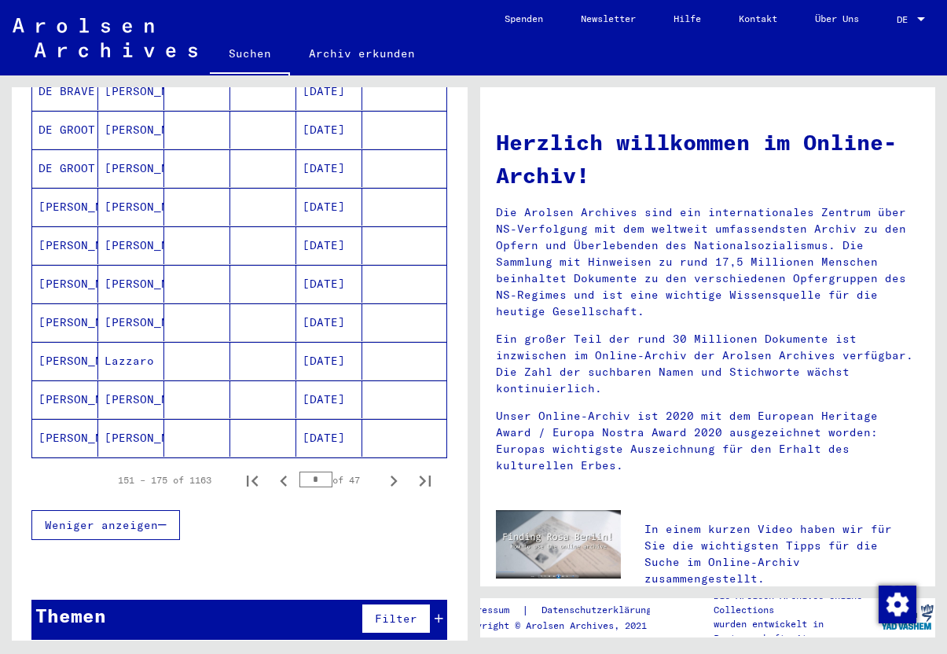
click at [283, 475] on icon "Previous page" at bounding box center [283, 480] width 7 height 11
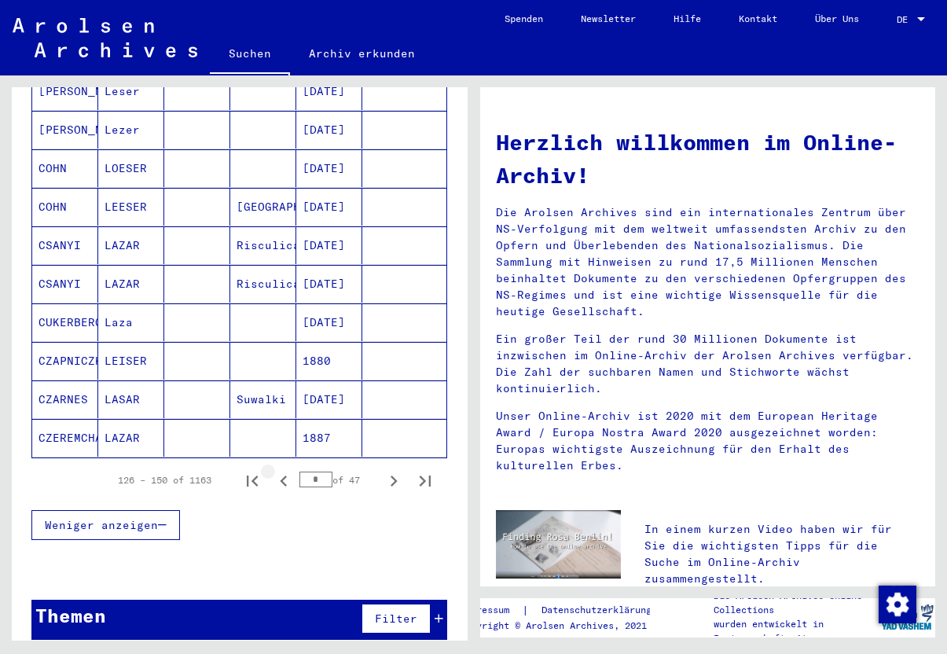
click at [283, 475] on icon "Previous page" at bounding box center [283, 480] width 7 height 11
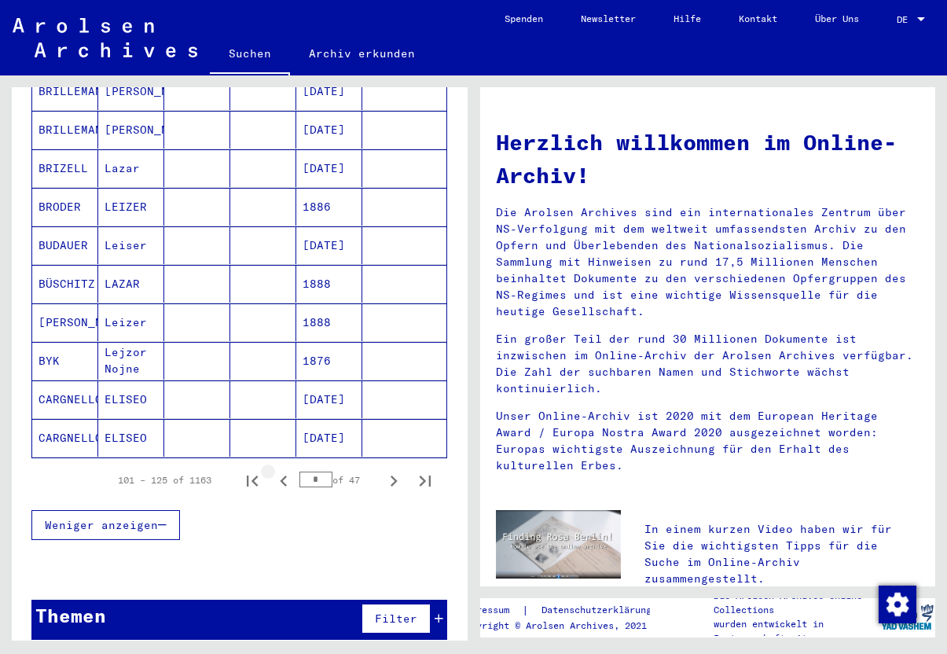
click at [283, 475] on icon "Previous page" at bounding box center [283, 480] width 7 height 11
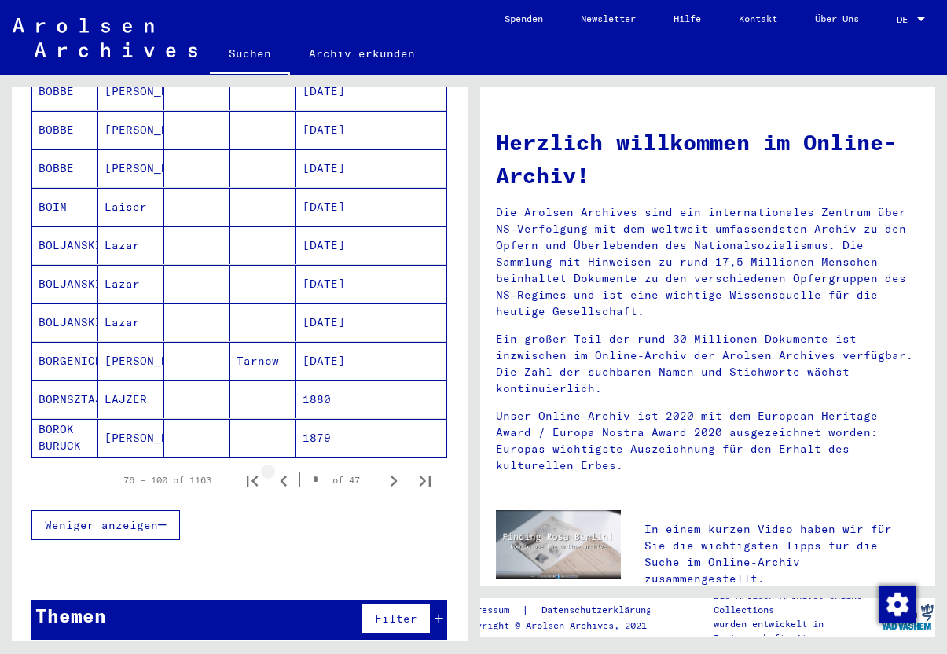
click at [283, 475] on icon "Previous page" at bounding box center [283, 480] width 7 height 11
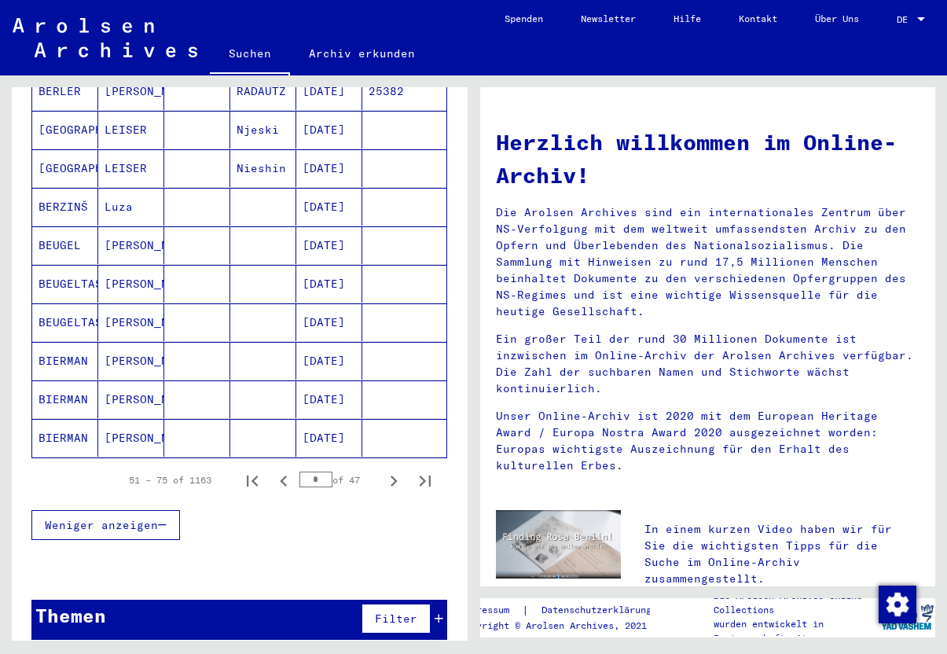
click at [283, 475] on icon "Previous page" at bounding box center [283, 480] width 7 height 11
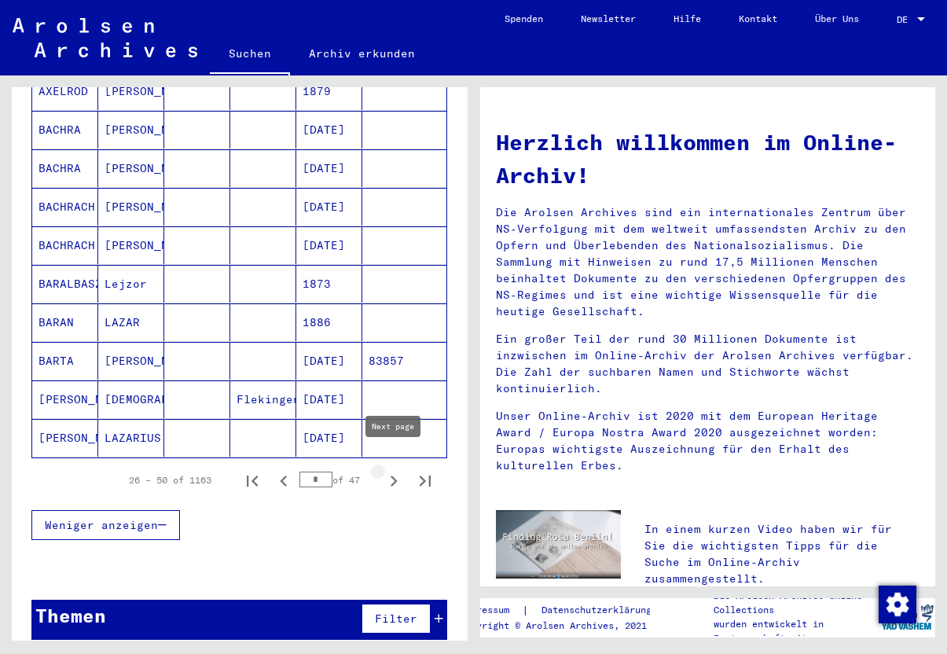
click at [397, 470] on icon "Next page" at bounding box center [394, 481] width 22 height 22
type input "*"
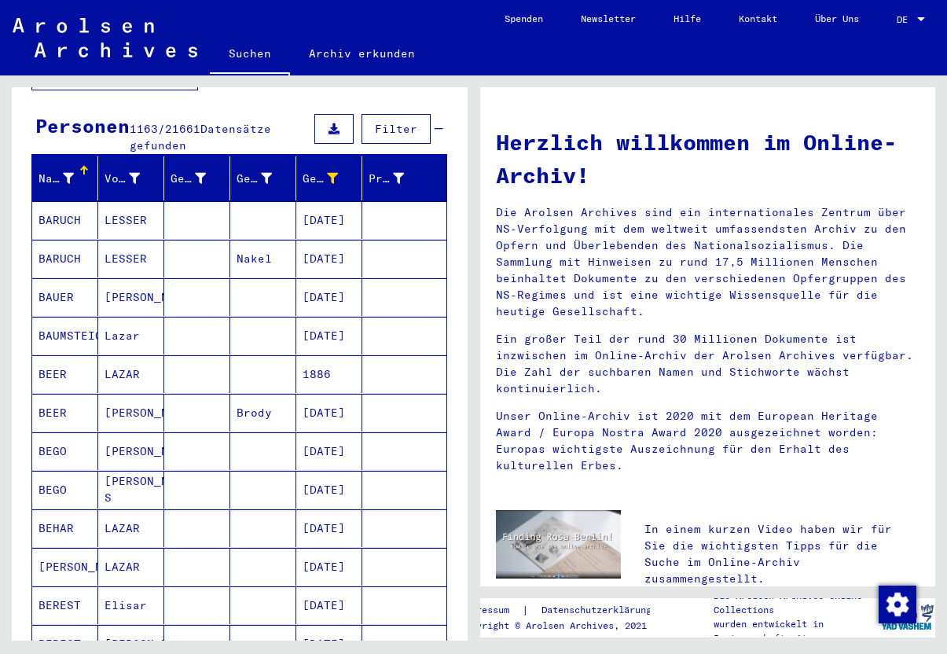
scroll to position [113, 0]
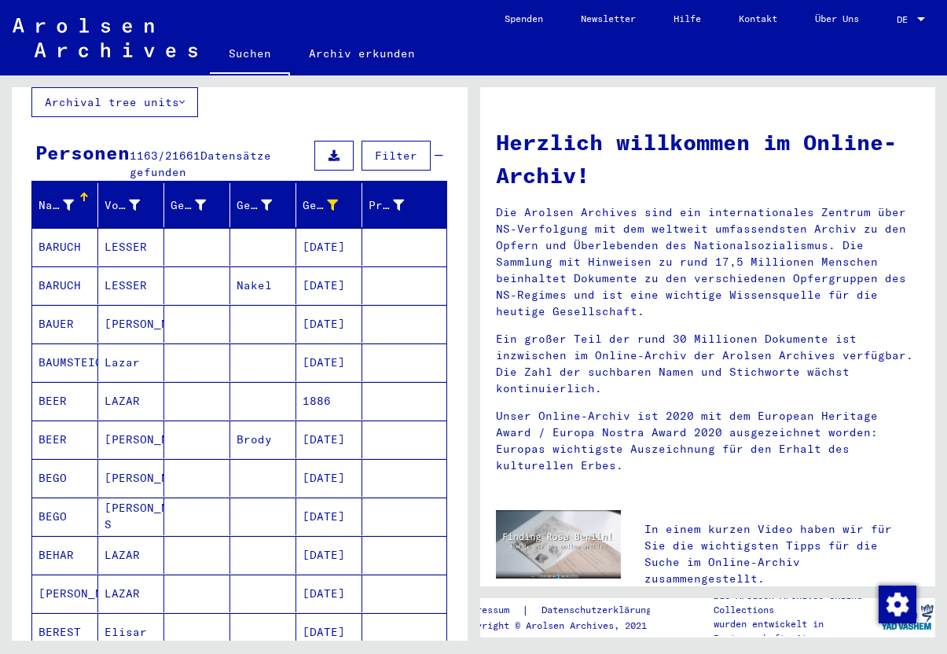
click at [224, 393] on mat-cell at bounding box center [197, 401] width 66 height 38
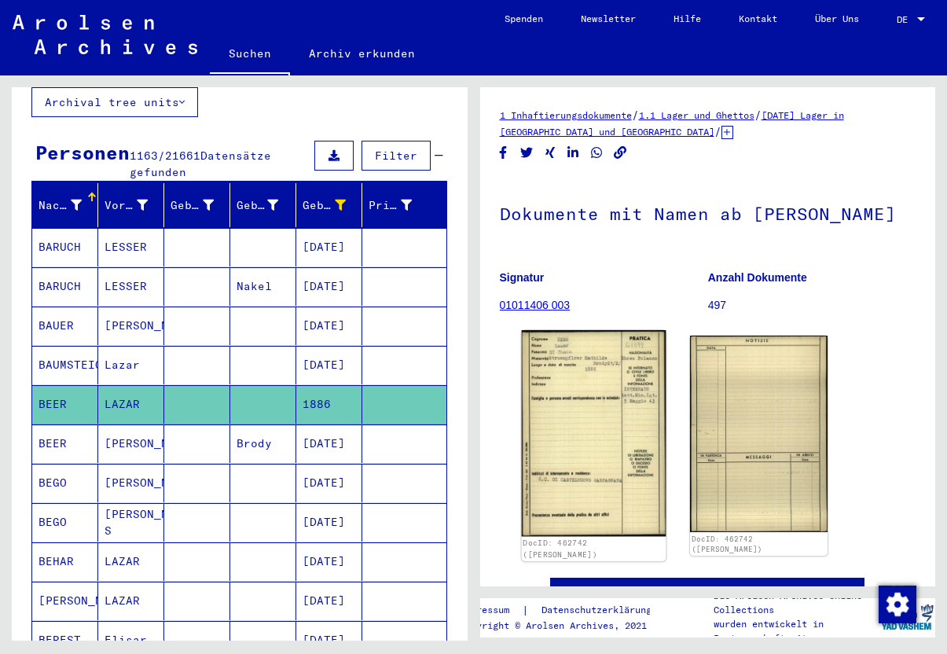
click at [563, 405] on img at bounding box center [593, 433] width 144 height 206
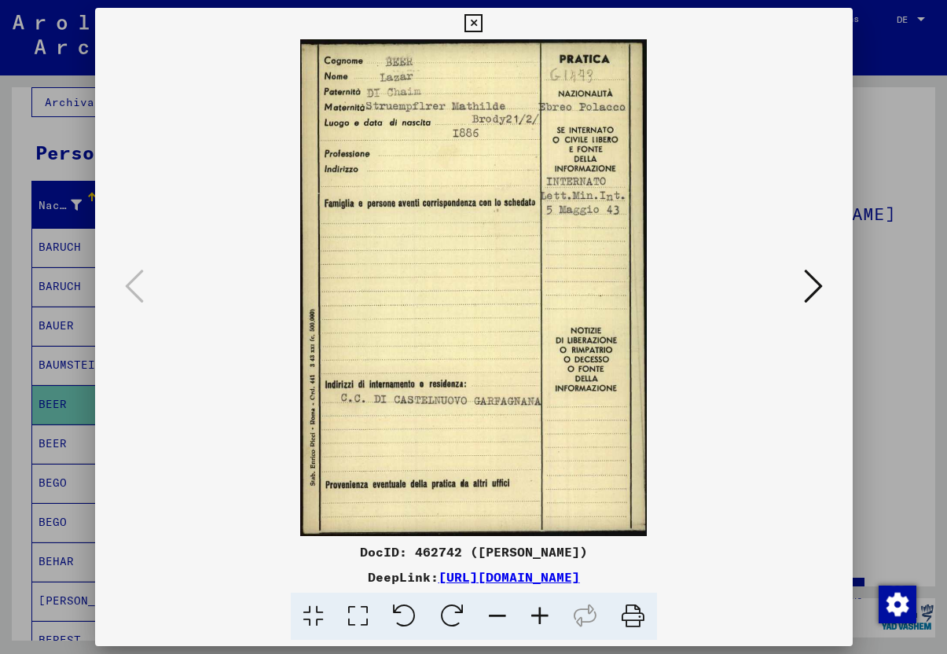
click at [482, 20] on icon at bounding box center [473, 23] width 18 height 19
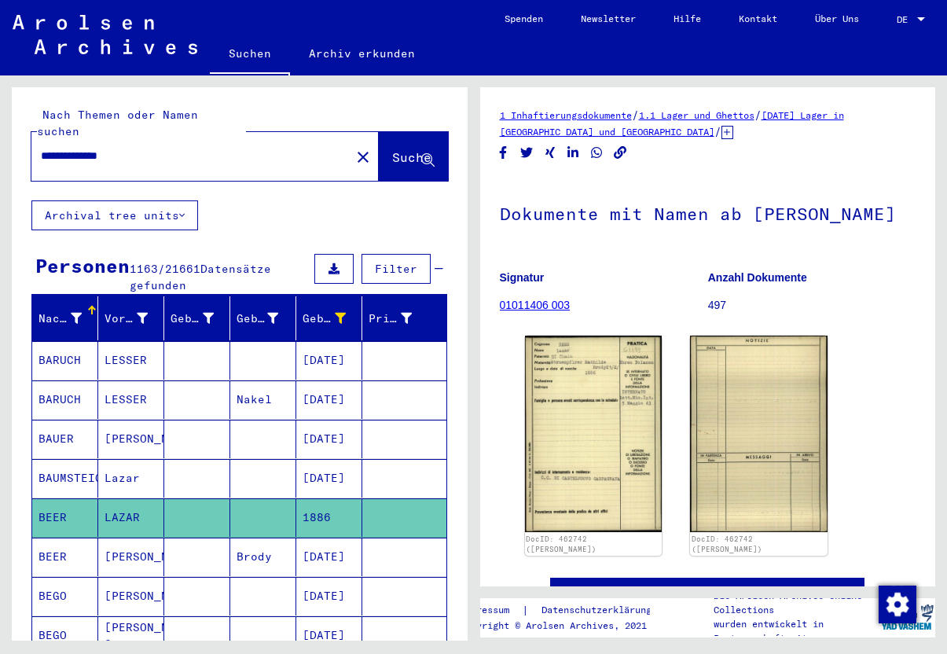
drag, startPoint x: 152, startPoint y: 138, endPoint x: 27, endPoint y: 134, distance: 125.0
click at [27, 134] on div "**********" at bounding box center [240, 143] width 456 height 113
click at [397, 149] on span "Suche" at bounding box center [411, 157] width 39 height 16
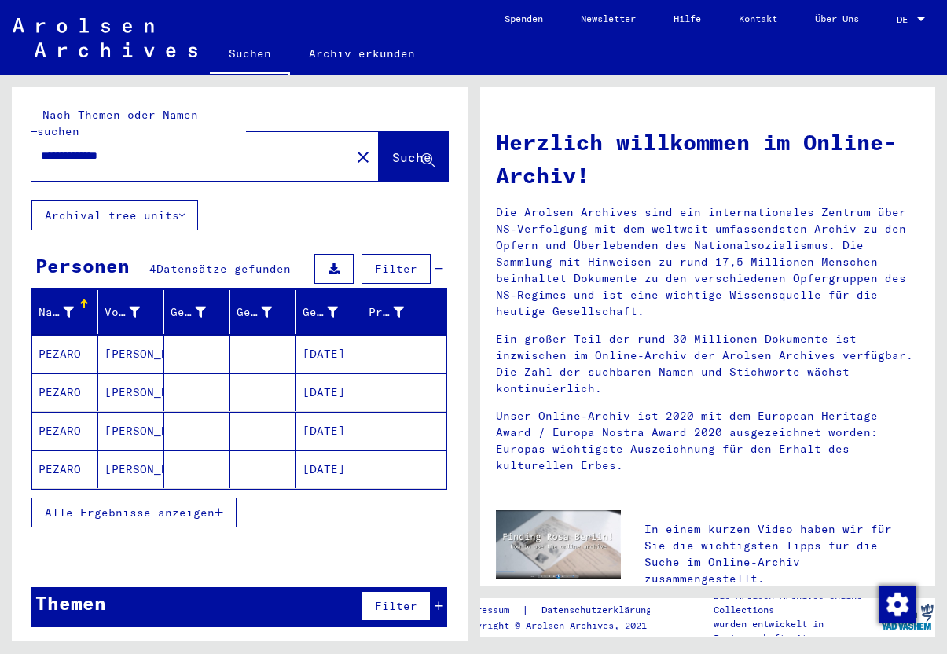
click at [189, 505] on span "Alle Ergebnisse anzeigen" at bounding box center [130, 512] width 170 height 14
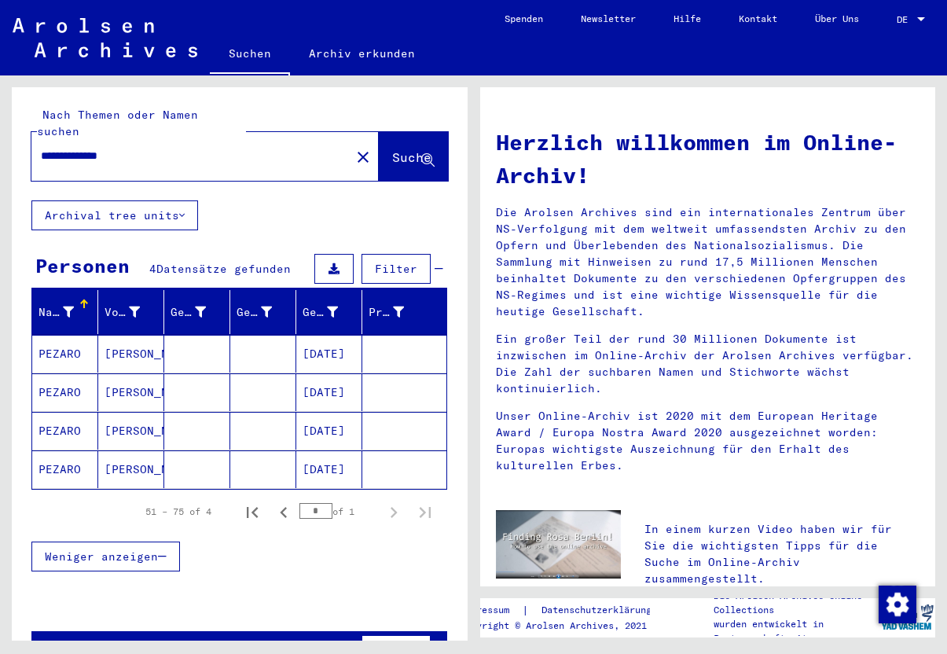
click at [211, 413] on mat-cell at bounding box center [197, 431] width 66 height 38
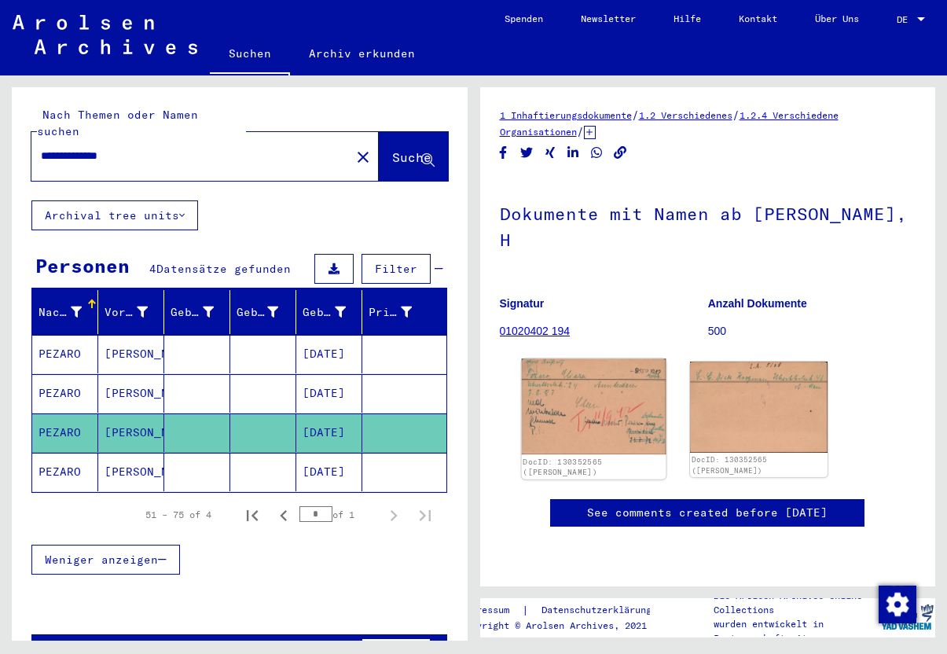
click at [566, 383] on img at bounding box center [593, 407] width 144 height 96
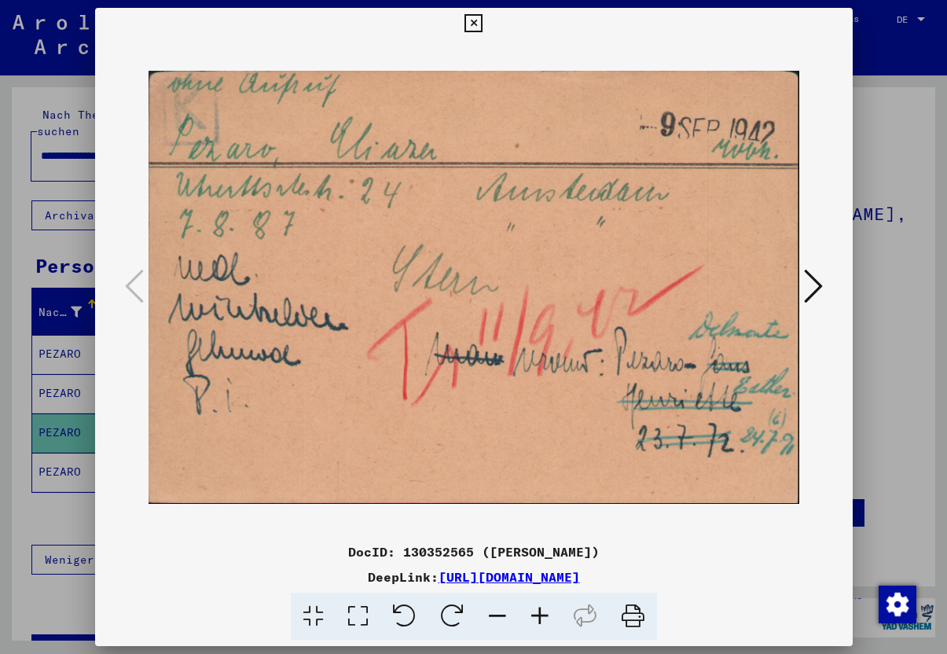
click at [482, 20] on icon at bounding box center [473, 23] width 18 height 19
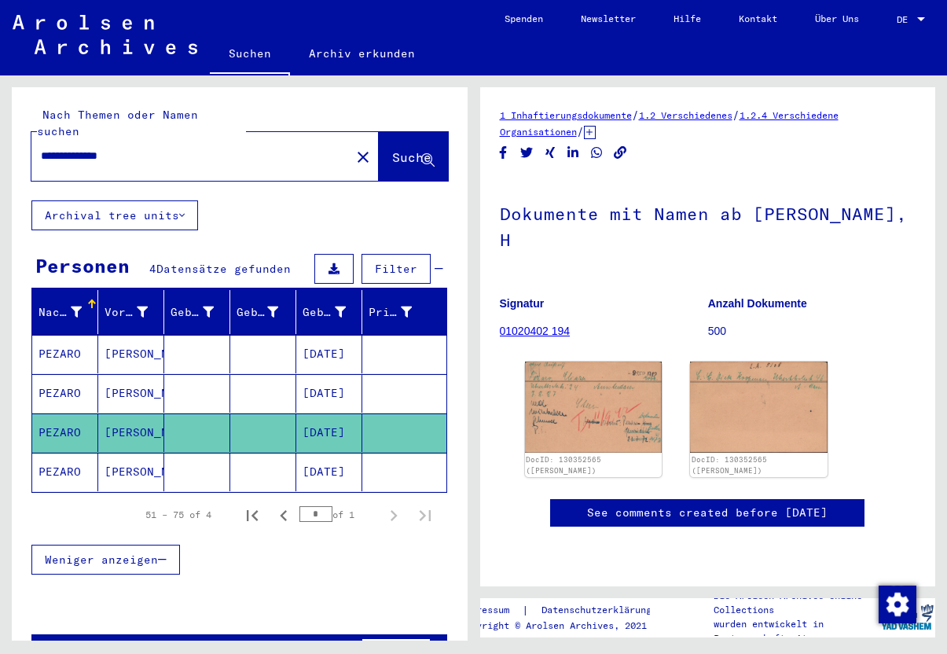
drag, startPoint x: 152, startPoint y: 141, endPoint x: 89, endPoint y: 138, distance: 63.7
click at [89, 148] on input "**********" at bounding box center [191, 156] width 300 height 16
type input "**********"
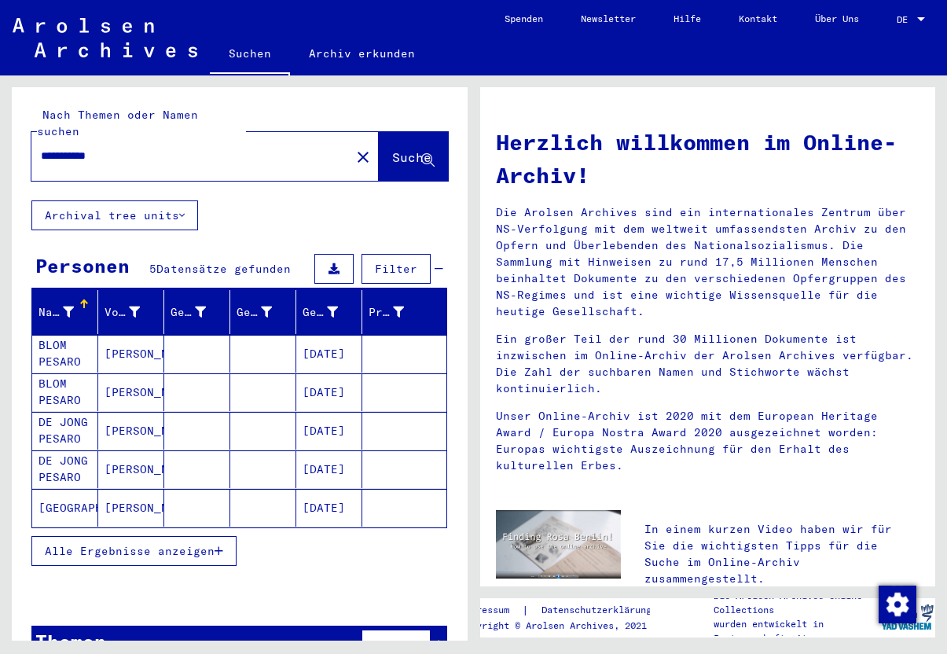
drag, startPoint x: 138, startPoint y: 137, endPoint x: 9, endPoint y: 134, distance: 129.7
click at [9, 134] on div "**********" at bounding box center [236, 357] width 473 height 565
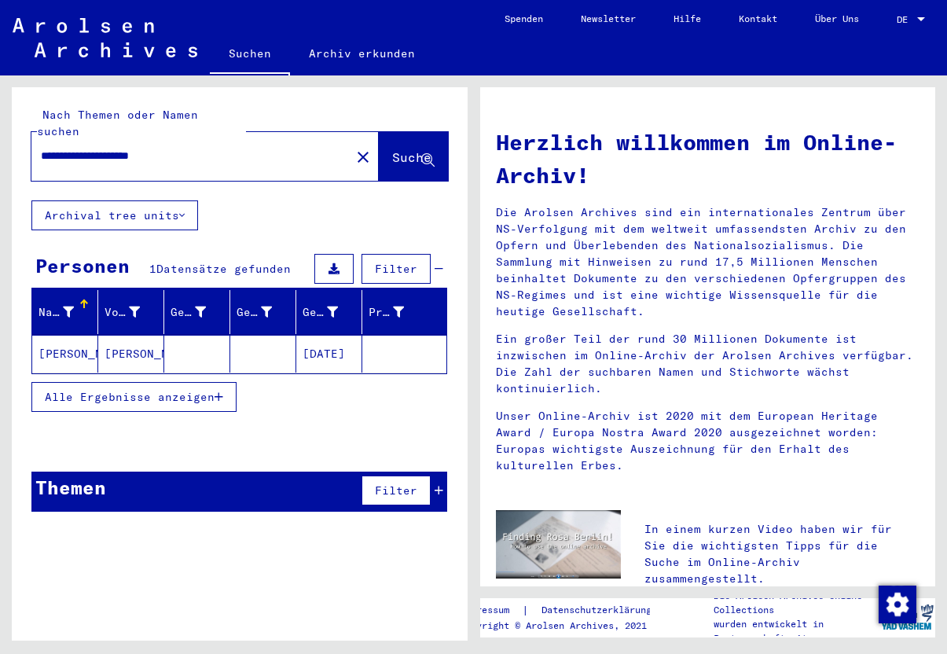
click at [145, 342] on mat-cell "[PERSON_NAME]" at bounding box center [131, 354] width 66 height 38
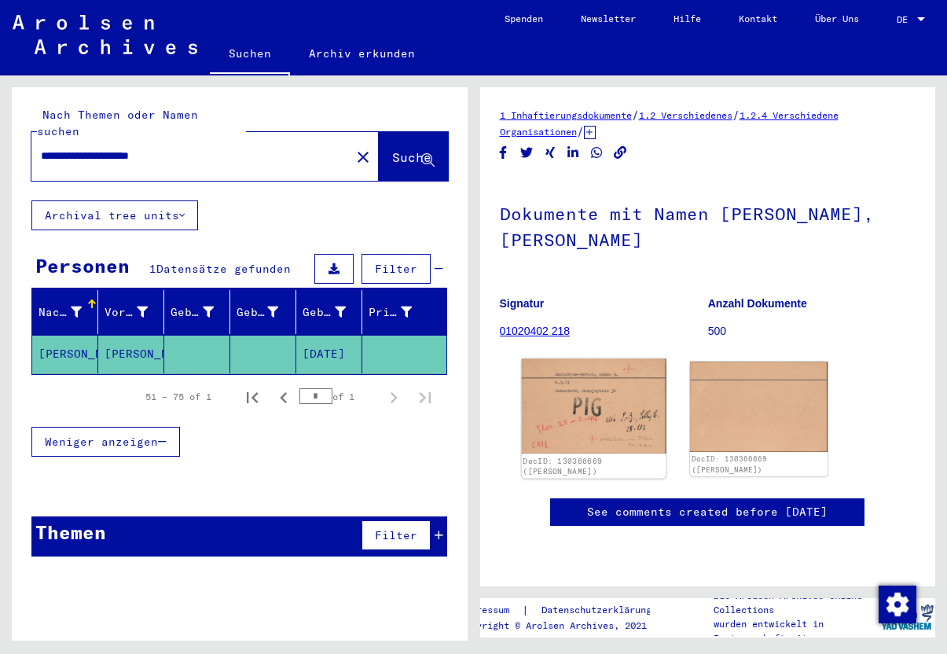
click at [586, 388] on img at bounding box center [593, 406] width 144 height 95
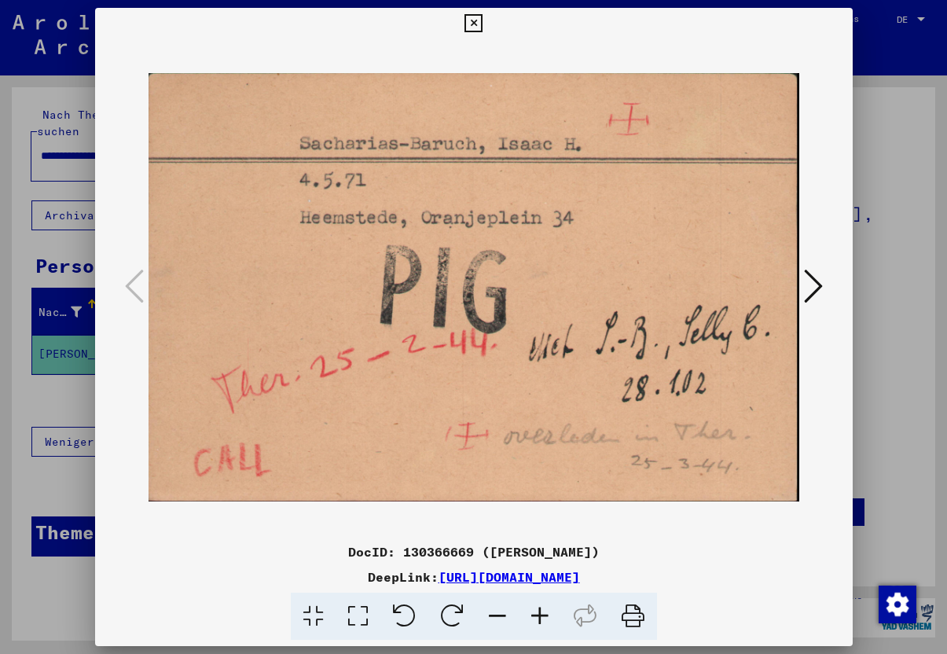
click at [482, 22] on icon at bounding box center [473, 23] width 18 height 19
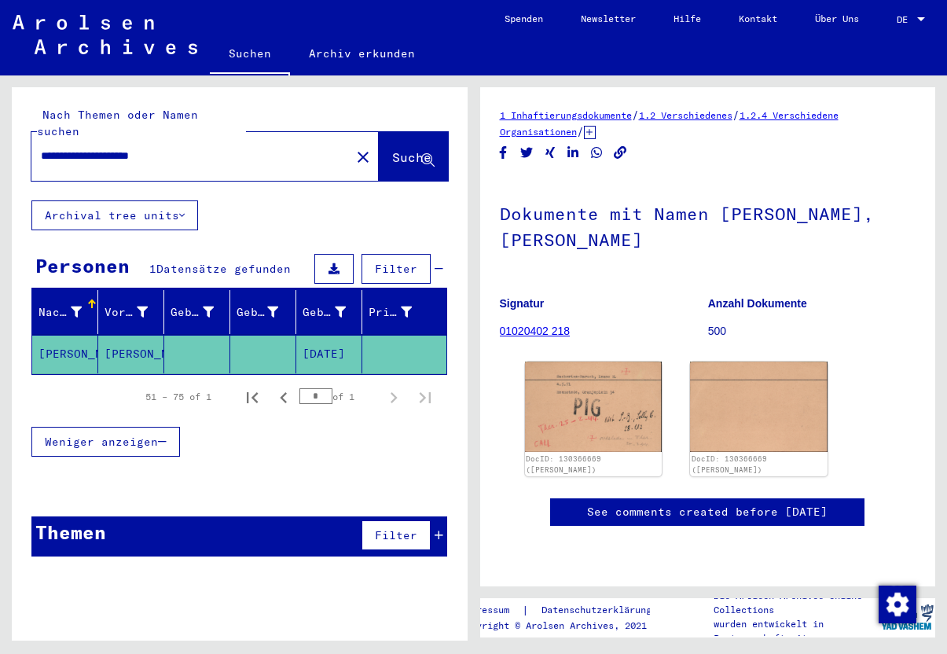
drag, startPoint x: 82, startPoint y: 137, endPoint x: 37, endPoint y: 137, distance: 44.8
click at [37, 138] on div "**********" at bounding box center [186, 155] width 310 height 35
type input "**********"
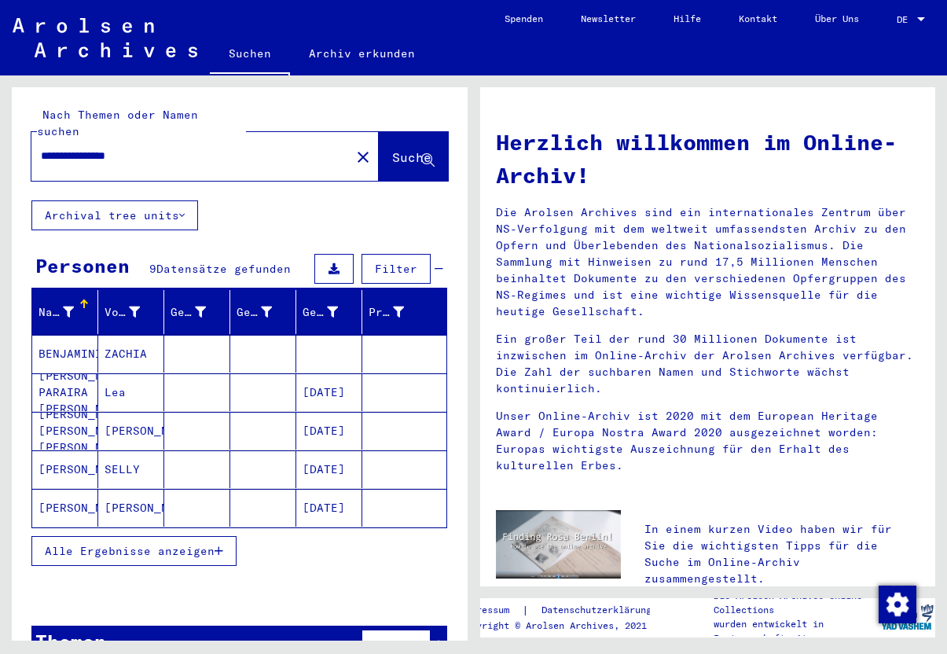
click at [159, 544] on span "Alle Ergebnisse anzeigen" at bounding box center [130, 551] width 170 height 14
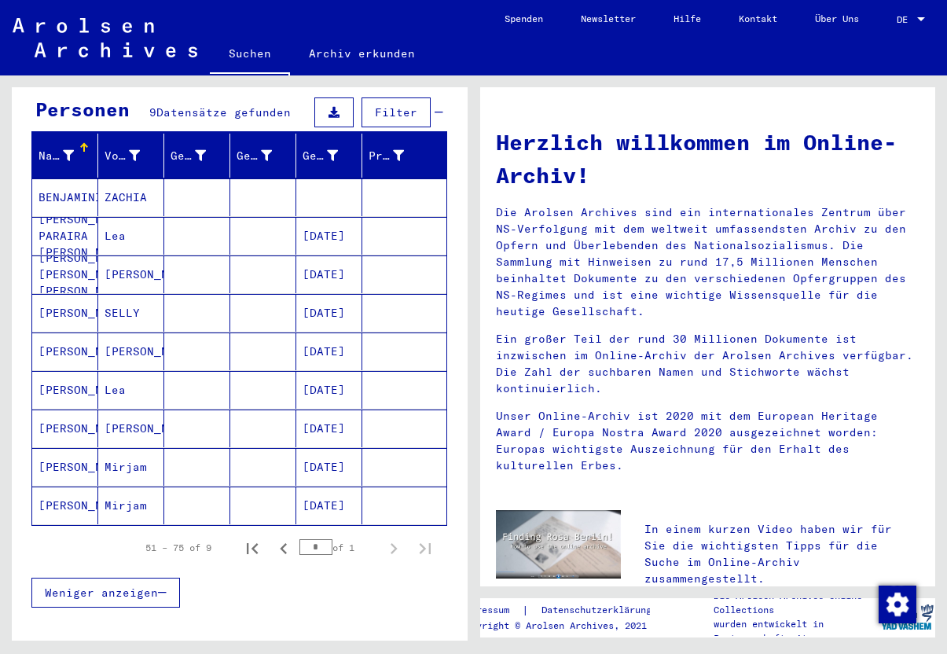
scroll to position [163, 0]
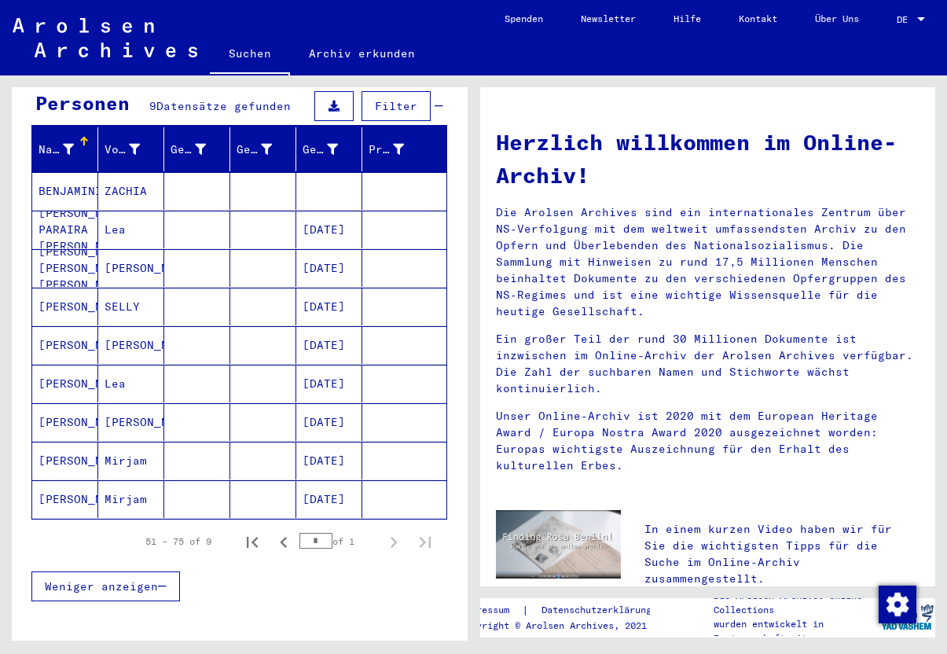
click at [214, 368] on mat-cell at bounding box center [197, 383] width 66 height 38
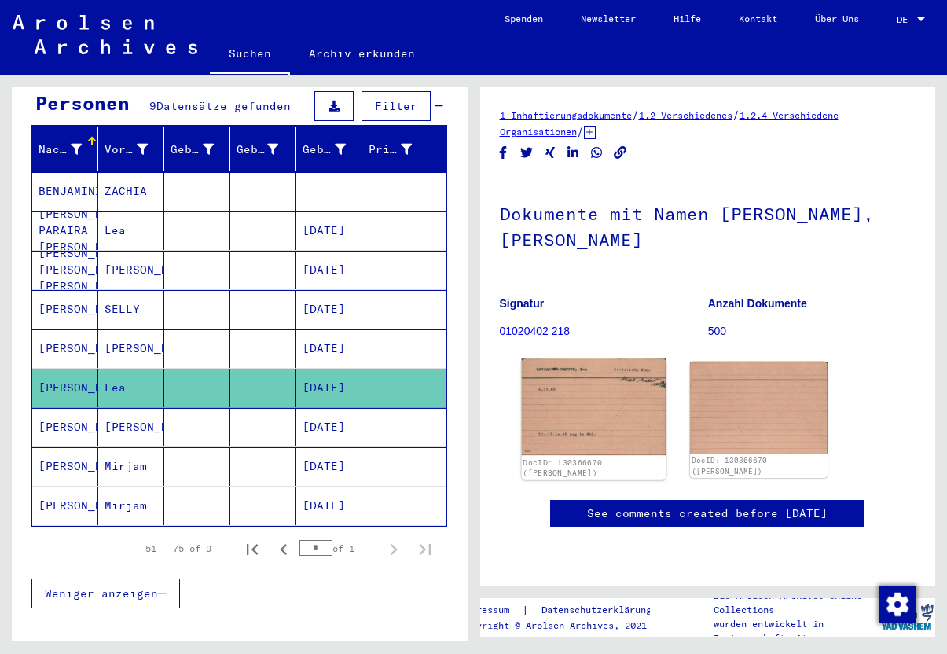
click at [608, 376] on img at bounding box center [593, 407] width 144 height 97
